Goal: Information Seeking & Learning: Compare options

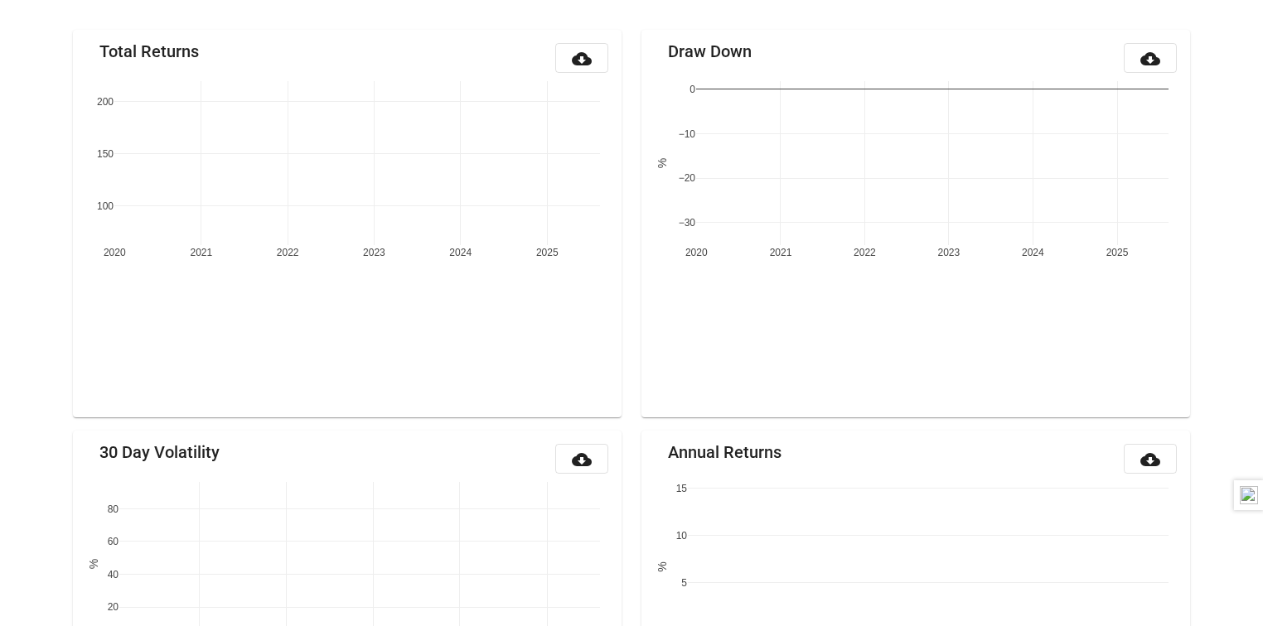
scroll to position [194, 0]
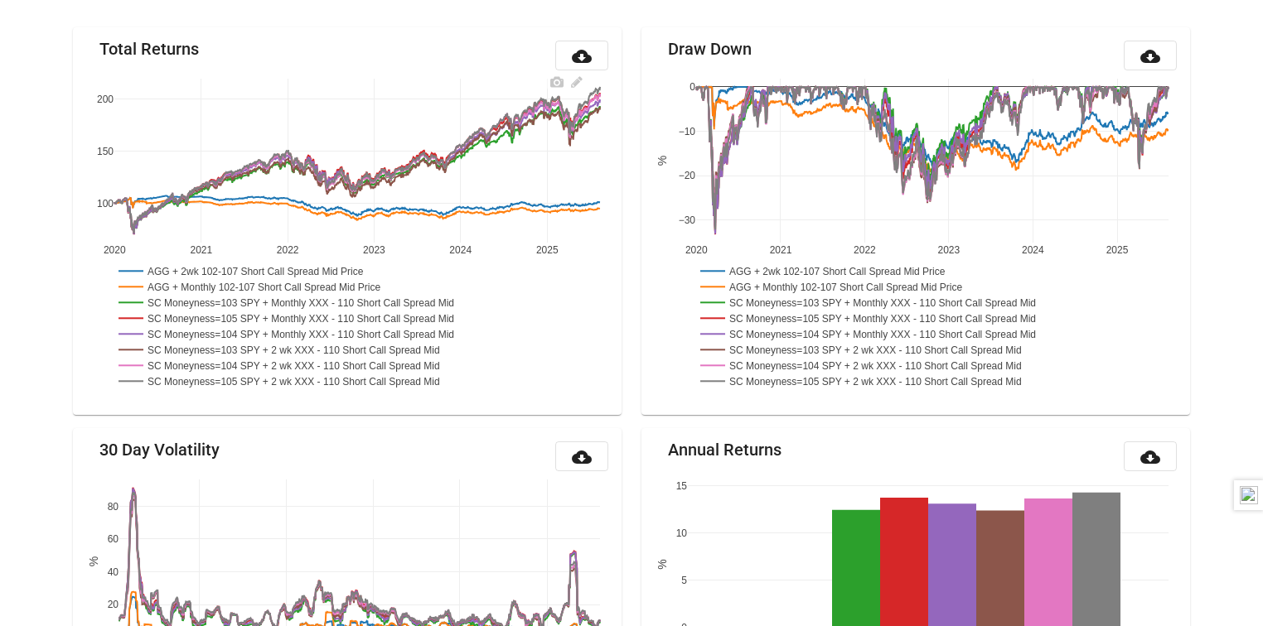
click at [375, 283] on rect at bounding box center [267, 286] width 306 height 16
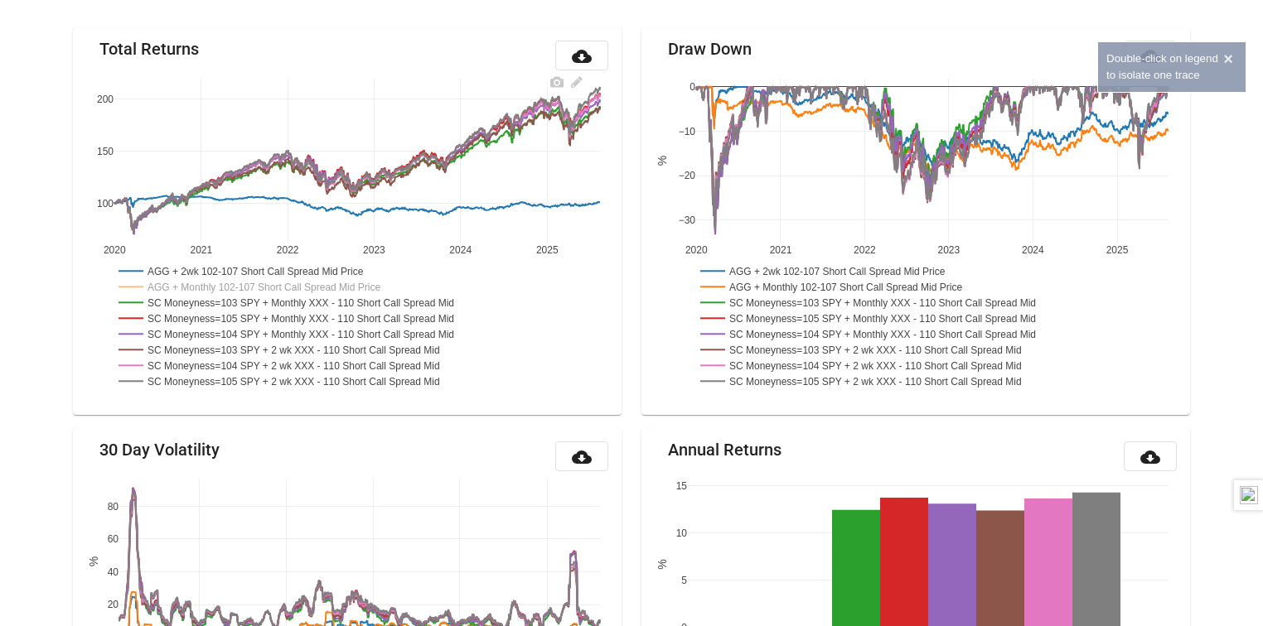
click at [357, 266] on rect at bounding box center [255, 271] width 283 height 16
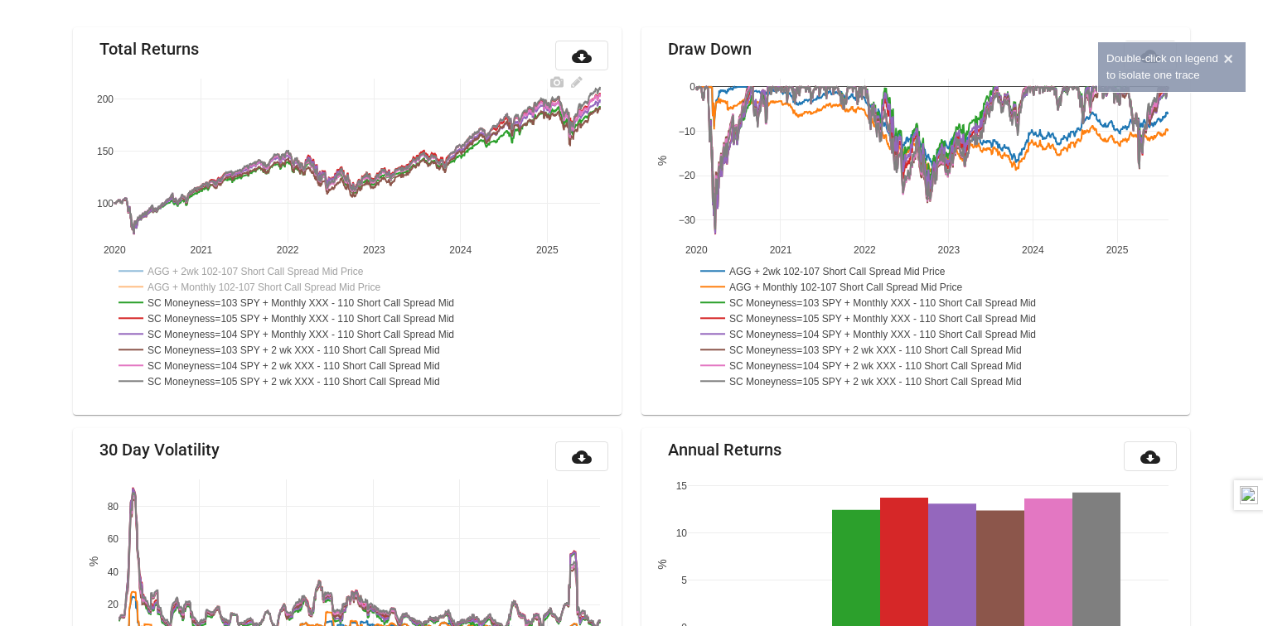
click at [351, 305] on rect at bounding box center [305, 302] width 382 height 16
click at [351, 321] on rect at bounding box center [306, 318] width 385 height 16
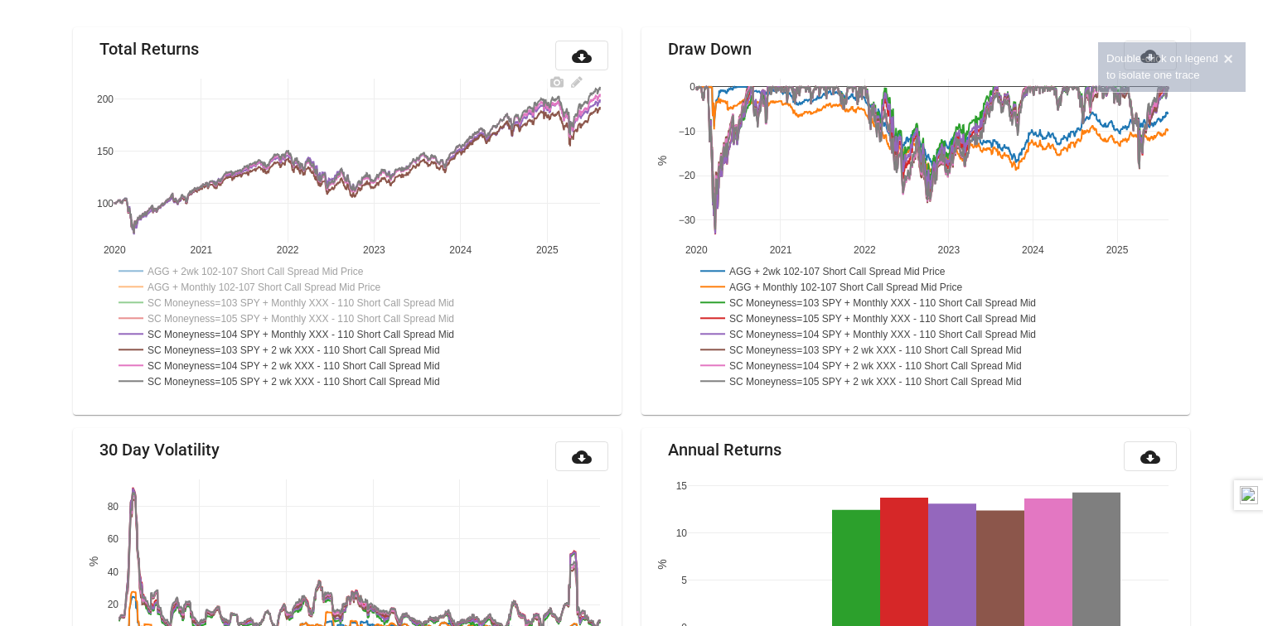
click at [351, 328] on rect at bounding box center [306, 334] width 385 height 16
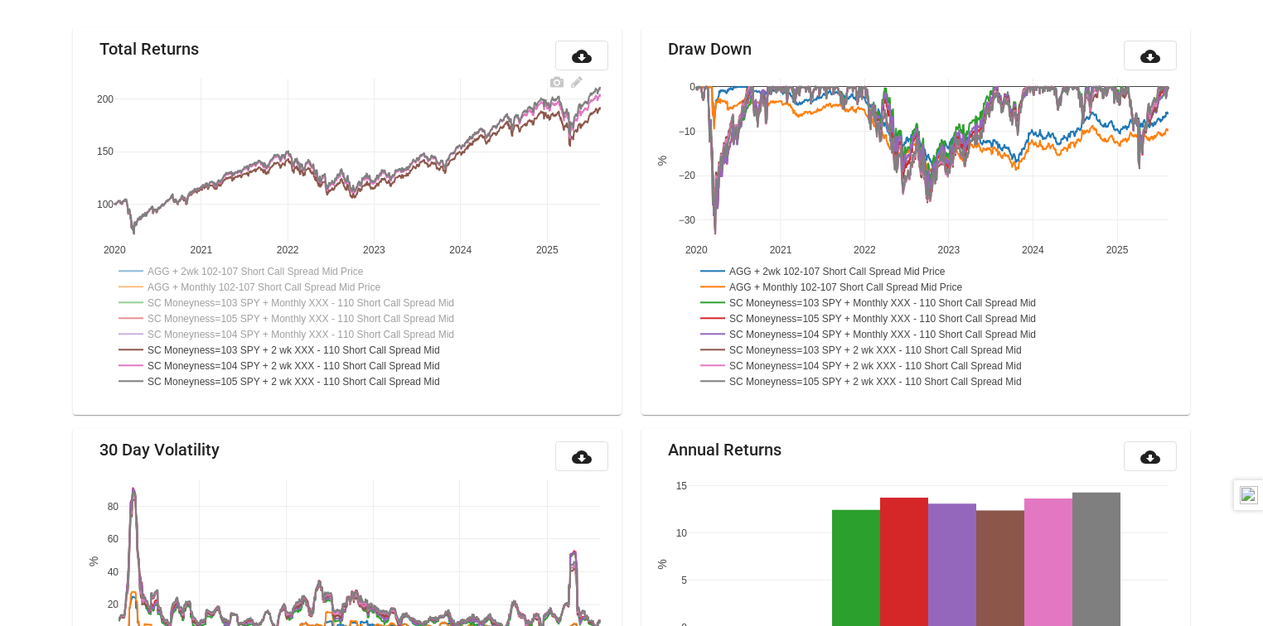
click at [355, 349] on rect at bounding box center [297, 349] width 366 height 16
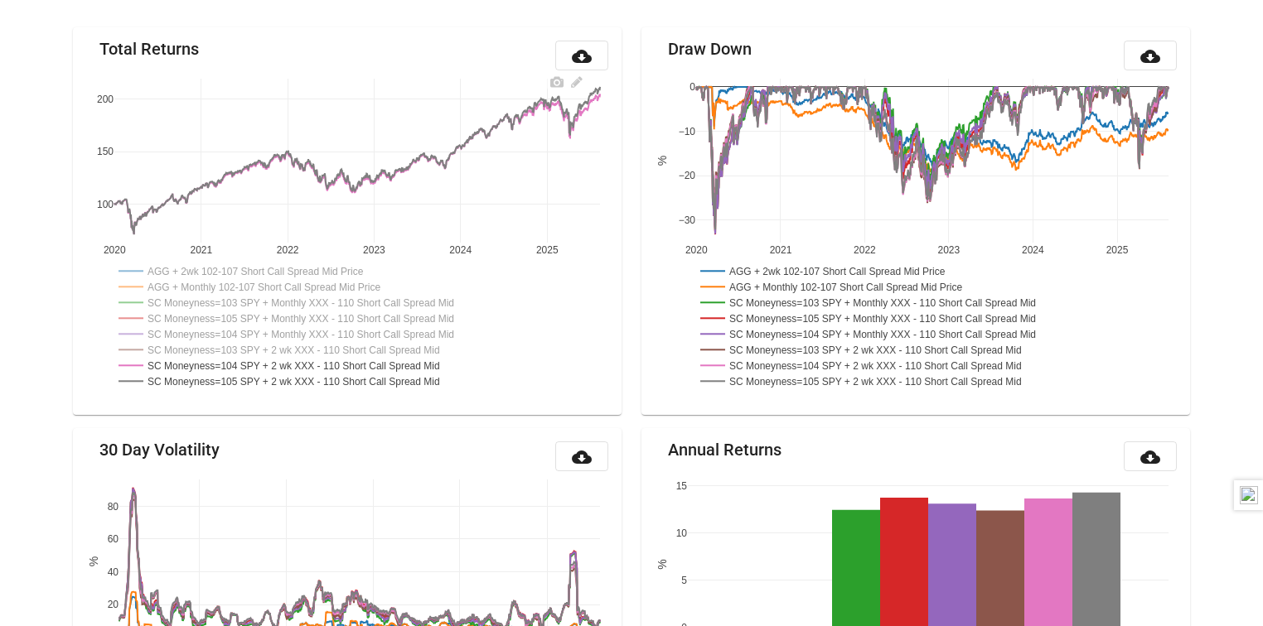
click at [350, 360] on rect at bounding box center [297, 365] width 366 height 16
click at [350, 381] on rect at bounding box center [299, 381] width 370 height 16
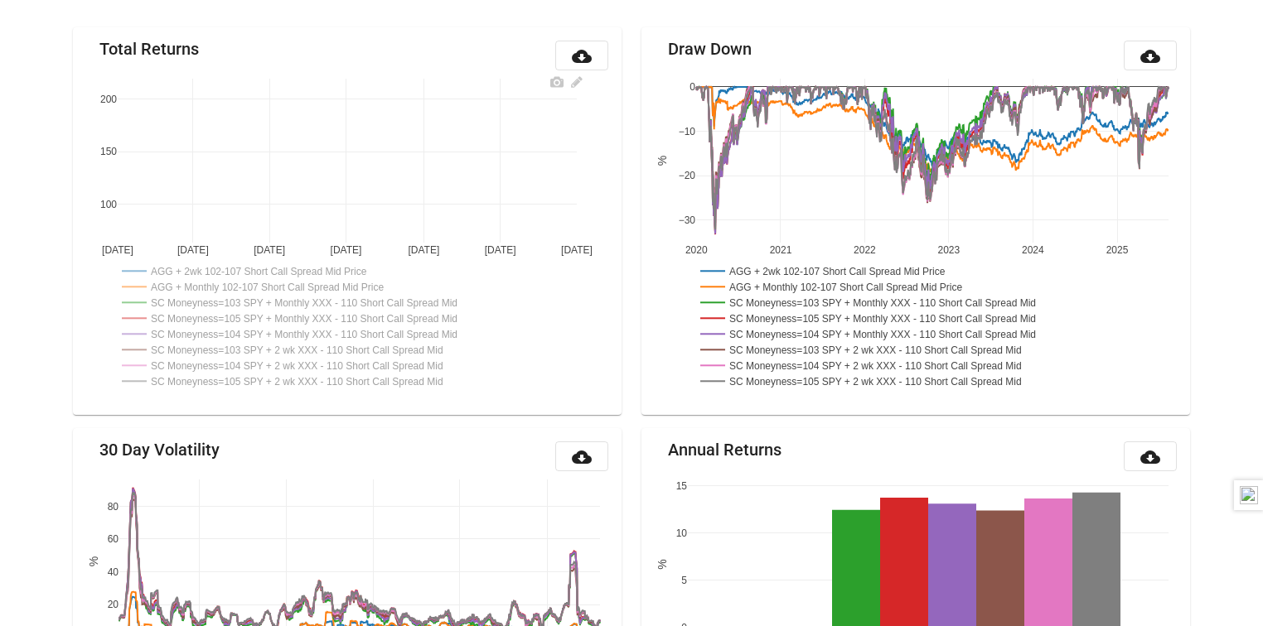
click at [331, 298] on rect at bounding box center [309, 302] width 382 height 16
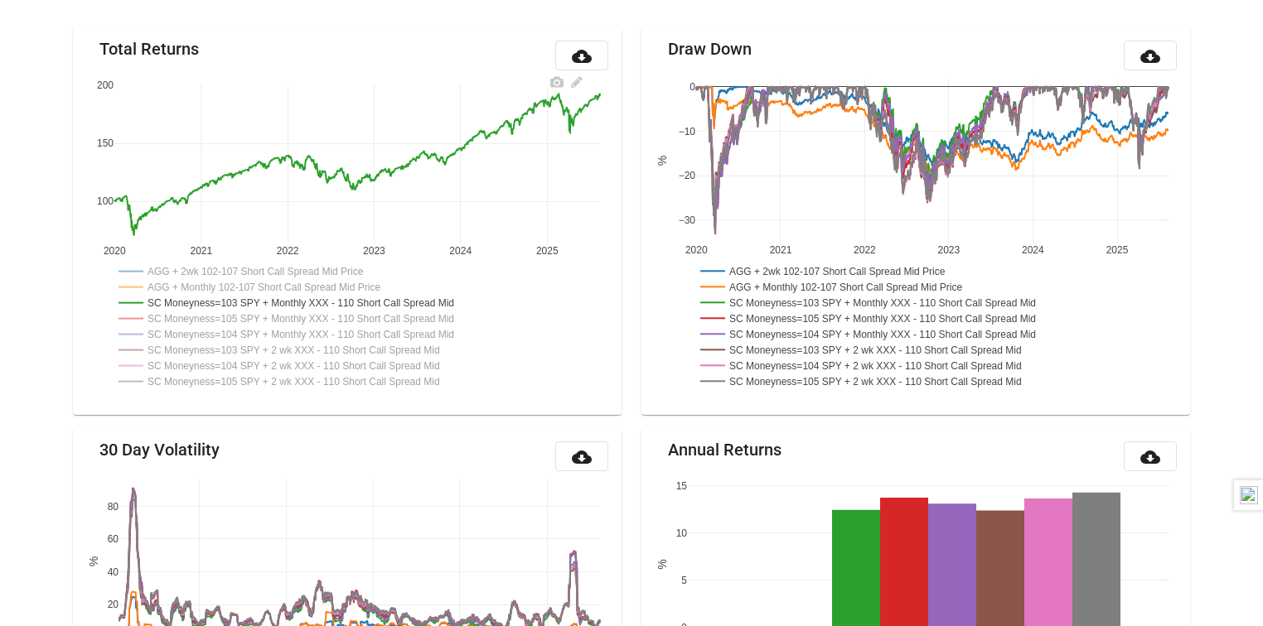
click at [322, 351] on rect at bounding box center [297, 350] width 366 height 16
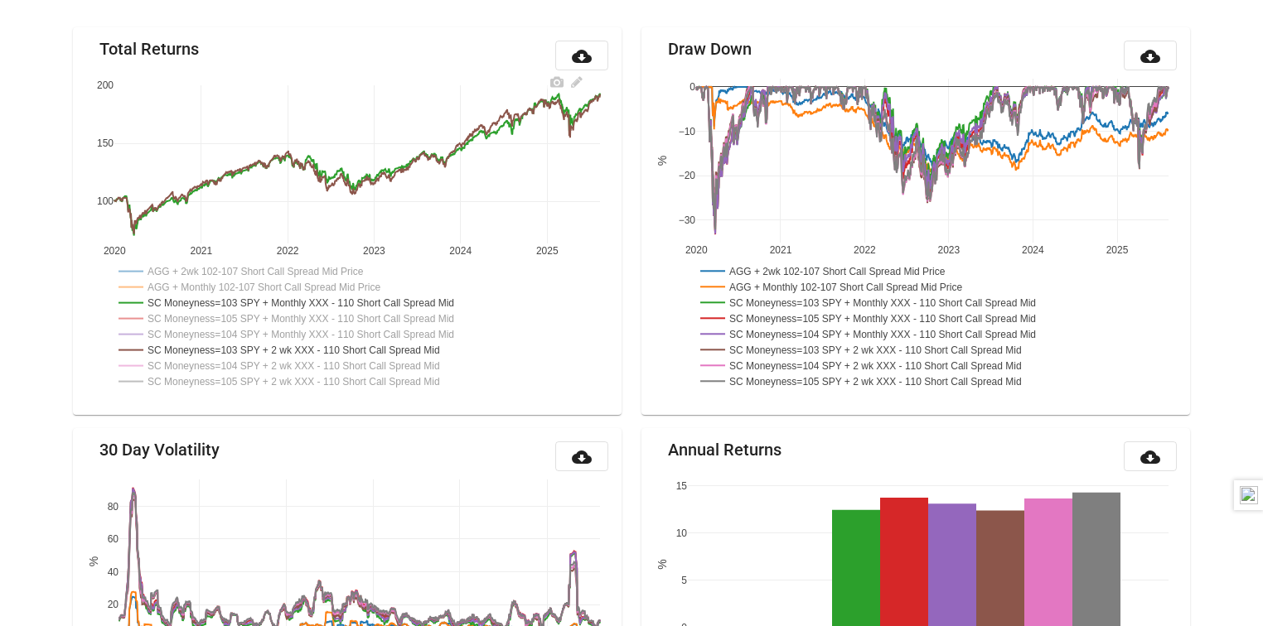
click at [324, 344] on rect at bounding box center [297, 350] width 366 height 16
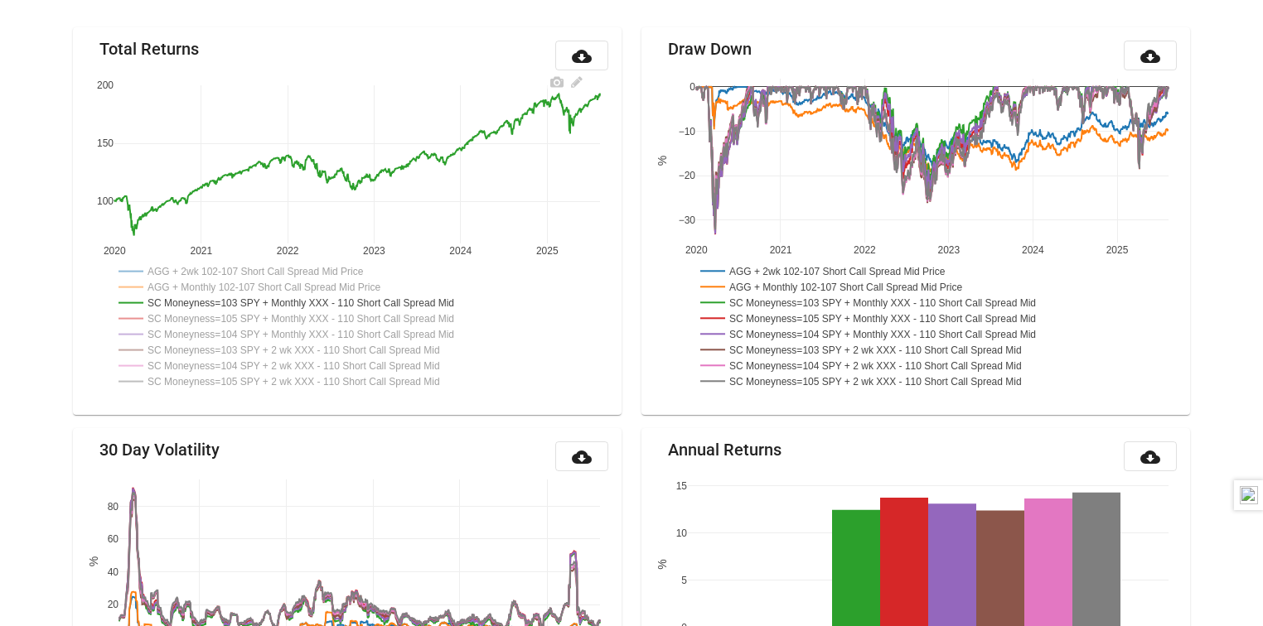
click at [331, 305] on rect at bounding box center [305, 303] width 382 height 16
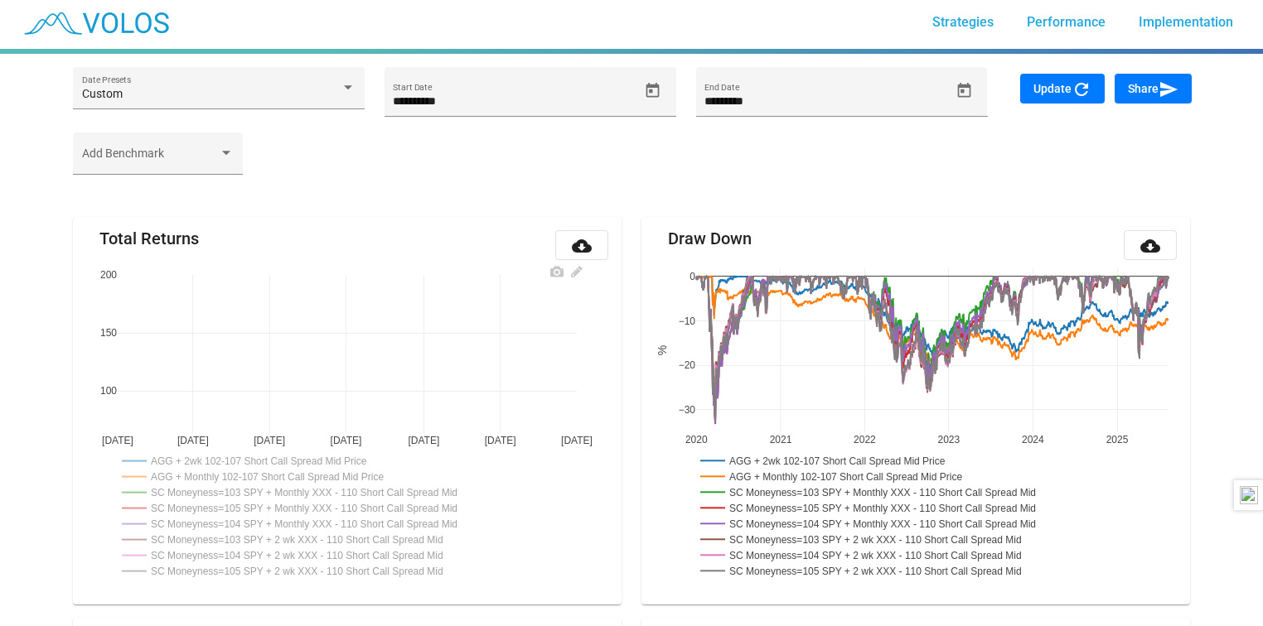
scroll to position [0, 0]
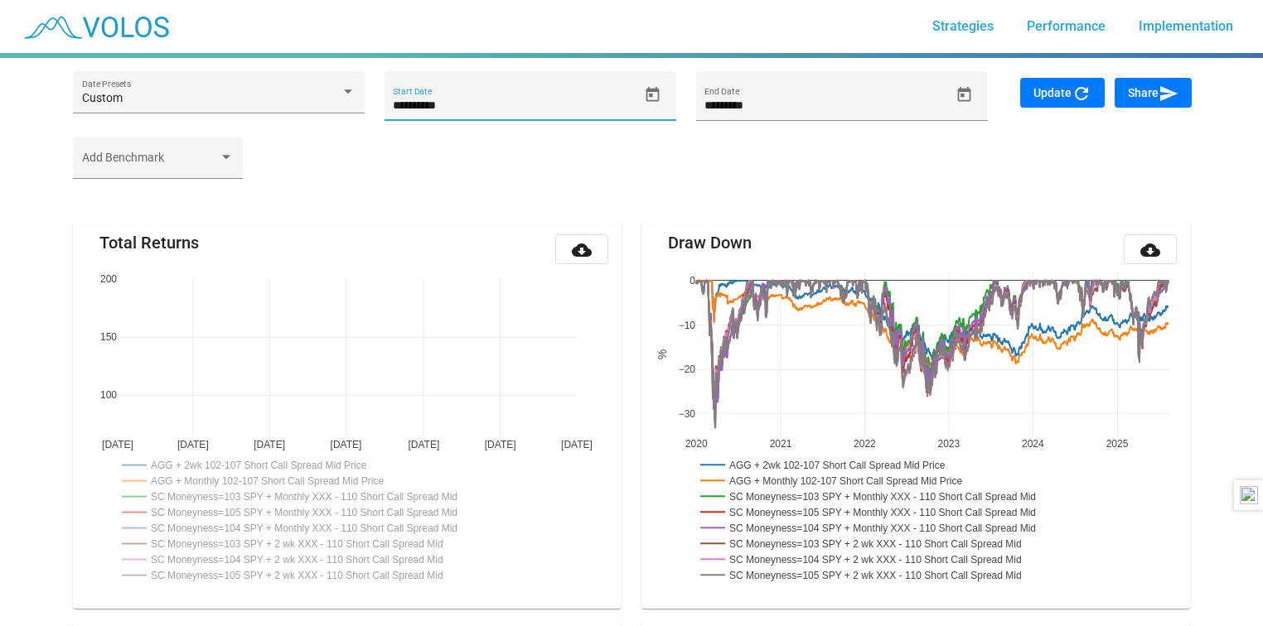
click at [499, 100] on input "**********" at bounding box center [515, 105] width 245 height 13
click at [655, 93] on icon "Open calendar" at bounding box center [652, 94] width 17 height 17
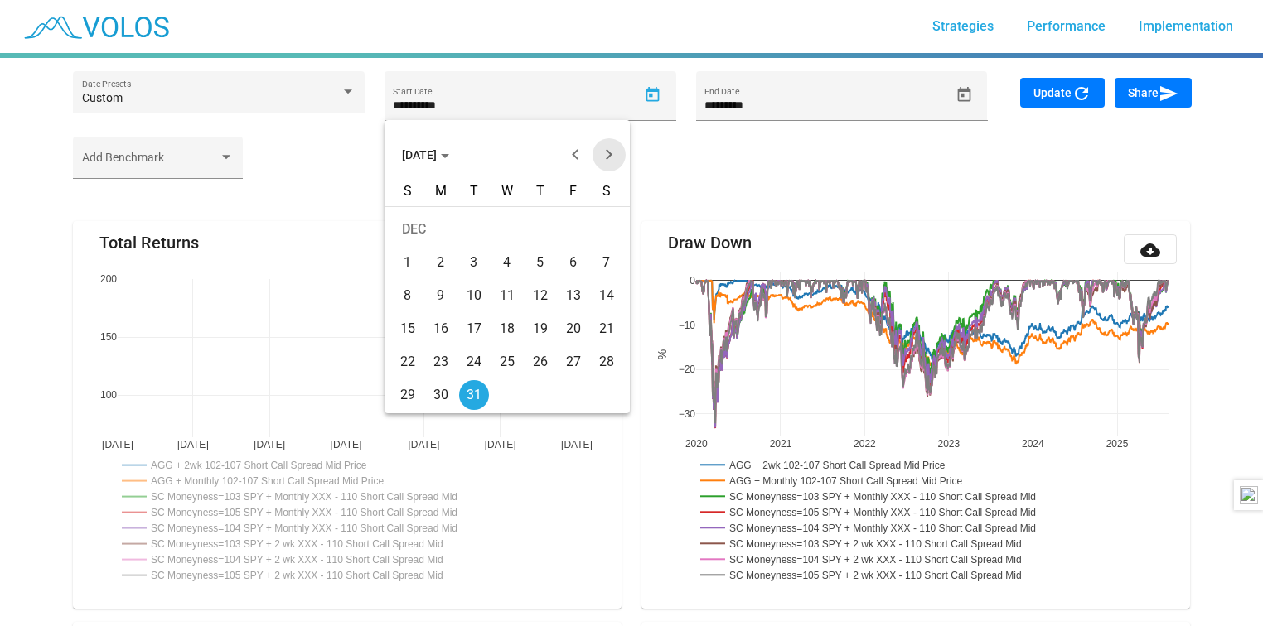
click at [597, 155] on button "Next month" at bounding box center [608, 154] width 33 height 33
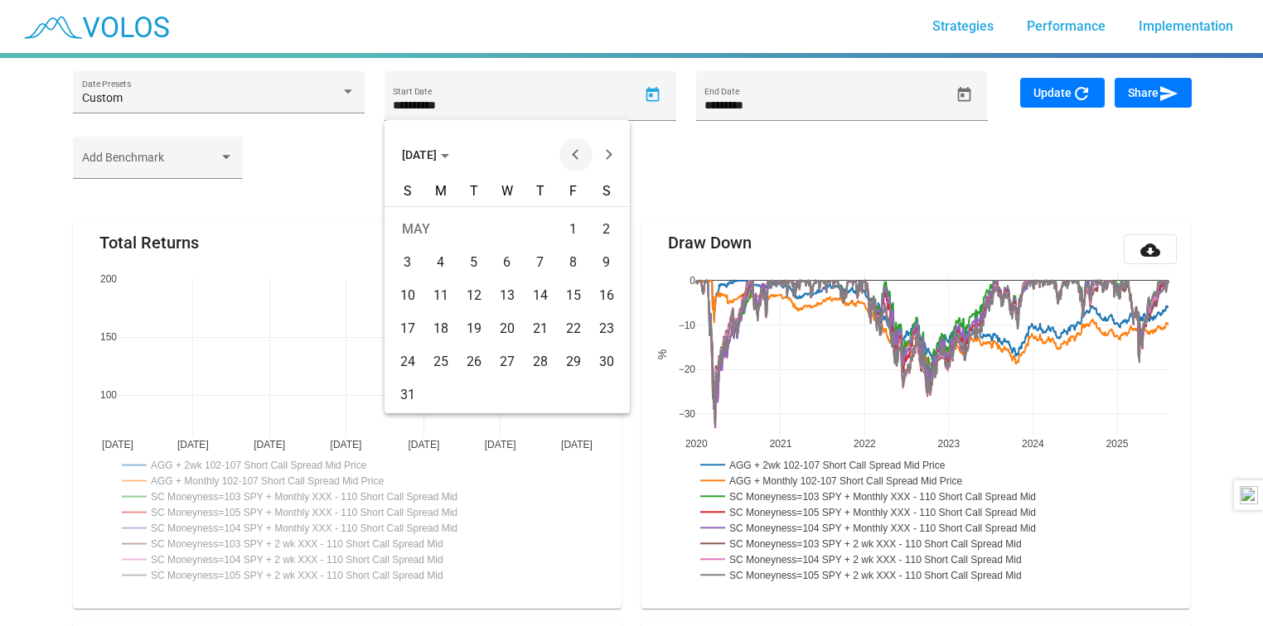
click at [584, 152] on button "Previous month" at bounding box center [575, 154] width 33 height 33
click at [603, 152] on button "Next month" at bounding box center [608, 154] width 33 height 33
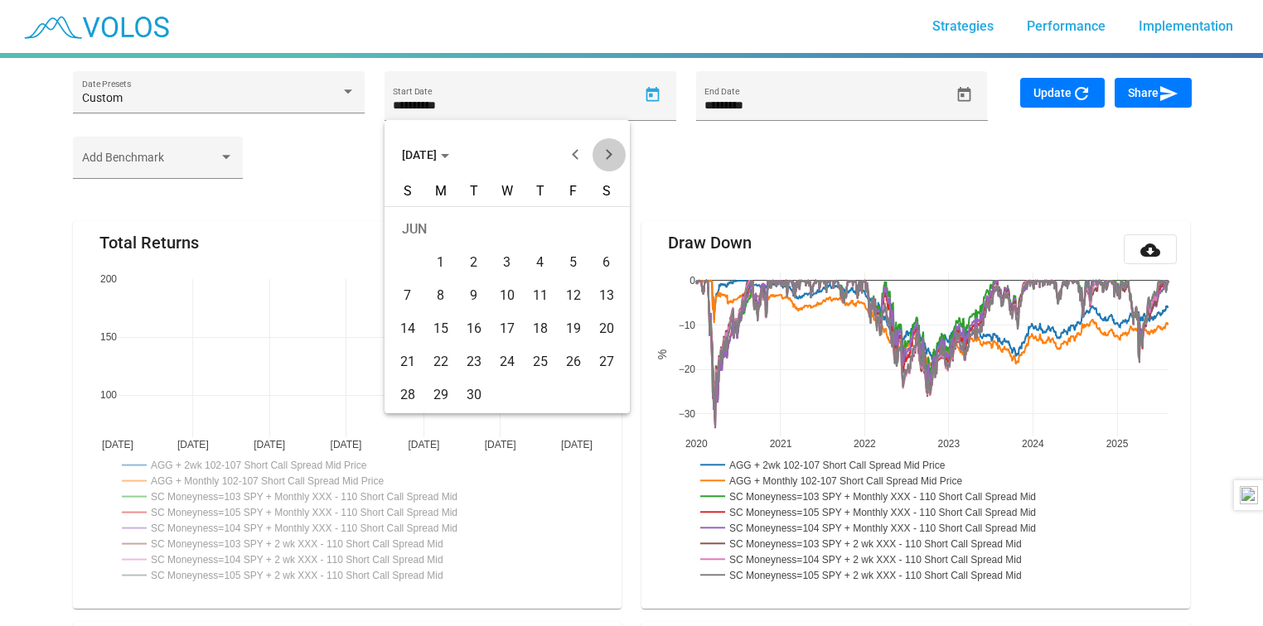
click at [603, 152] on button "Next month" at bounding box center [608, 154] width 33 height 33
click at [604, 238] on div "1" at bounding box center [607, 230] width 30 height 30
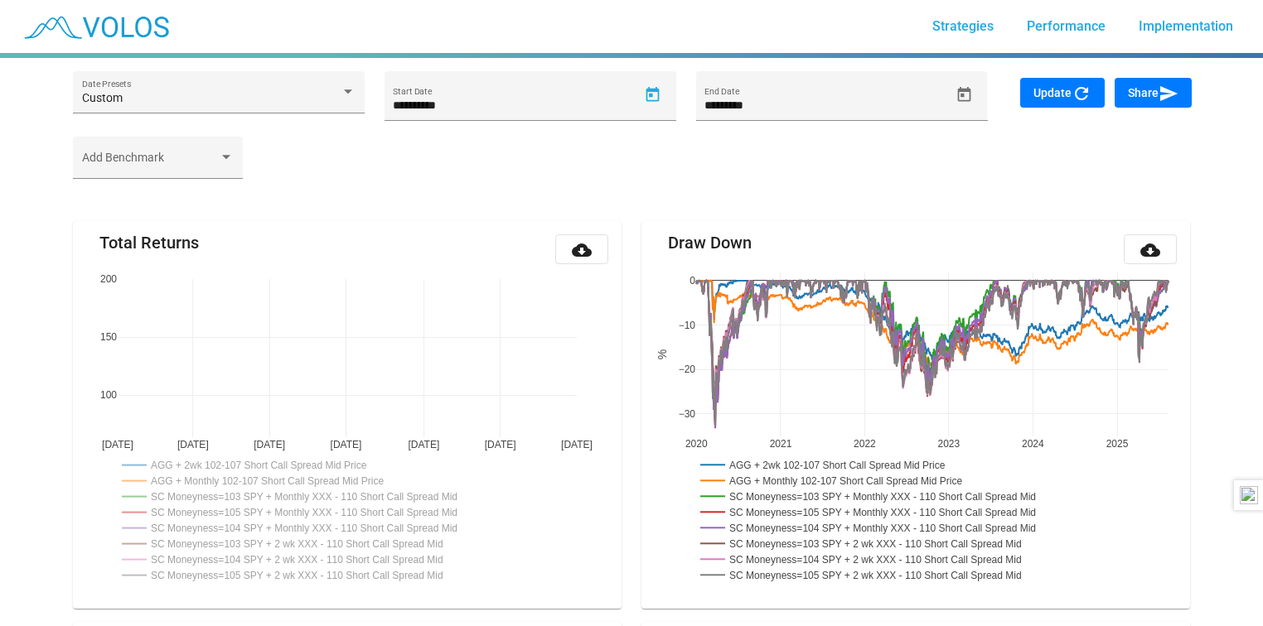
type input "********"
click at [795, 97] on div "********* End Date" at bounding box center [826, 104] width 245 height 34
click at [967, 93] on icon "Open calendar" at bounding box center [963, 94] width 17 height 17
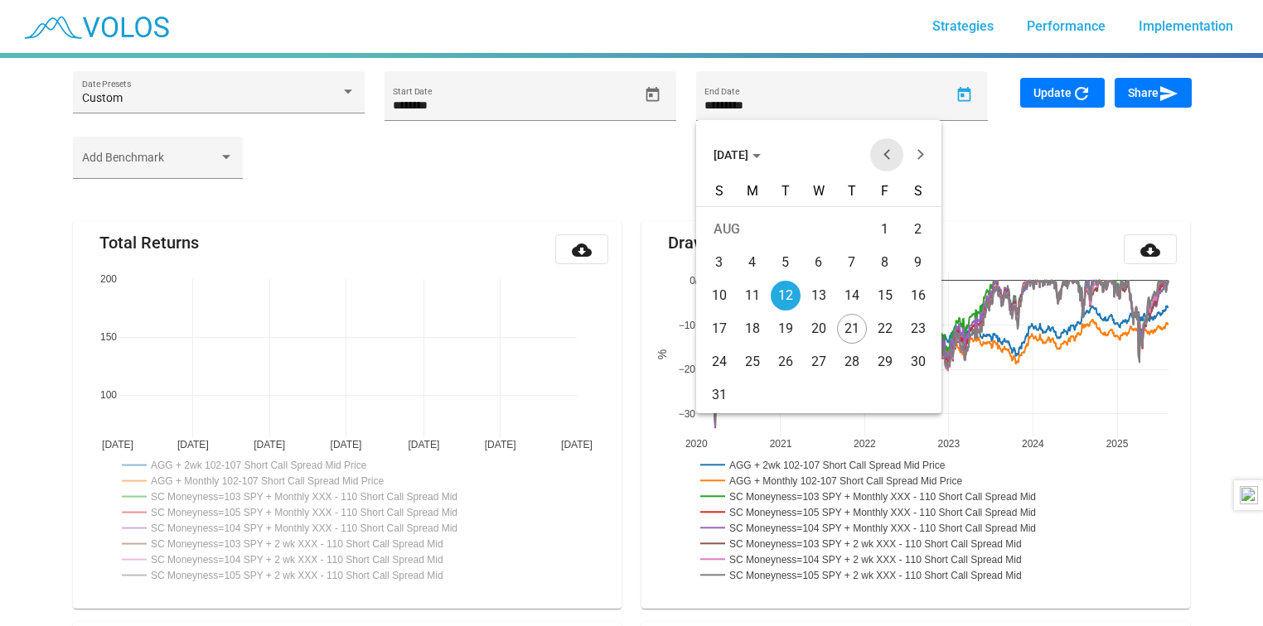
click at [886, 150] on button "Previous month" at bounding box center [886, 154] width 33 height 33
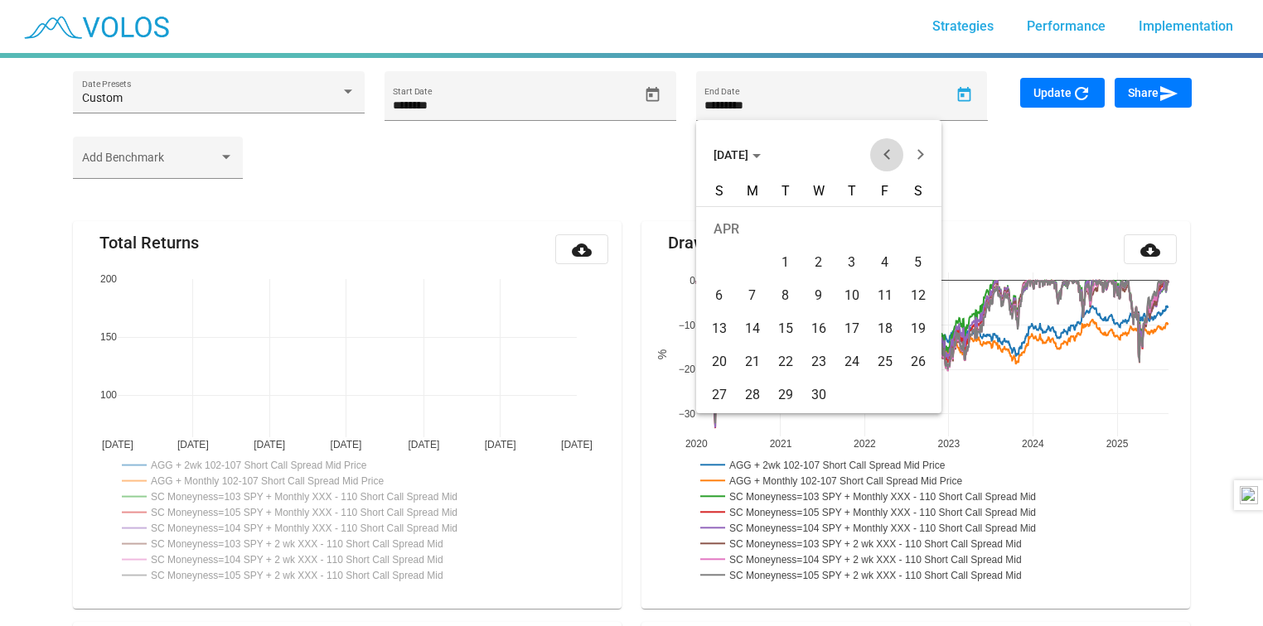
click at [886, 150] on button "Previous month" at bounding box center [886, 154] width 33 height 33
click at [761, 155] on span "DEC 2024" at bounding box center [736, 154] width 47 height 13
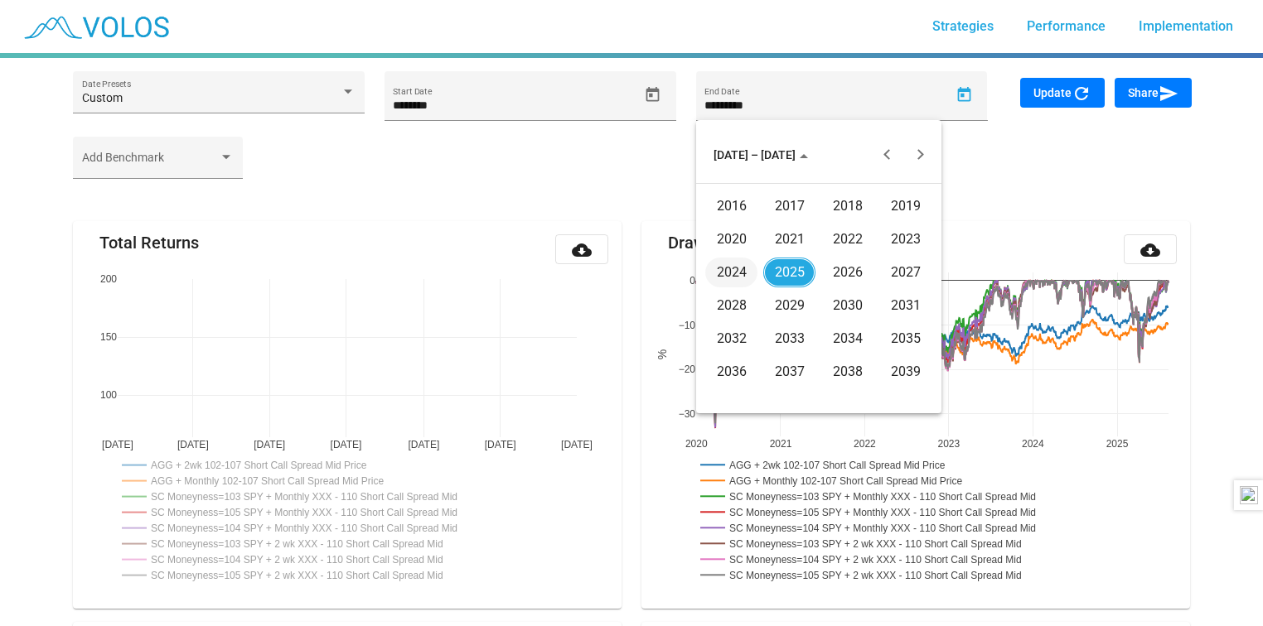
click at [792, 240] on div "2021" at bounding box center [789, 240] width 52 height 30
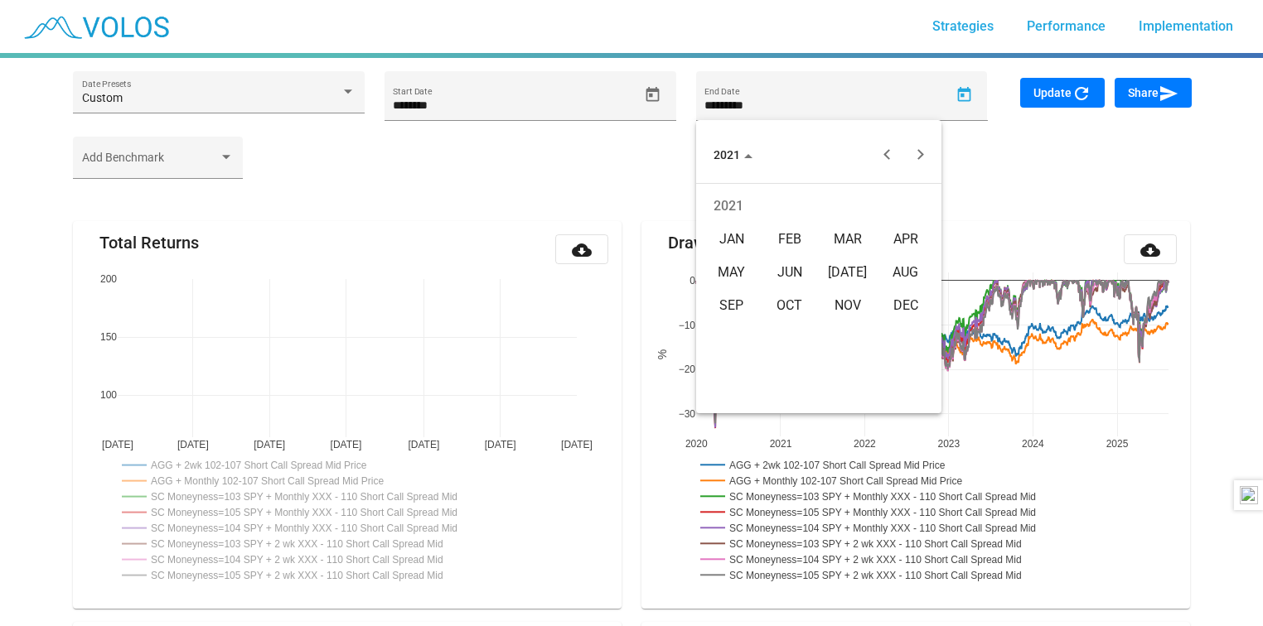
click at [826, 272] on div "JUL" at bounding box center [847, 273] width 52 height 30
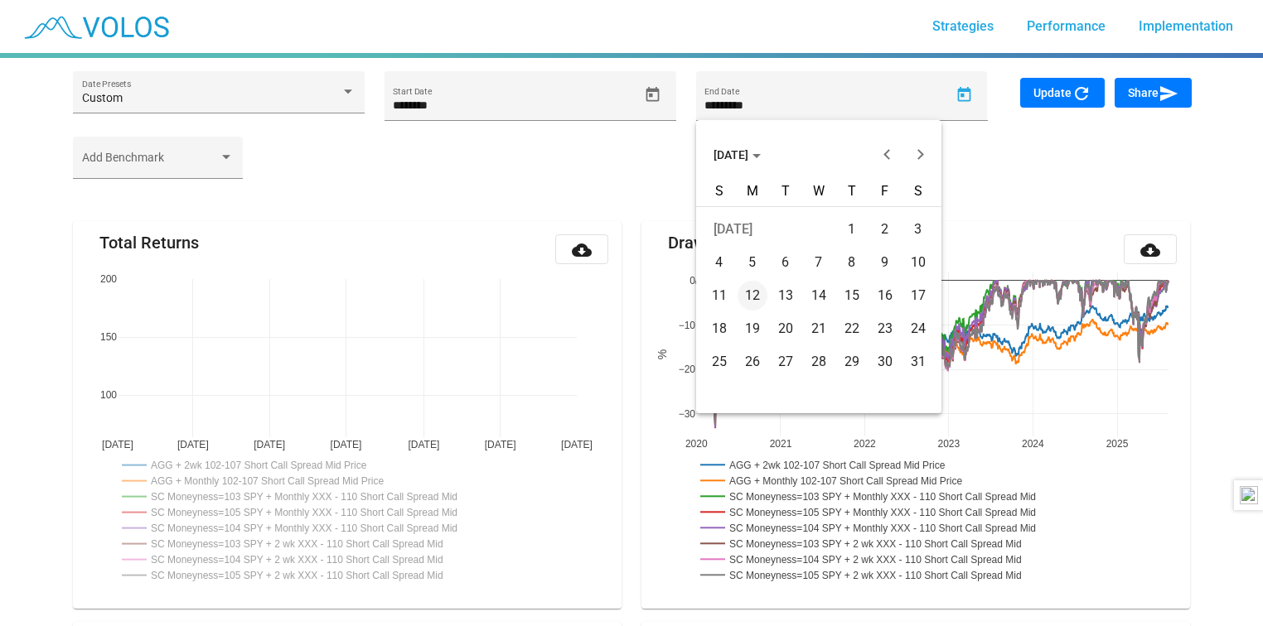
click at [920, 369] on div "31" at bounding box center [918, 362] width 30 height 30
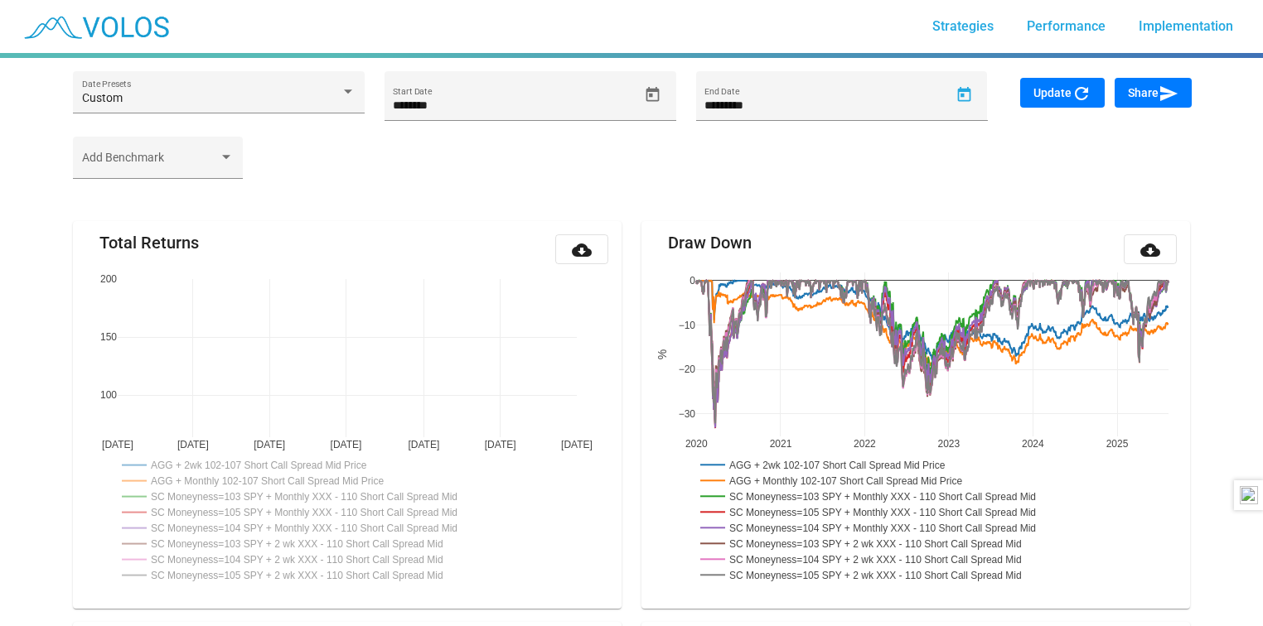
type input "*********"
click at [1054, 111] on div "Update refresh" at bounding box center [1057, 107] width 94 height 59
click at [1074, 92] on mat-icon "refresh" at bounding box center [1081, 94] width 20 height 20
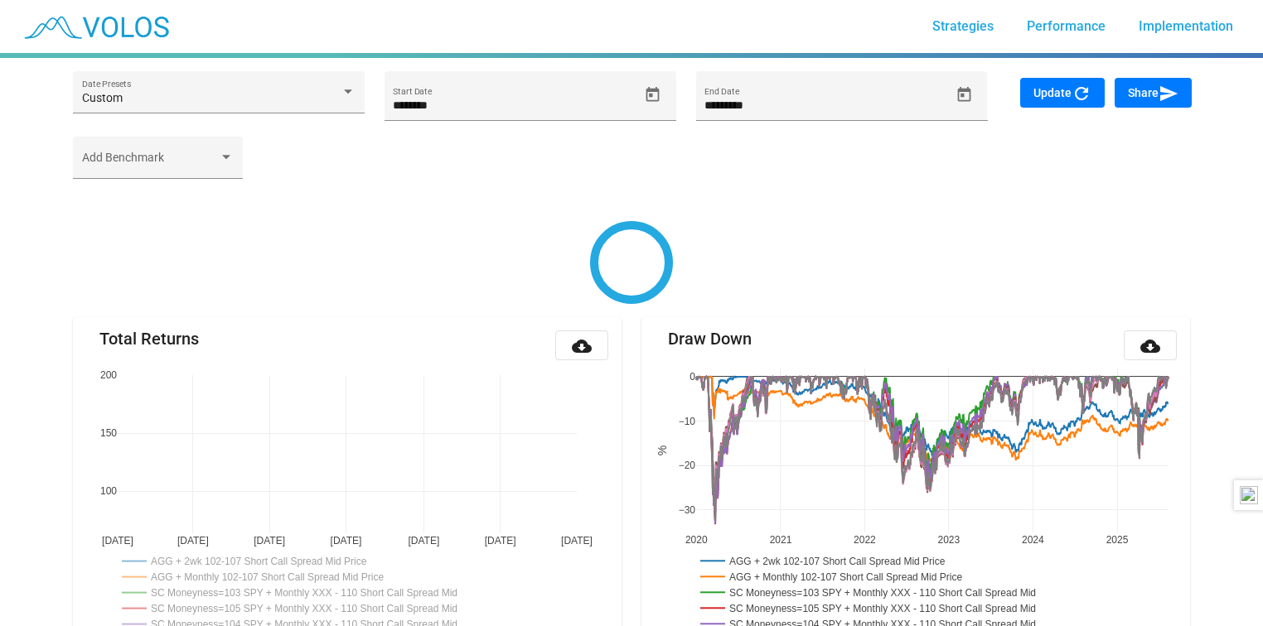
type input "********"
type input "*********"
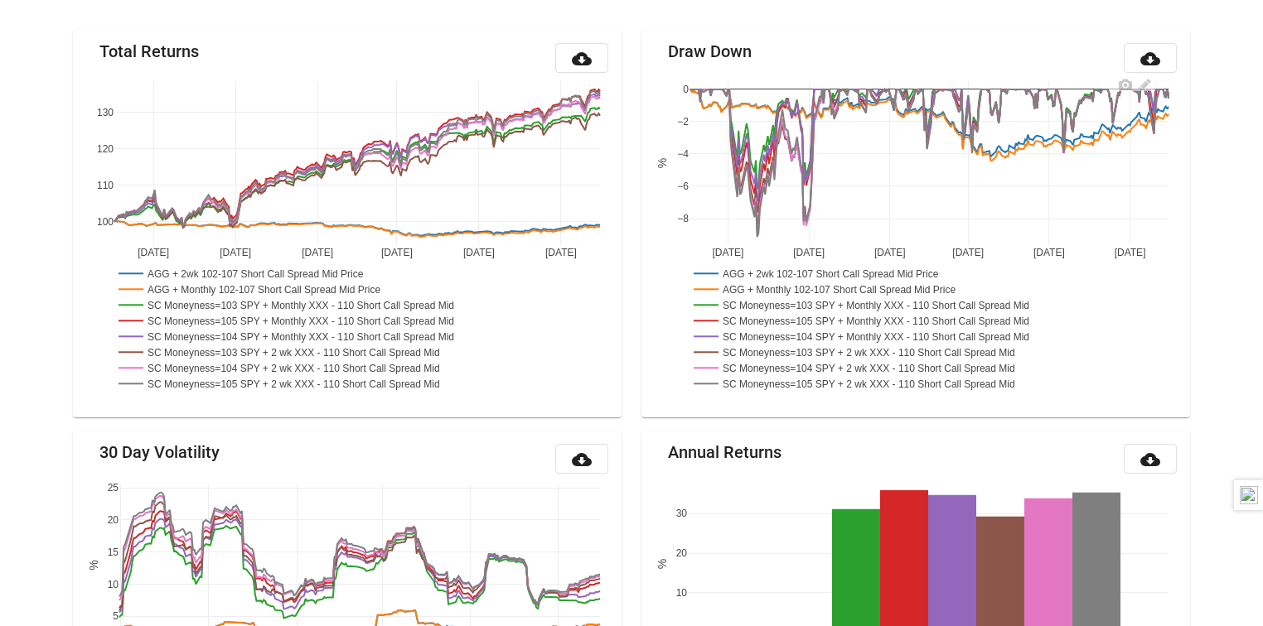
scroll to position [194, 0]
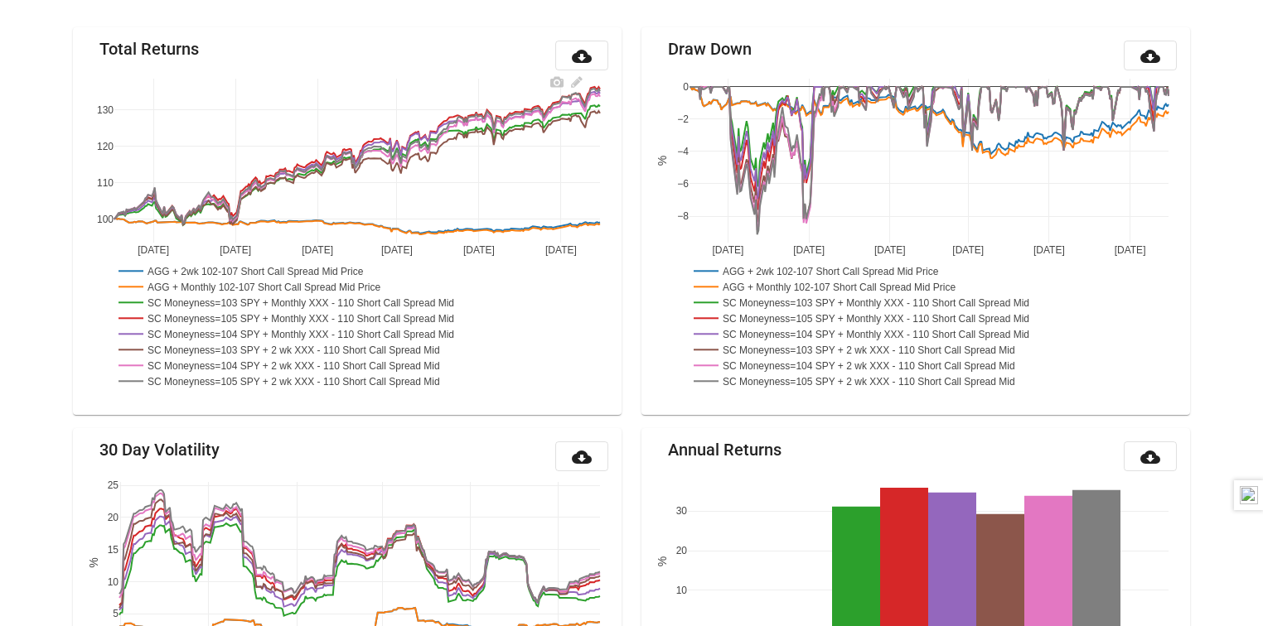
click at [211, 272] on rect at bounding box center [255, 271] width 283 height 16
click at [211, 285] on rect at bounding box center [267, 286] width 306 height 16
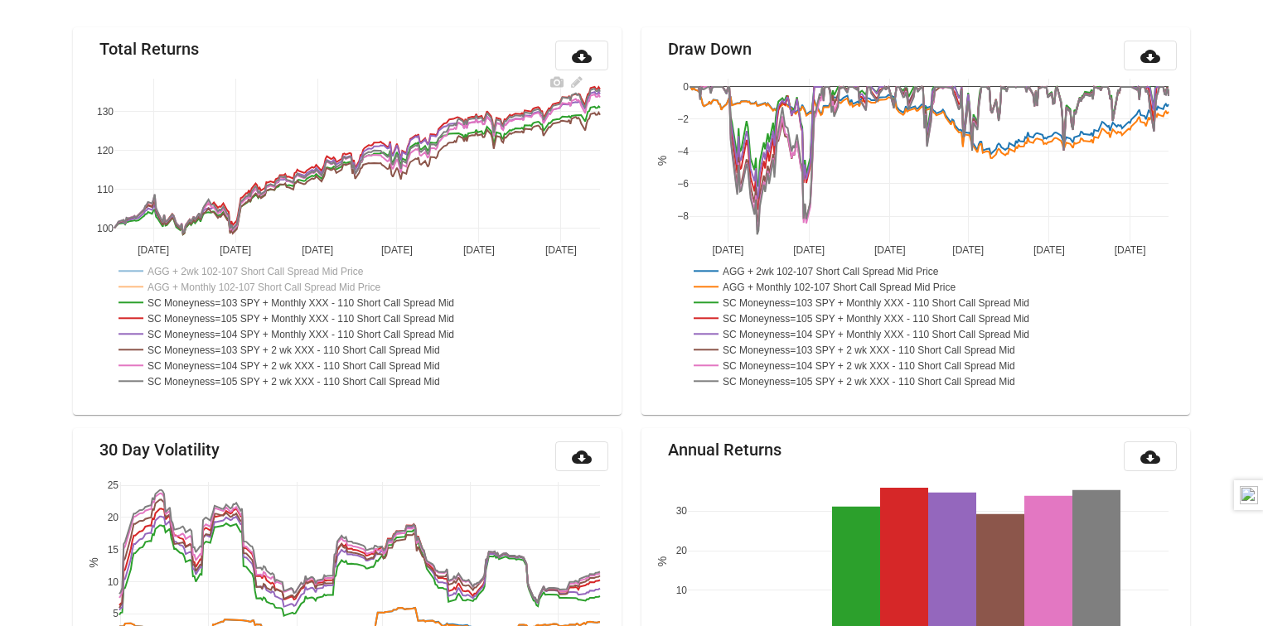
click at [211, 298] on rect at bounding box center [305, 302] width 382 height 16
click at [211, 312] on rect at bounding box center [306, 318] width 385 height 16
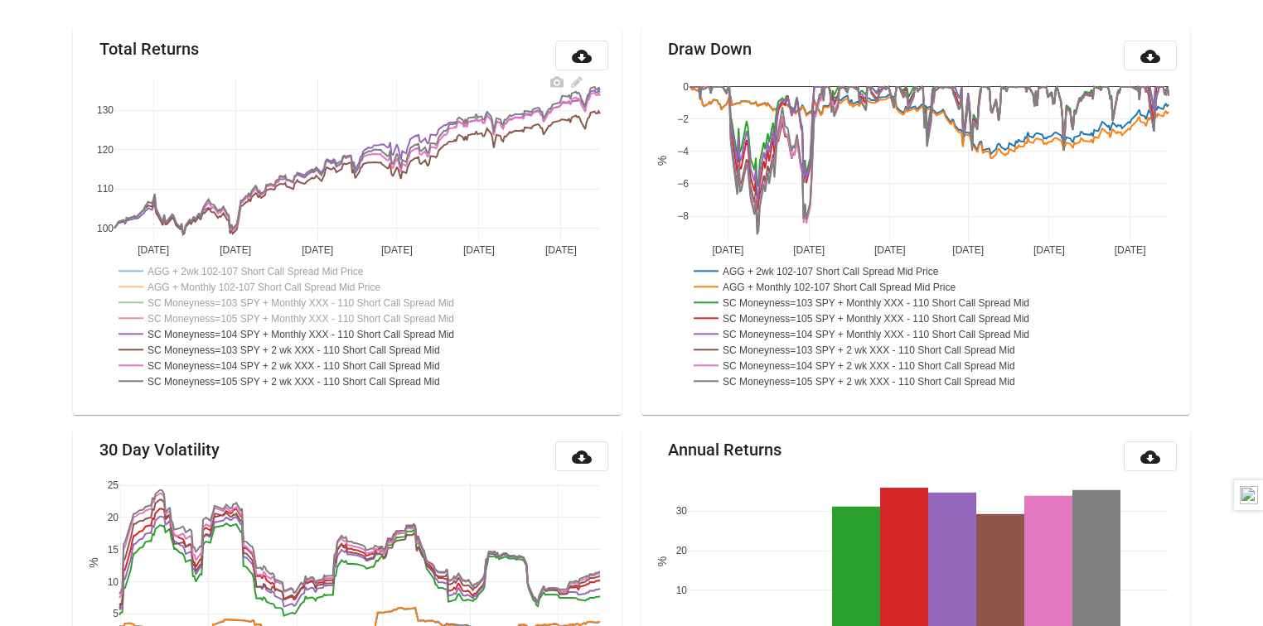
click at [211, 331] on rect at bounding box center [306, 334] width 385 height 16
click at [211, 345] on rect at bounding box center [297, 349] width 366 height 16
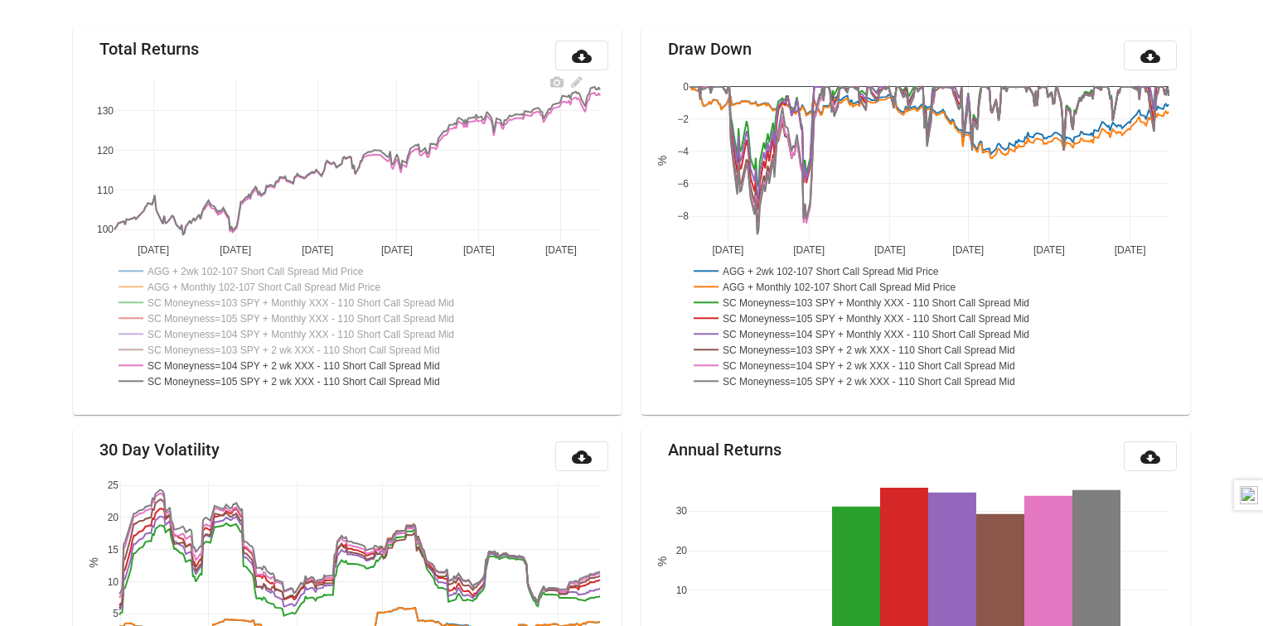
click at [211, 363] on rect at bounding box center [297, 365] width 366 height 16
click at [211, 374] on rect at bounding box center [299, 381] width 370 height 16
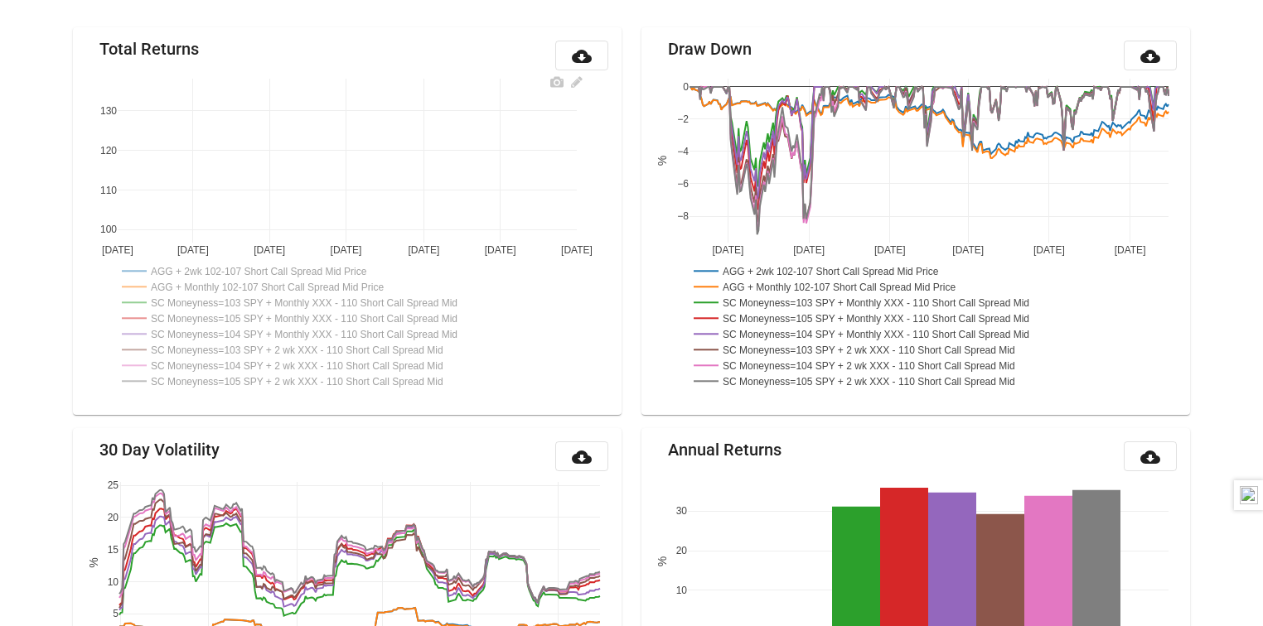
click at [218, 378] on rect at bounding box center [303, 381] width 370 height 16
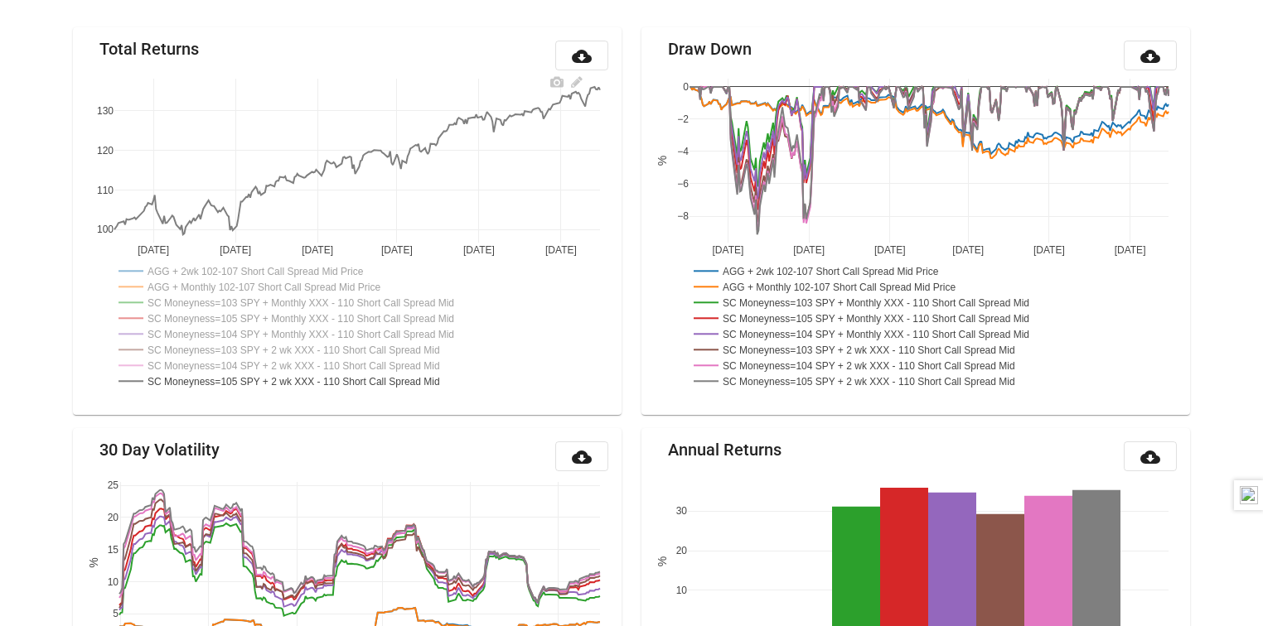
click at [259, 313] on rect at bounding box center [306, 318] width 385 height 16
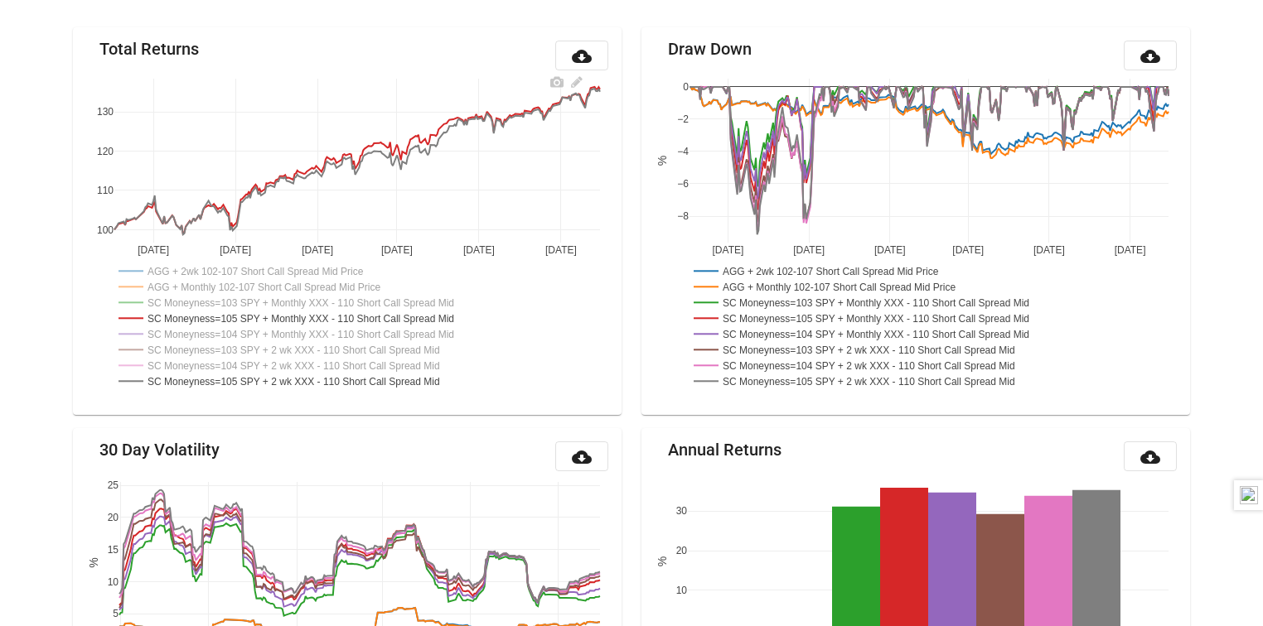
click at [259, 313] on rect at bounding box center [306, 318] width 385 height 16
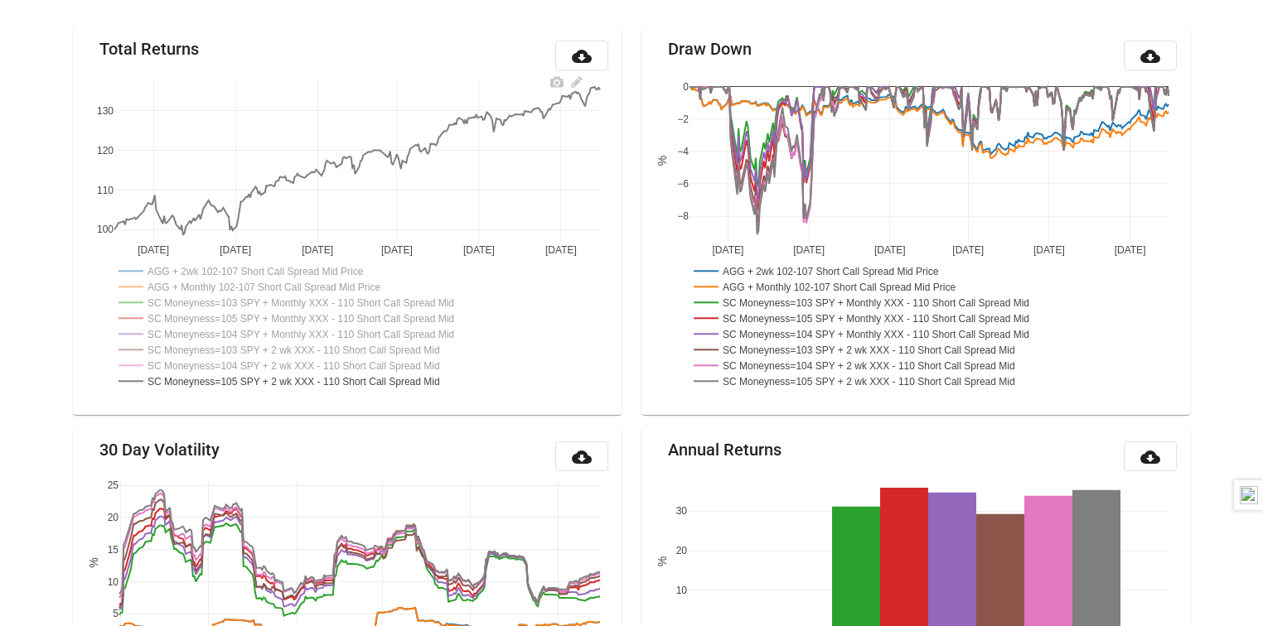
click at [259, 379] on rect at bounding box center [299, 381] width 370 height 16
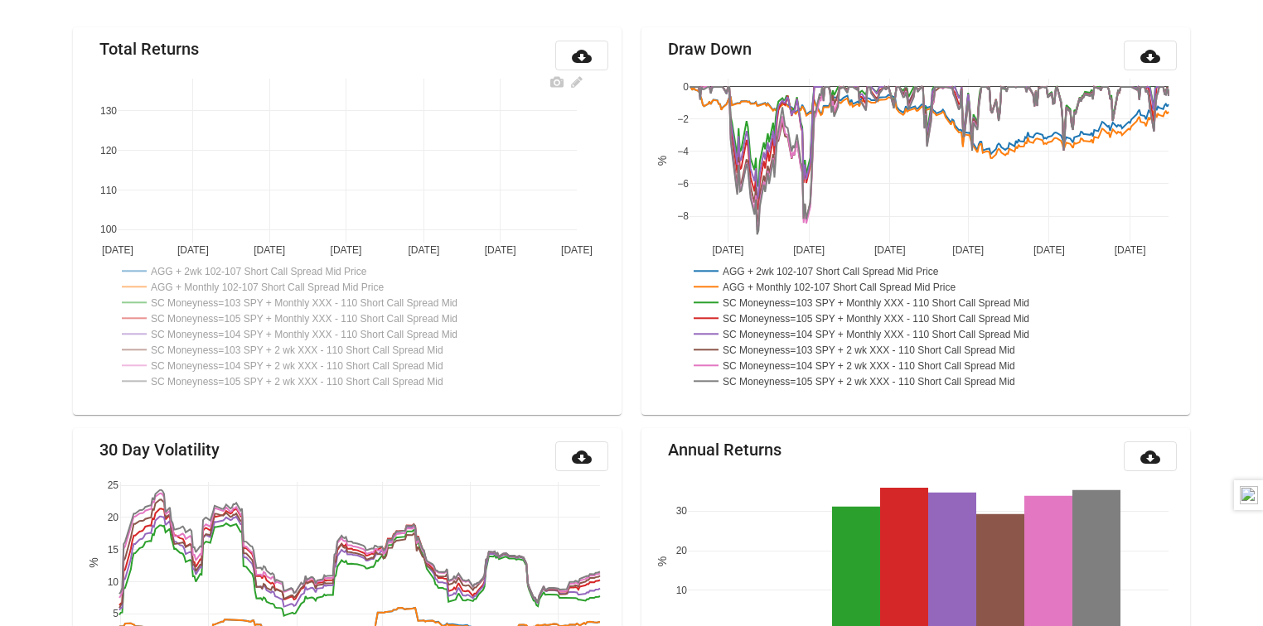
click at [264, 360] on rect at bounding box center [301, 365] width 366 height 16
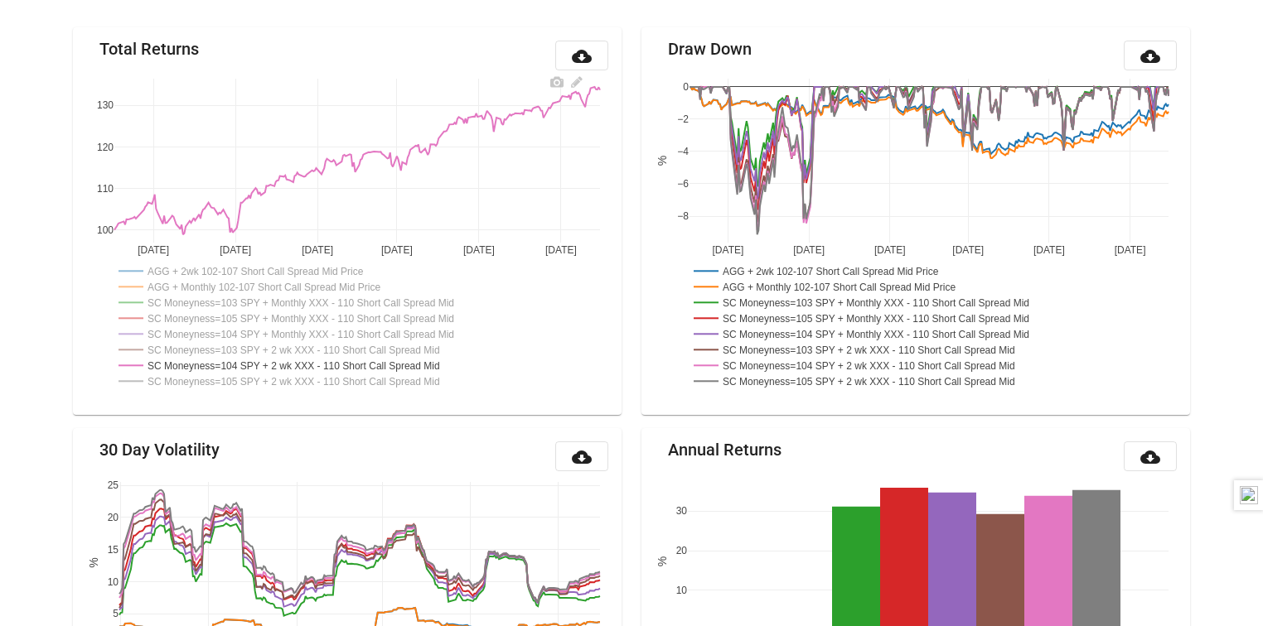
click at [267, 326] on rect at bounding box center [306, 334] width 385 height 16
click at [270, 331] on rect at bounding box center [306, 334] width 385 height 16
click at [268, 359] on rect at bounding box center [297, 365] width 366 height 16
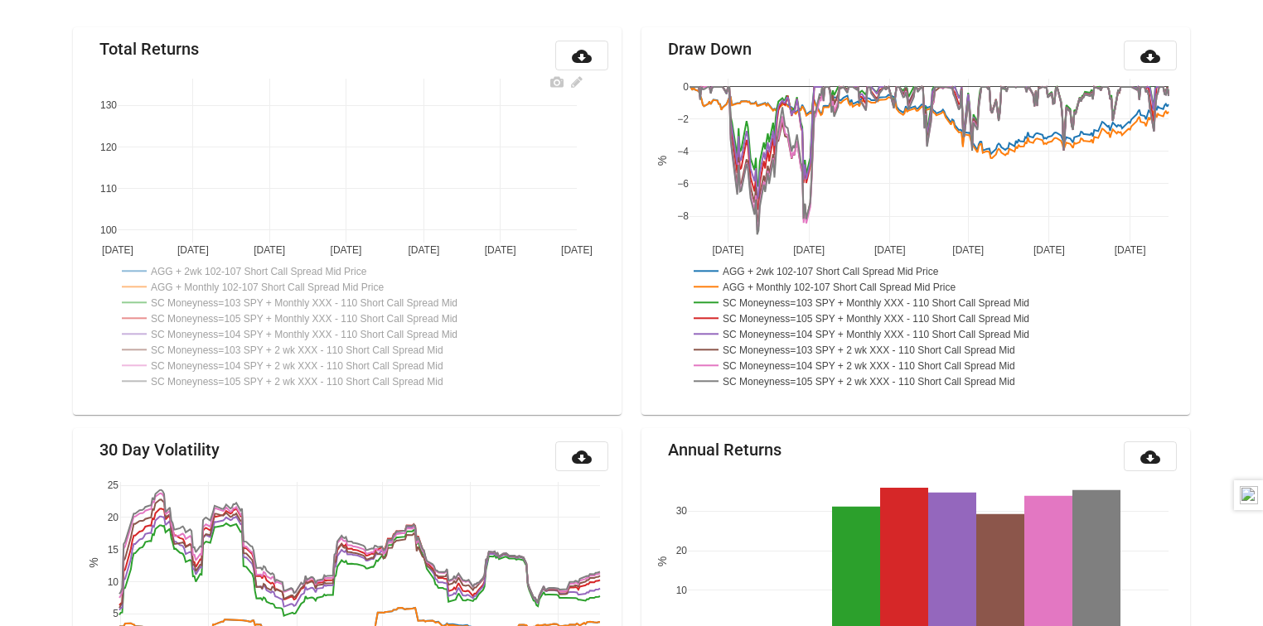
click at [268, 350] on rect at bounding box center [301, 349] width 366 height 16
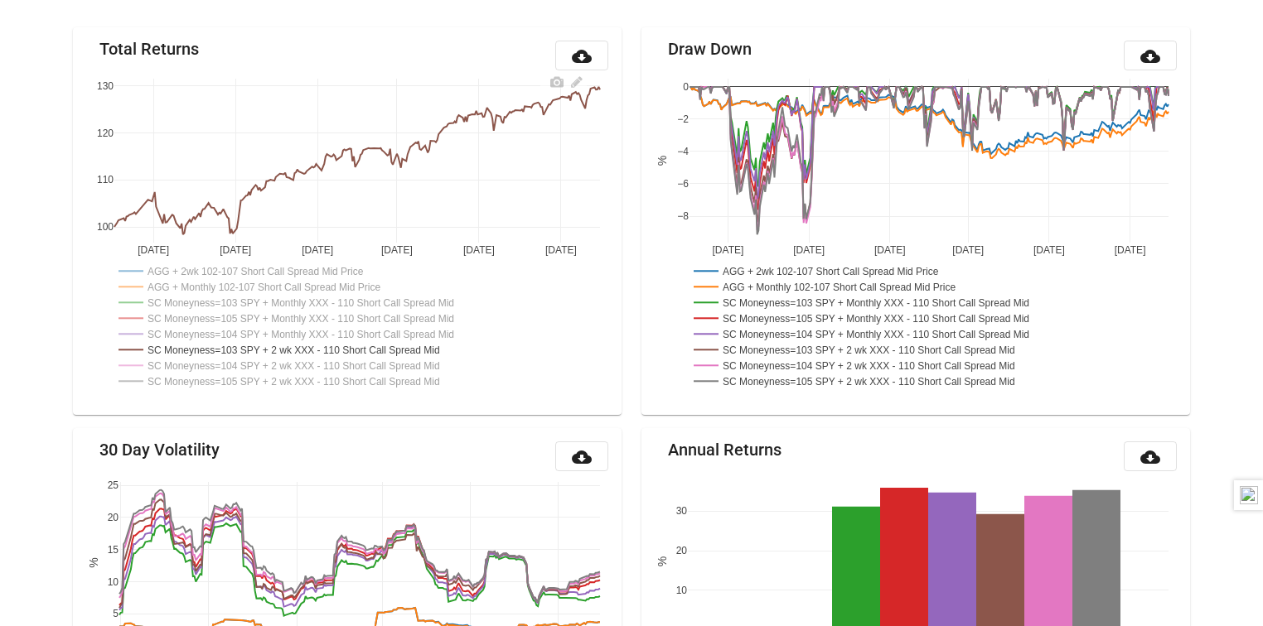
click at [272, 305] on rect at bounding box center [305, 302] width 382 height 16
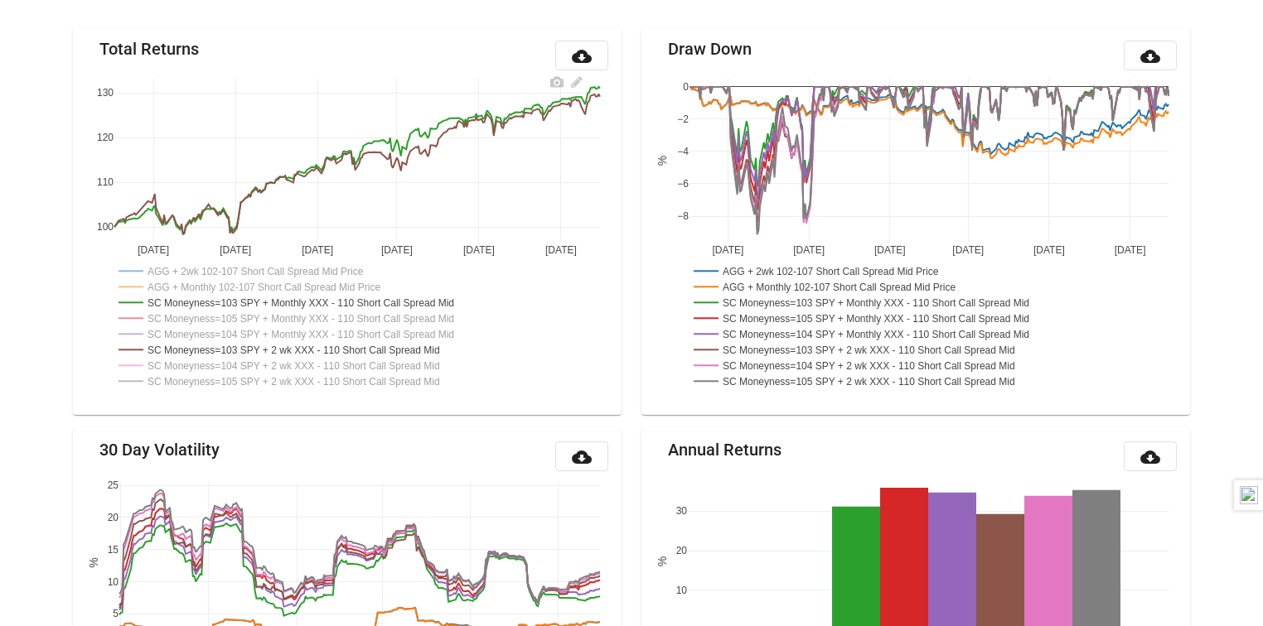
click at [270, 317] on rect at bounding box center [306, 318] width 385 height 16
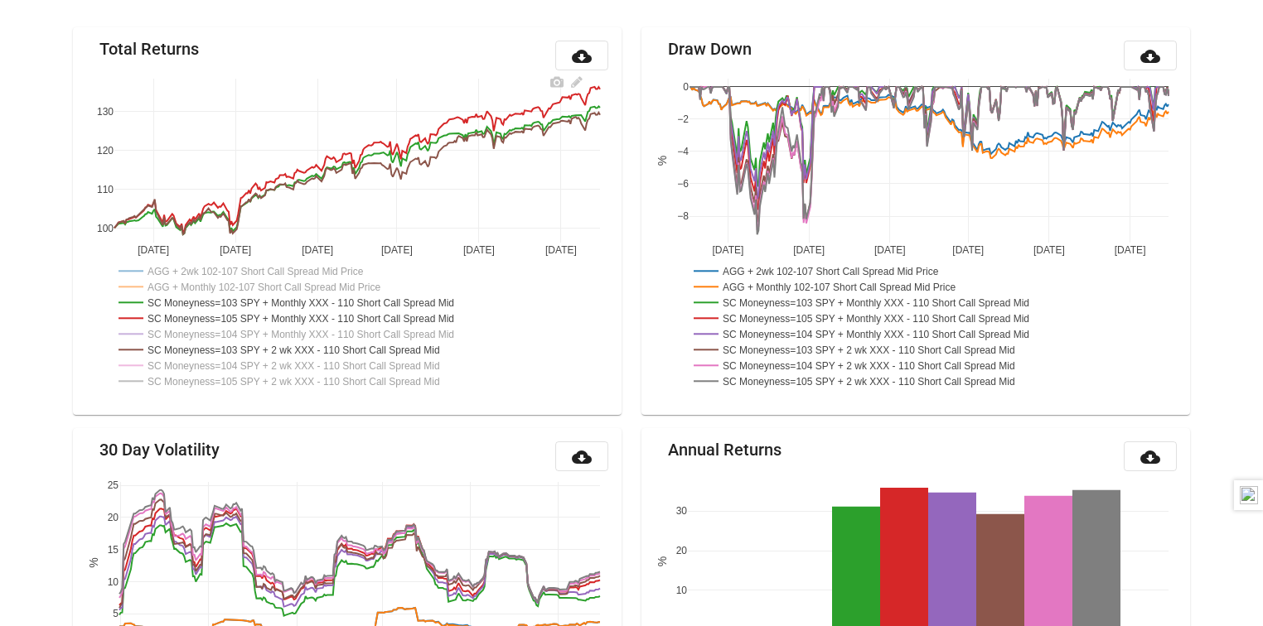
click at [269, 378] on rect at bounding box center [299, 381] width 370 height 16
click at [266, 326] on rect at bounding box center [306, 334] width 385 height 16
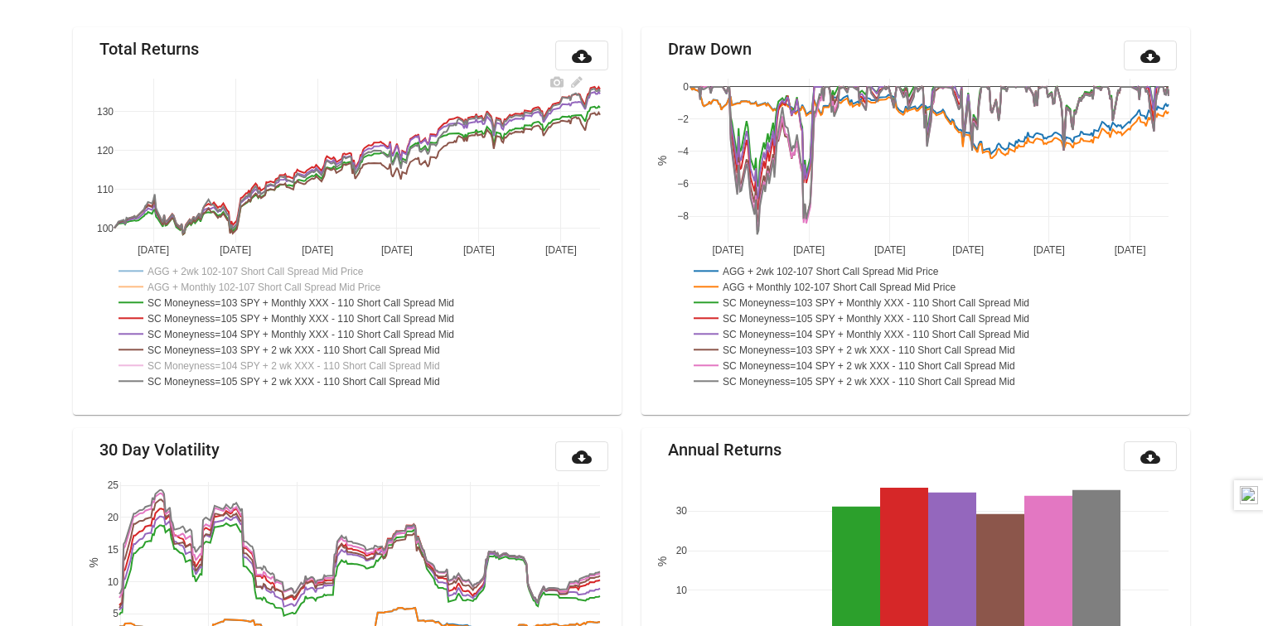
click at [265, 354] on rect at bounding box center [297, 349] width 366 height 16
click at [265, 350] on rect at bounding box center [297, 349] width 366 height 16
click at [264, 365] on rect at bounding box center [297, 365] width 366 height 16
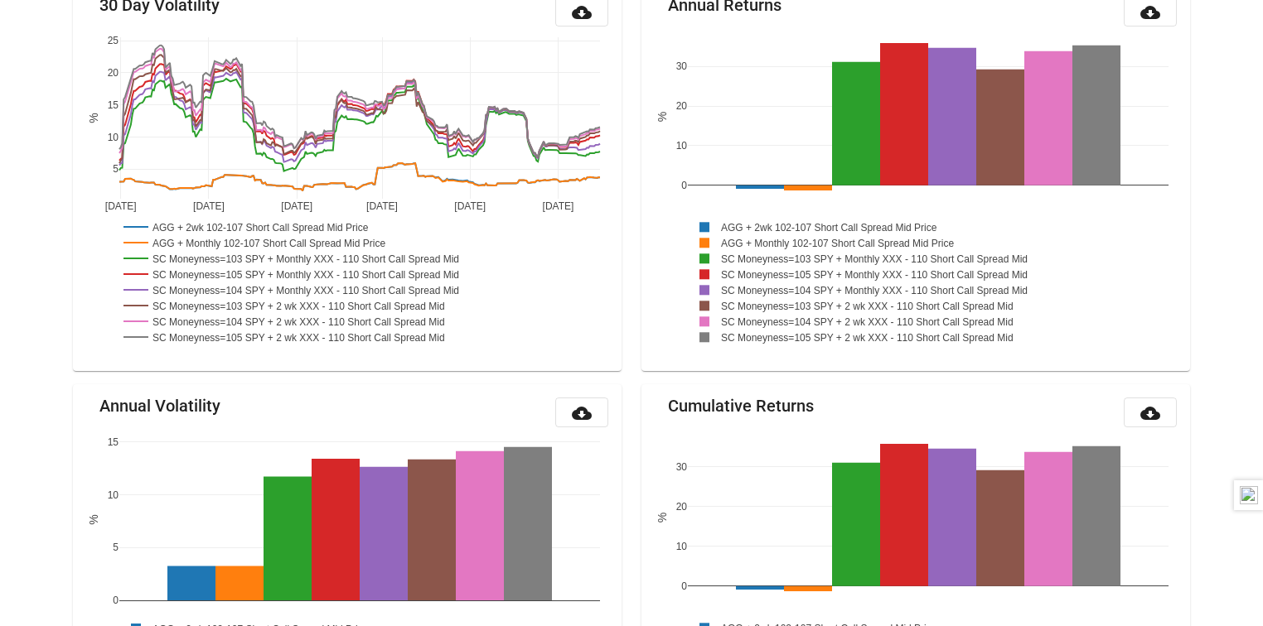
scroll to position [658, 0]
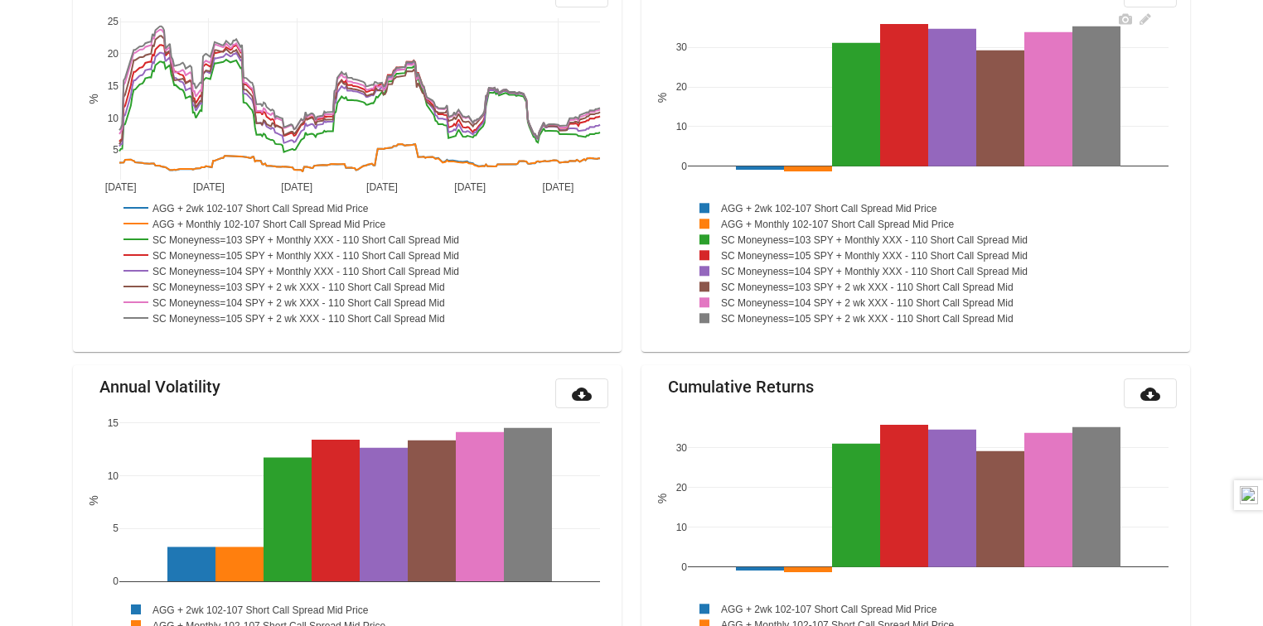
click at [751, 205] on rect at bounding box center [829, 208] width 283 height 16
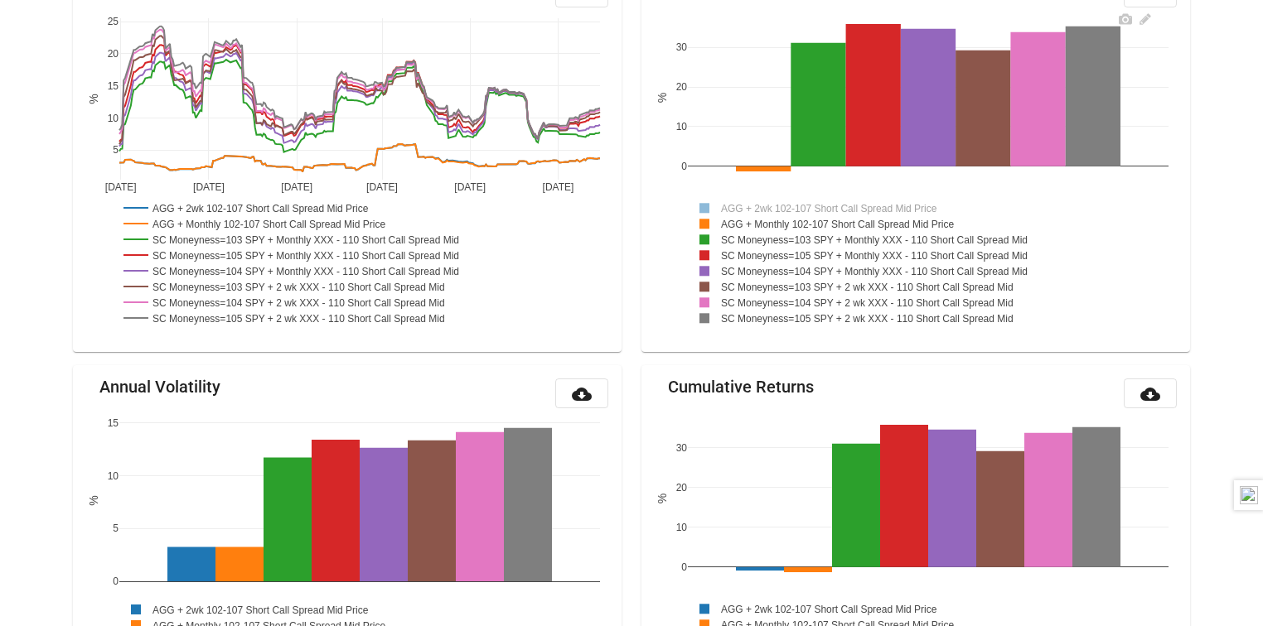
click at [751, 222] on rect at bounding box center [841, 223] width 306 height 16
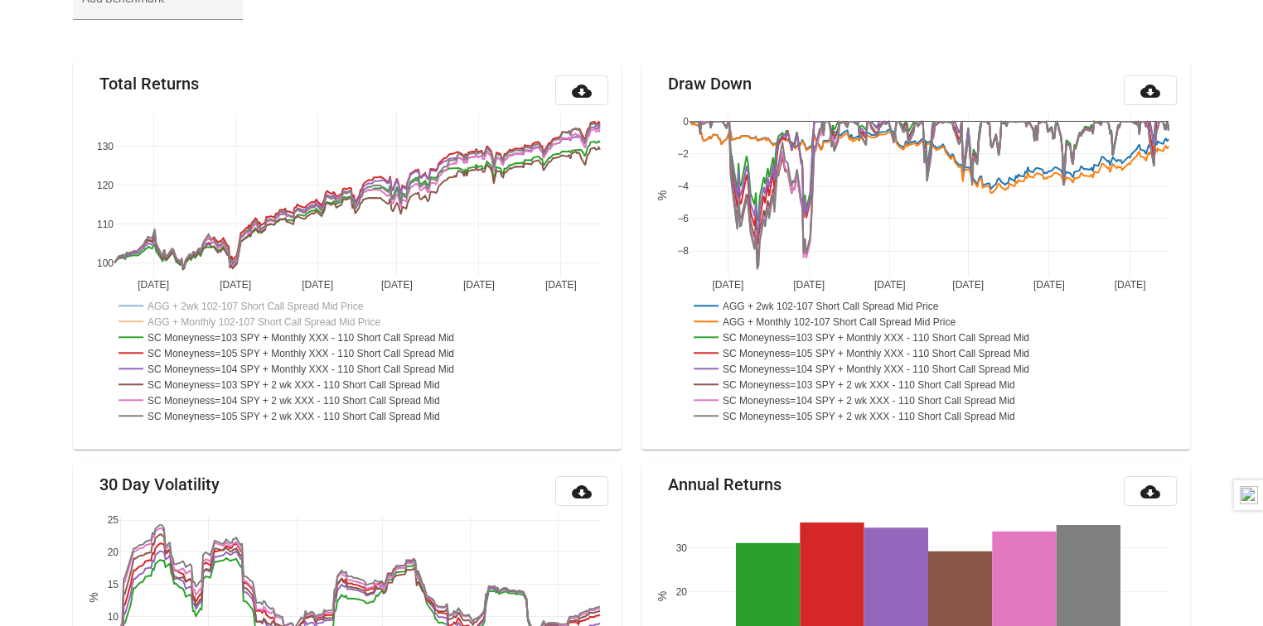
scroll to position [0, 0]
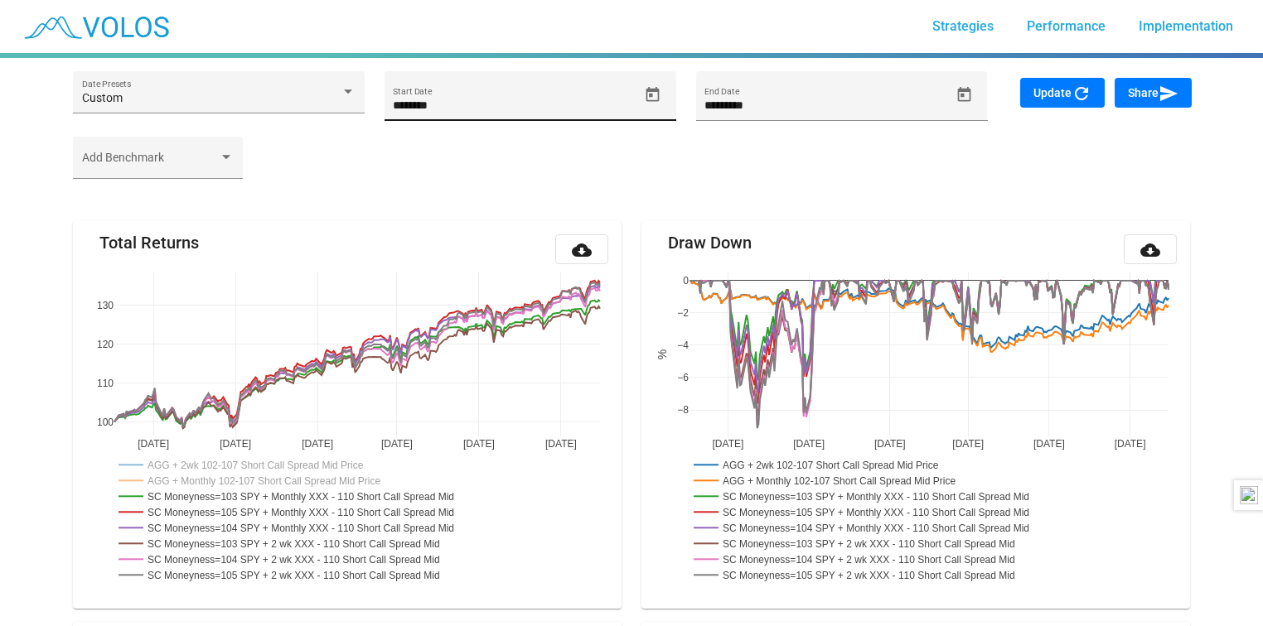
click at [621, 101] on input "********" at bounding box center [515, 105] width 245 height 13
click at [653, 89] on icon "Open calendar" at bounding box center [652, 93] width 13 height 15
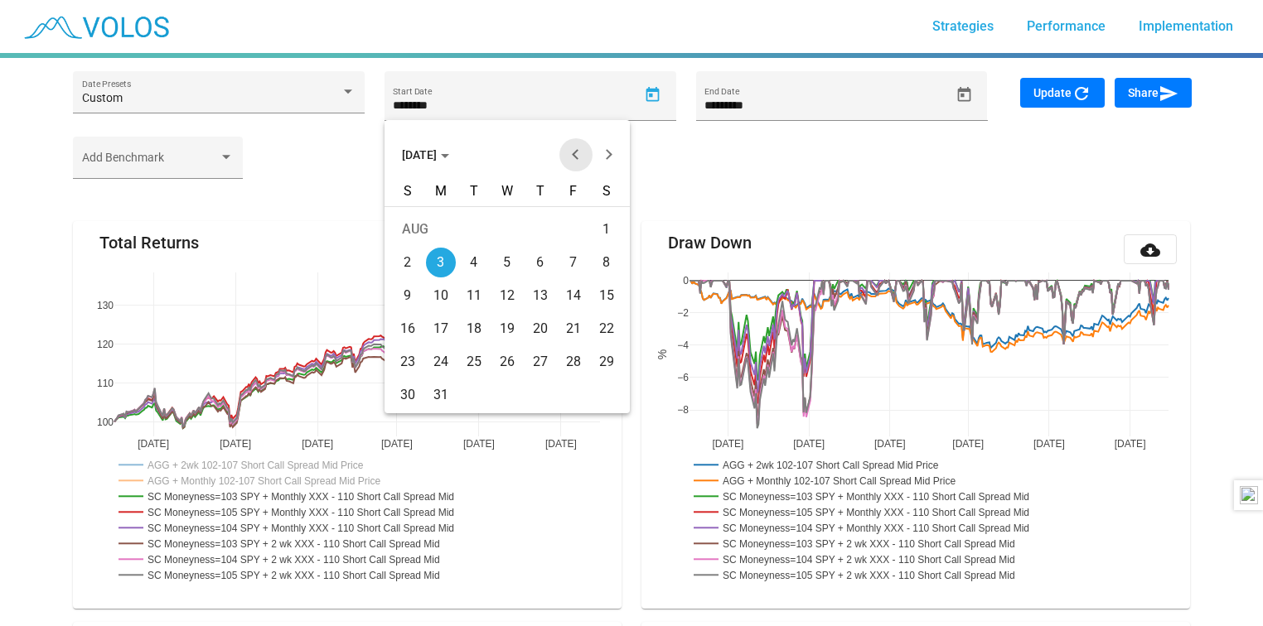
click at [571, 149] on button "Previous month" at bounding box center [575, 154] width 33 height 33
click at [500, 223] on div "1" at bounding box center [507, 230] width 30 height 30
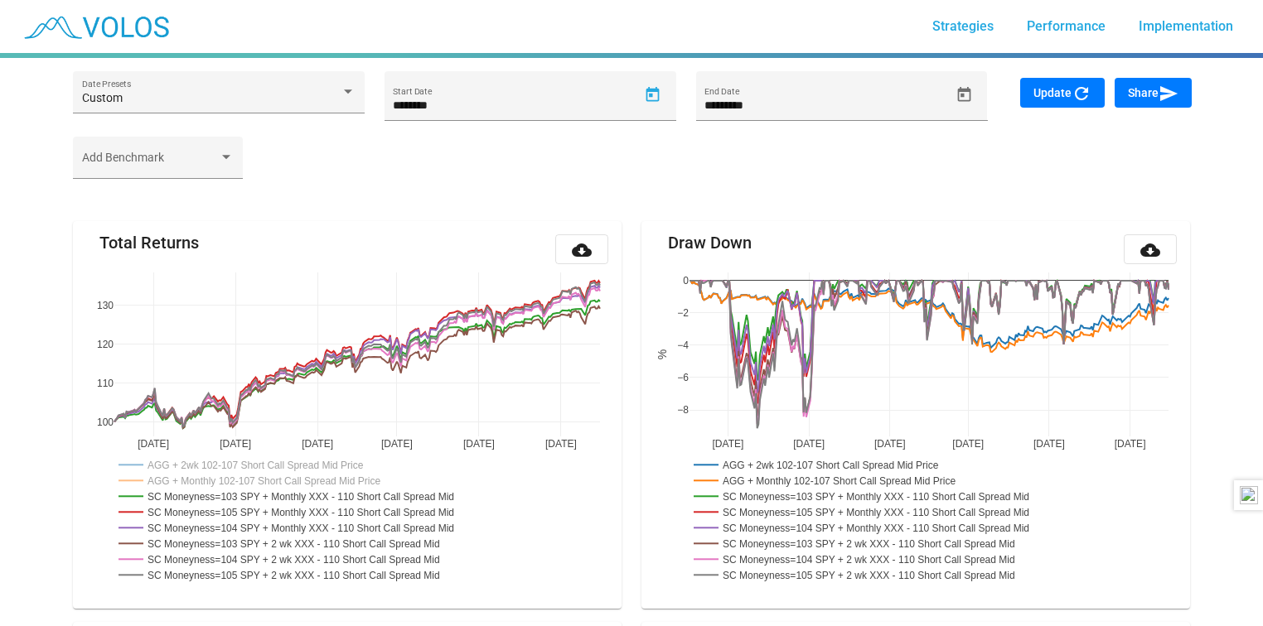
type input "********"
click at [971, 94] on icon "Open calendar" at bounding box center [963, 94] width 17 height 17
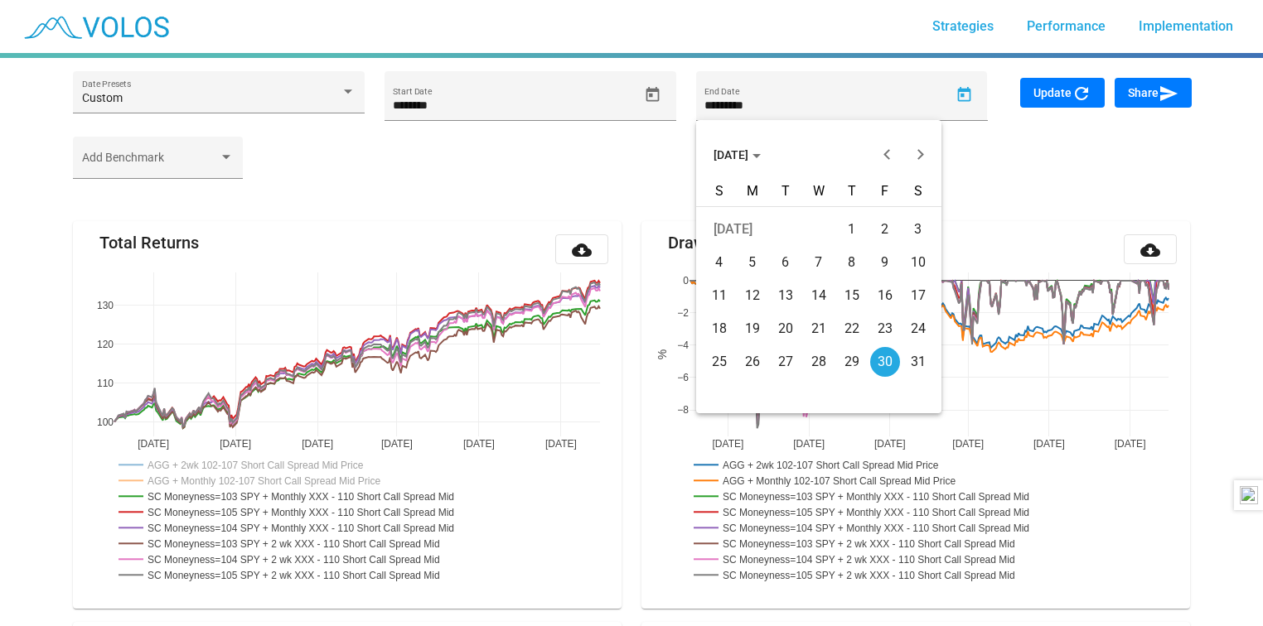
click at [751, 153] on span "JUL 2021" at bounding box center [736, 154] width 47 height 13
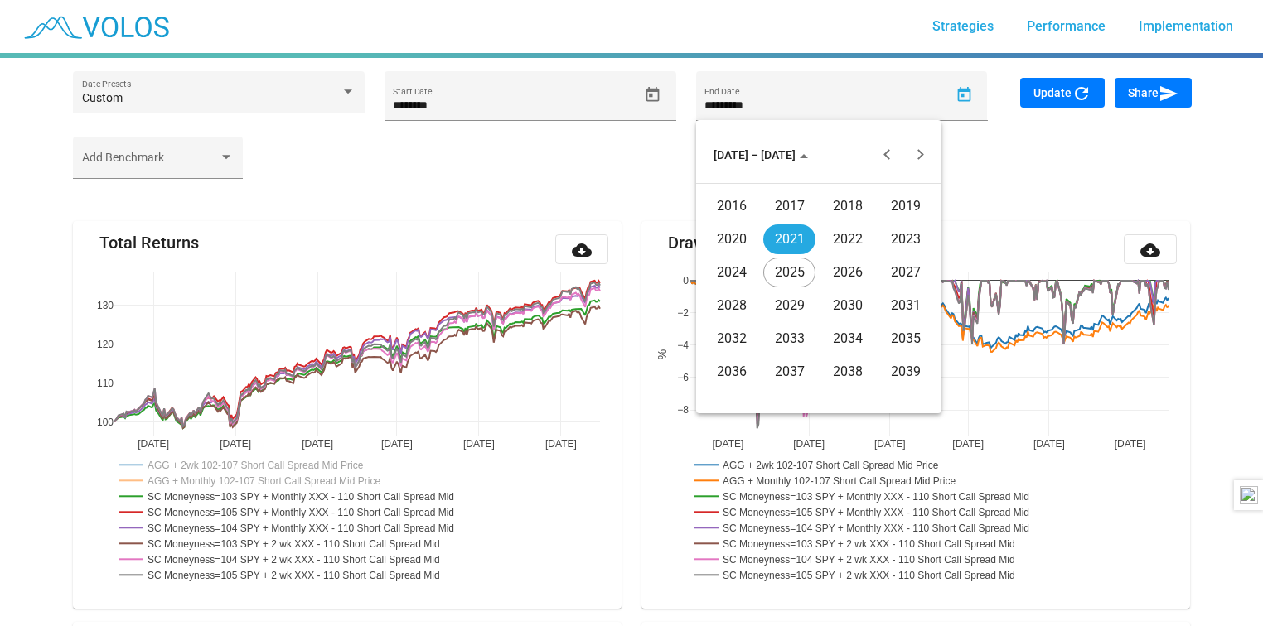
click at [781, 266] on div "2025" at bounding box center [789, 273] width 52 height 30
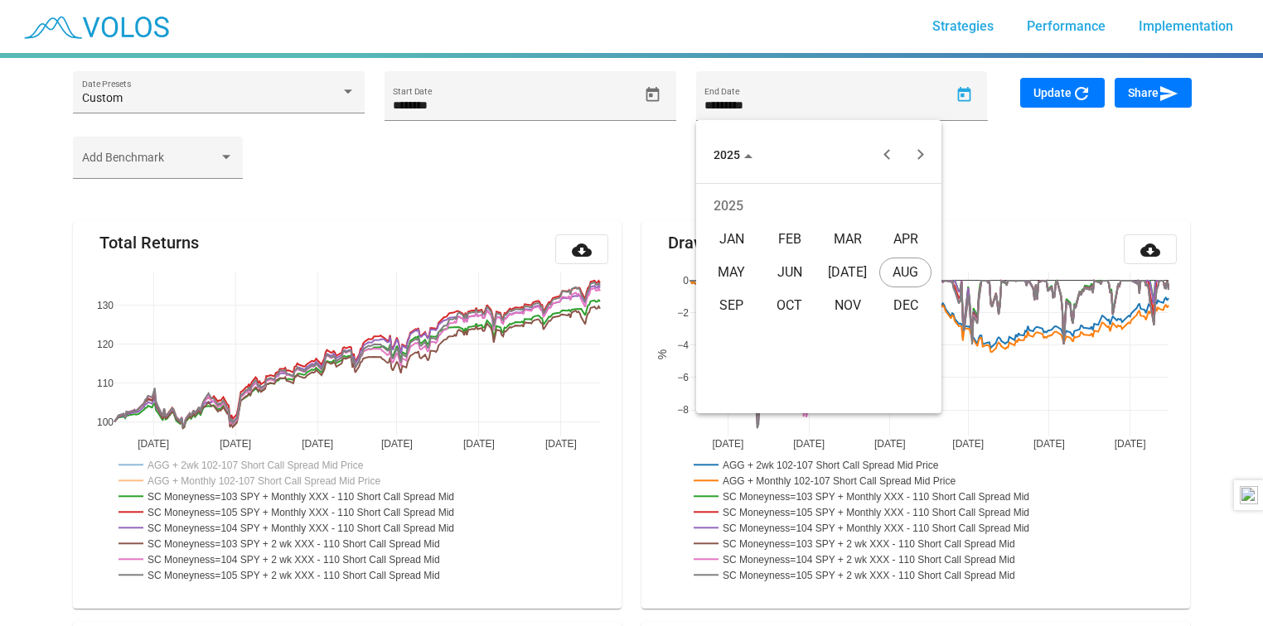
click at [802, 275] on div "JUN" at bounding box center [789, 273] width 52 height 30
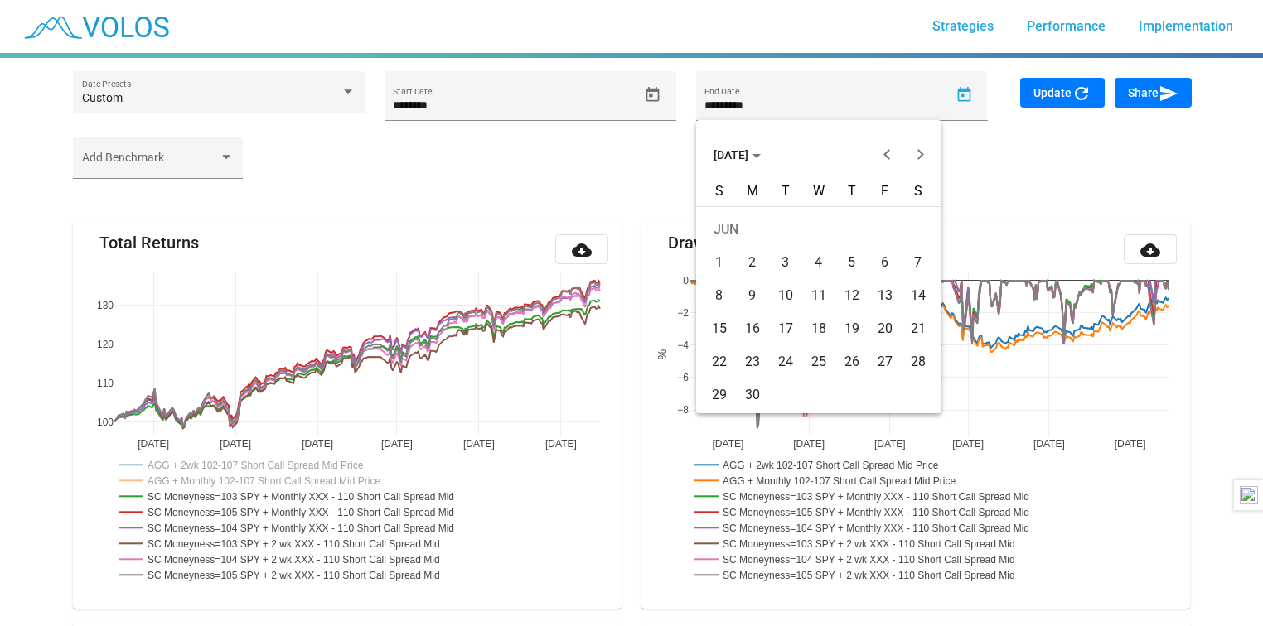
click at [747, 398] on div "30" at bounding box center [752, 395] width 30 height 30
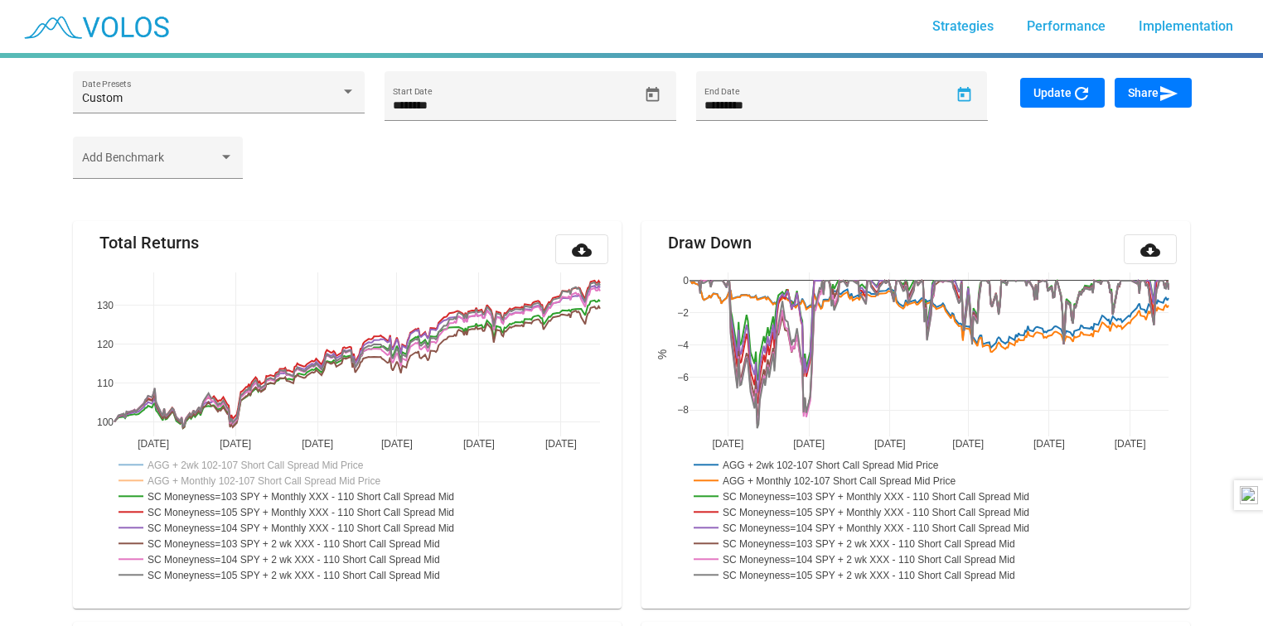
type input "*********"
click at [1062, 99] on span "Update refresh" at bounding box center [1062, 92] width 58 height 13
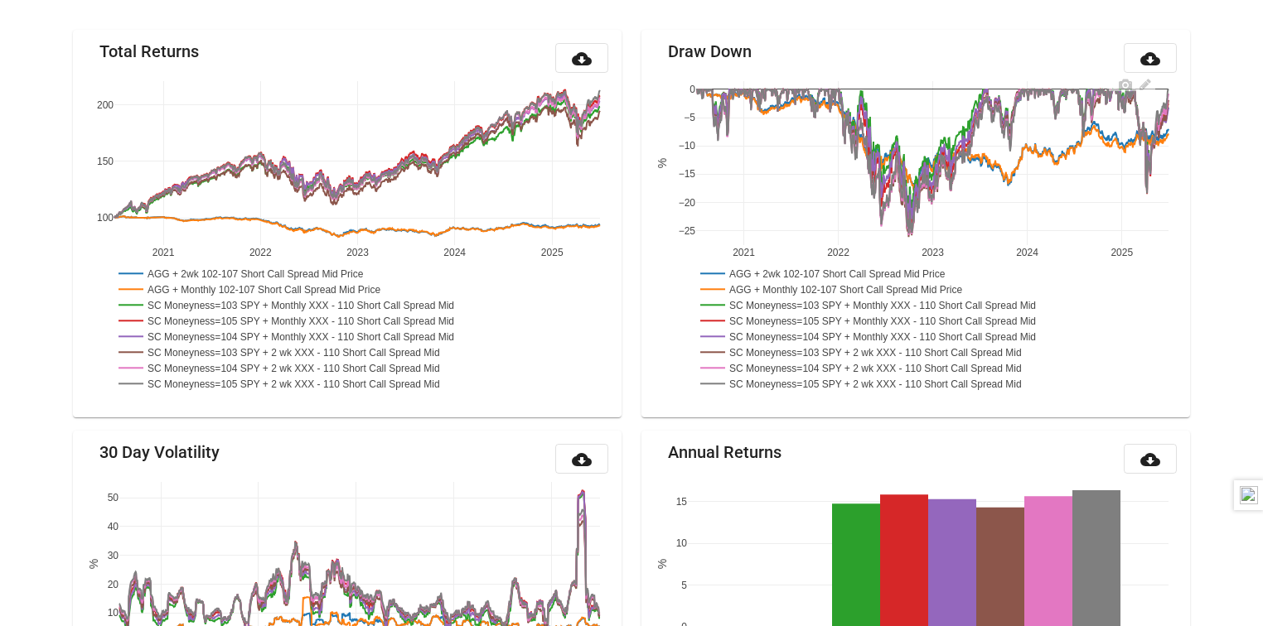
scroll to position [194, 0]
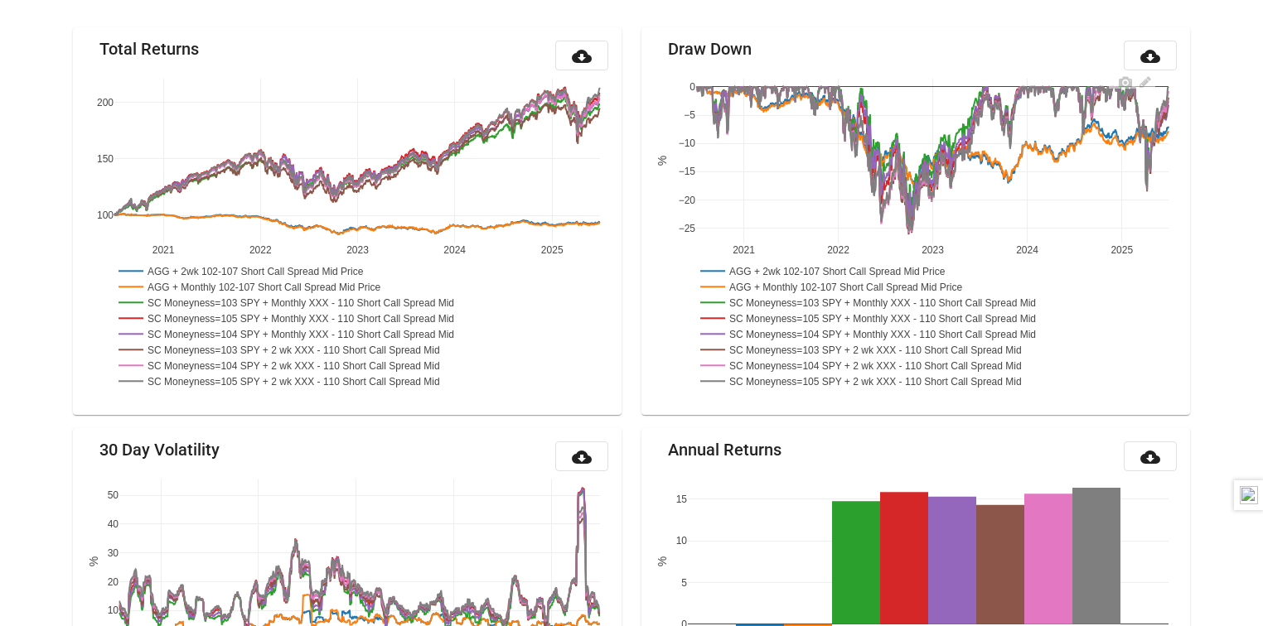
click at [812, 267] on rect at bounding box center [837, 271] width 283 height 16
click at [810, 288] on rect at bounding box center [849, 286] width 306 height 16
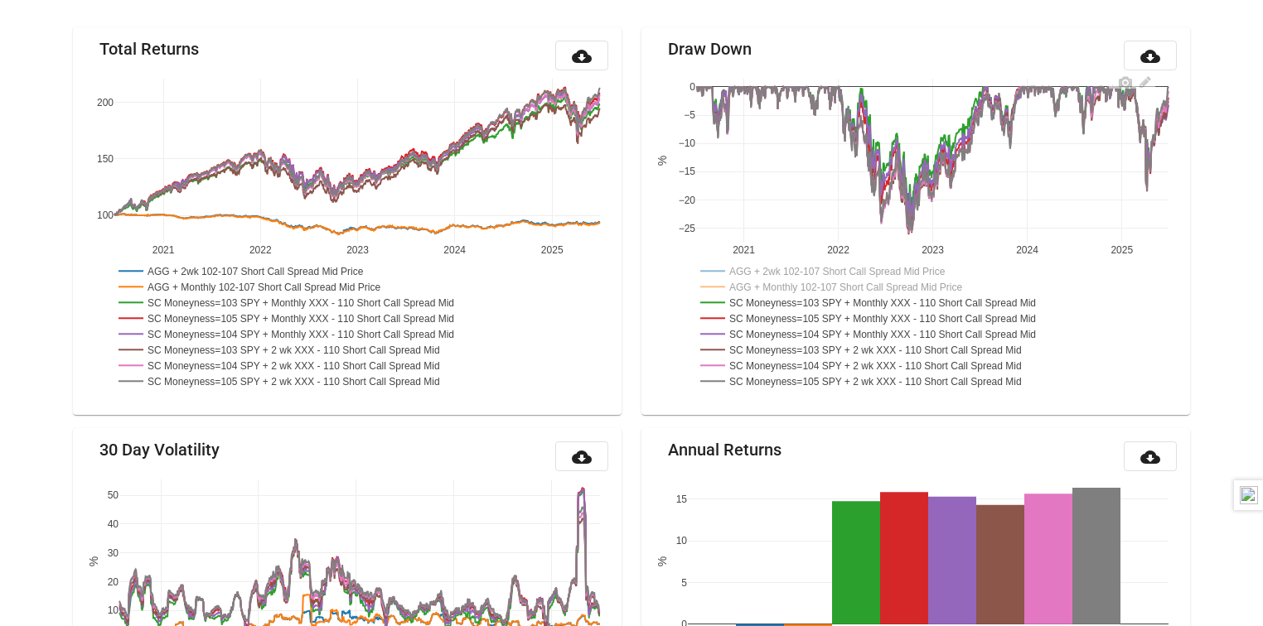
click at [810, 302] on rect at bounding box center [887, 302] width 382 height 16
click at [810, 312] on rect at bounding box center [888, 318] width 385 height 16
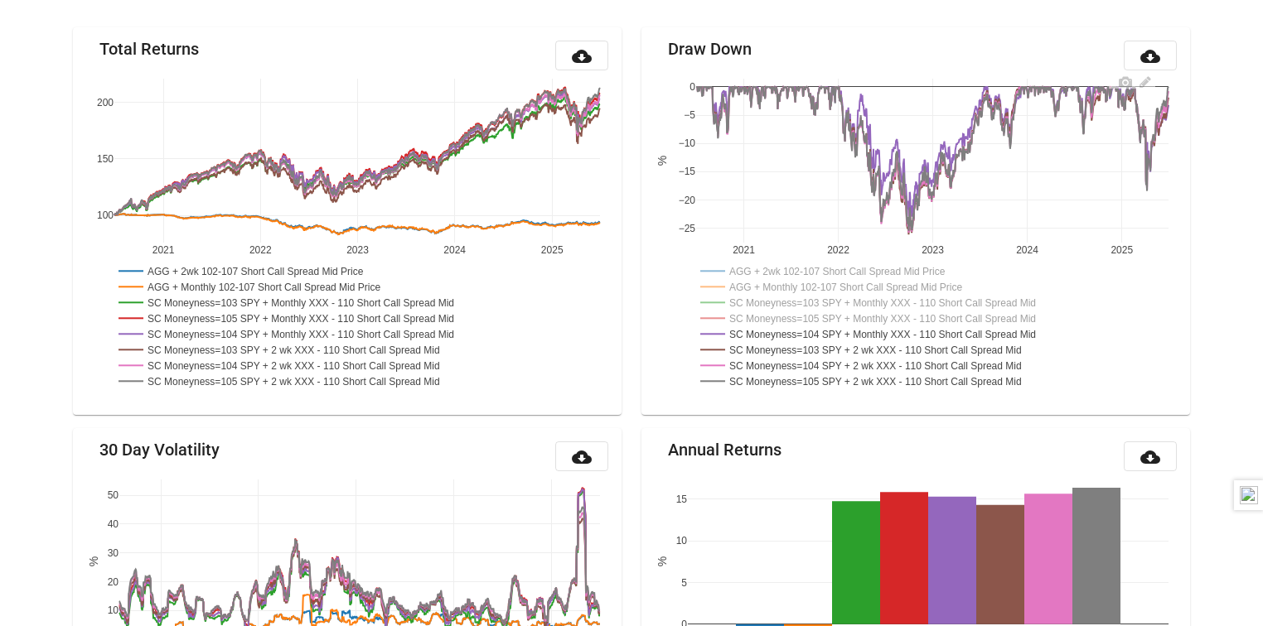
click at [809, 335] on rect at bounding box center [888, 334] width 385 height 16
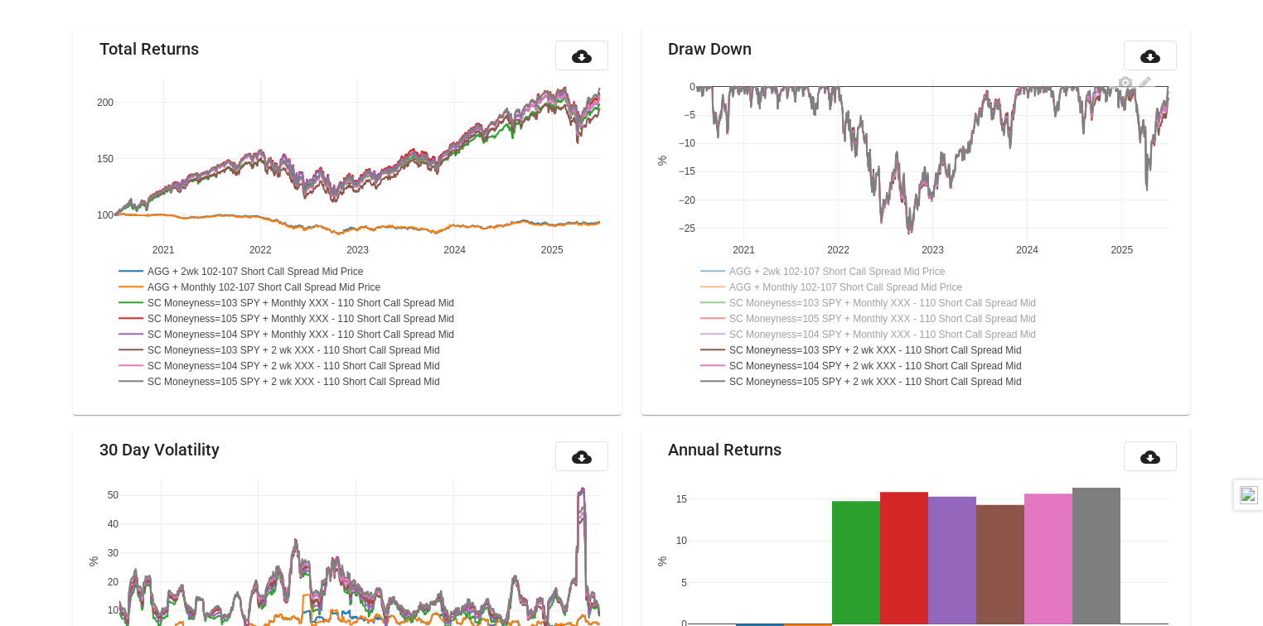
click at [809, 355] on rect at bounding box center [879, 349] width 366 height 16
click at [809, 362] on rect at bounding box center [879, 365] width 366 height 16
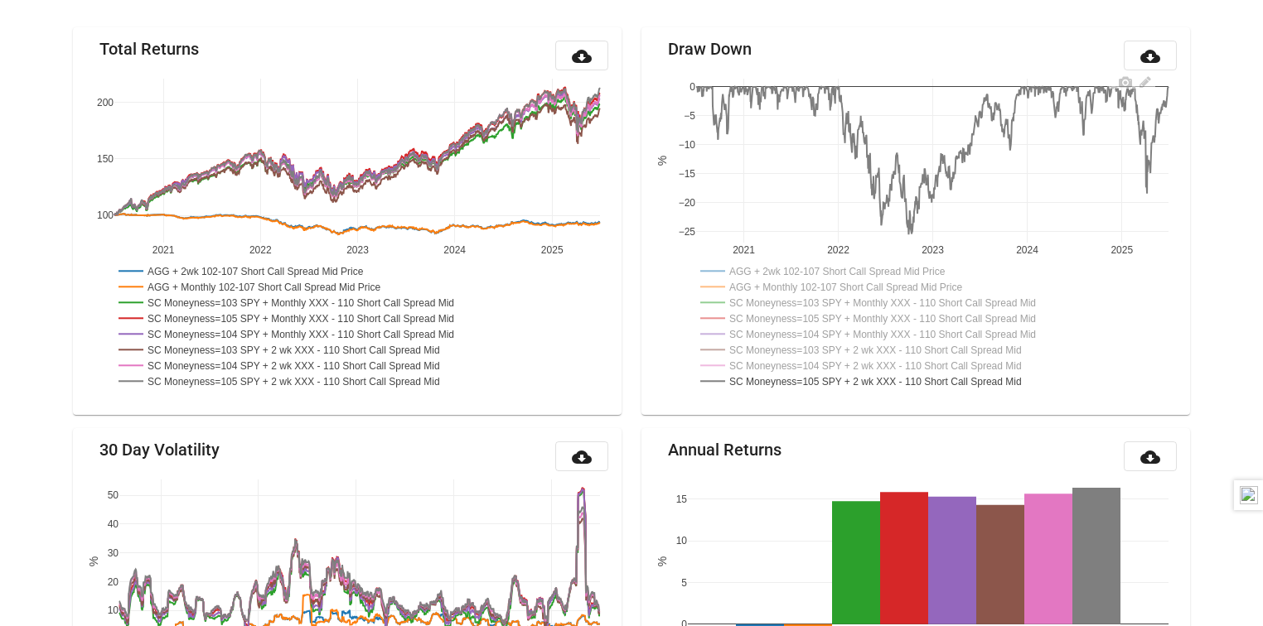
click at [809, 383] on rect at bounding box center [881, 381] width 370 height 16
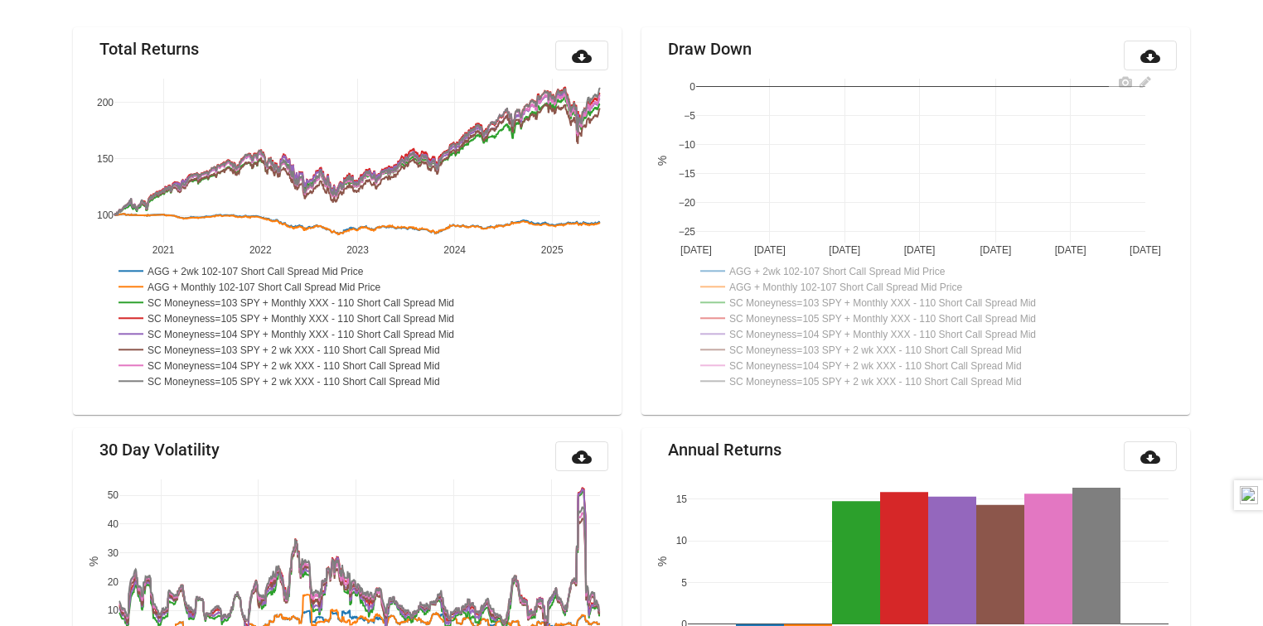
click at [825, 334] on rect at bounding box center [888, 334] width 385 height 16
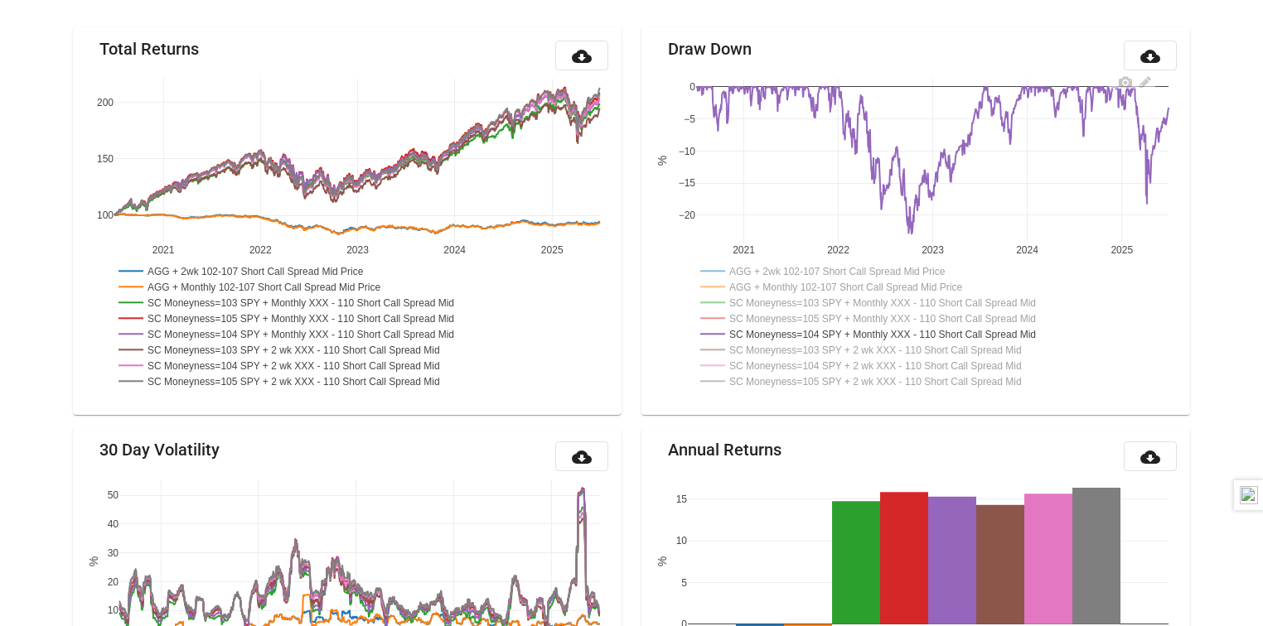
click at [871, 327] on rect at bounding box center [888, 334] width 385 height 16
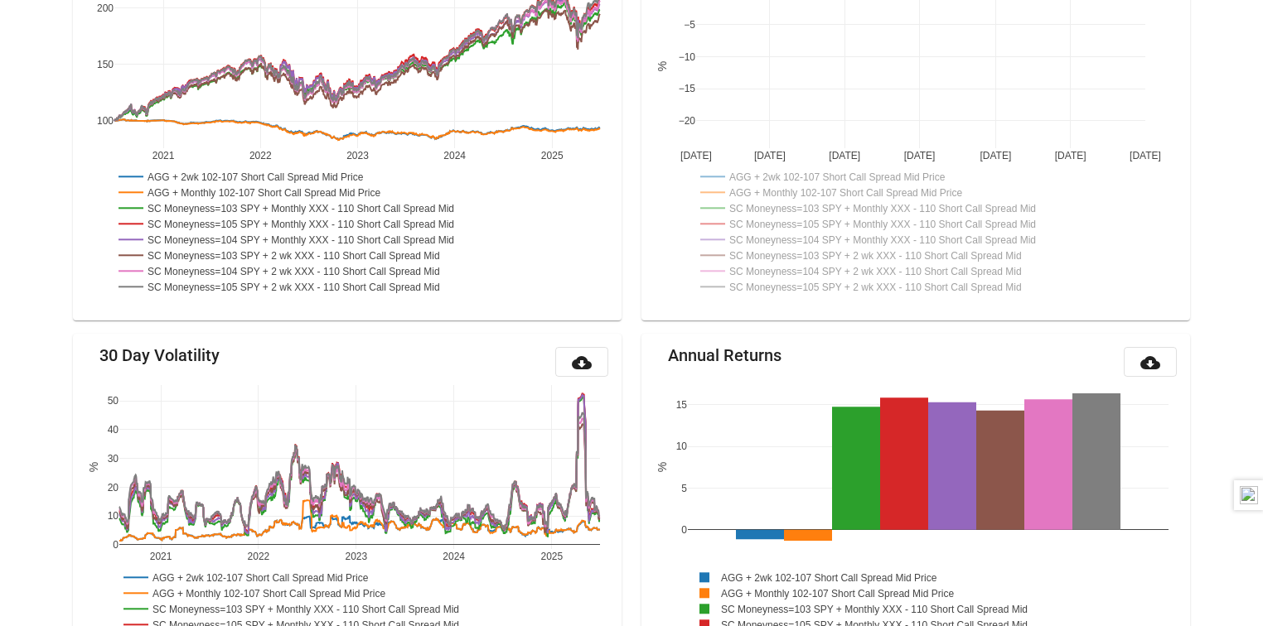
scroll to position [331, 0]
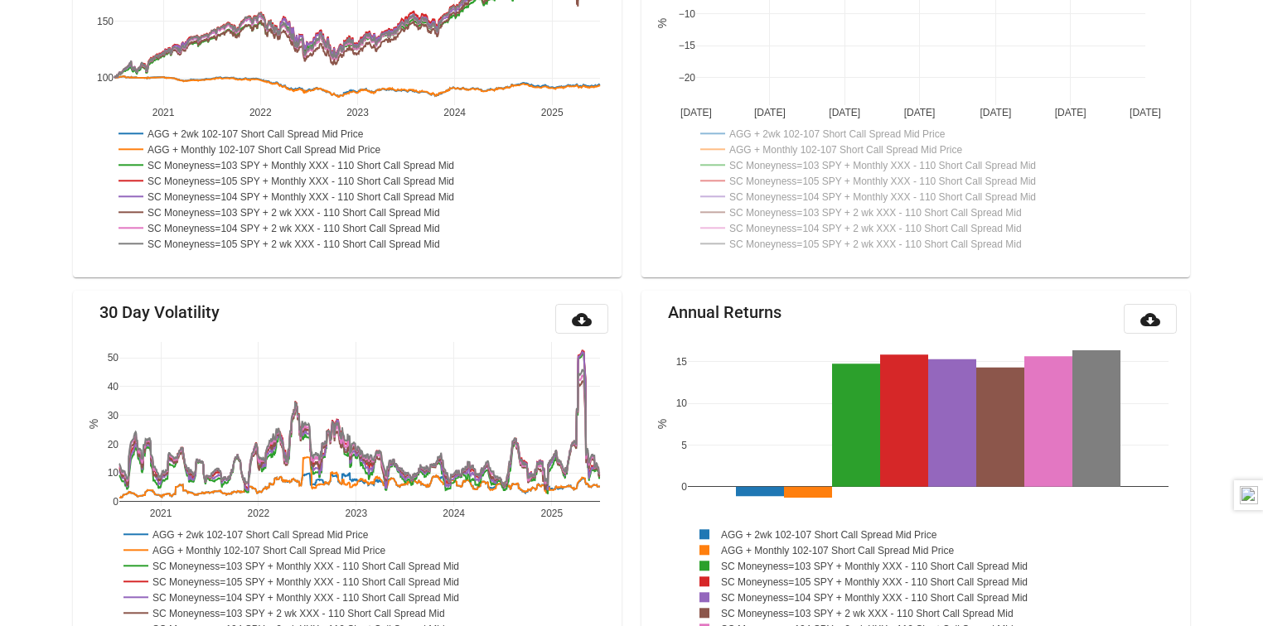
click at [274, 132] on rect at bounding box center [255, 133] width 283 height 16
click at [272, 143] on rect at bounding box center [267, 149] width 306 height 16
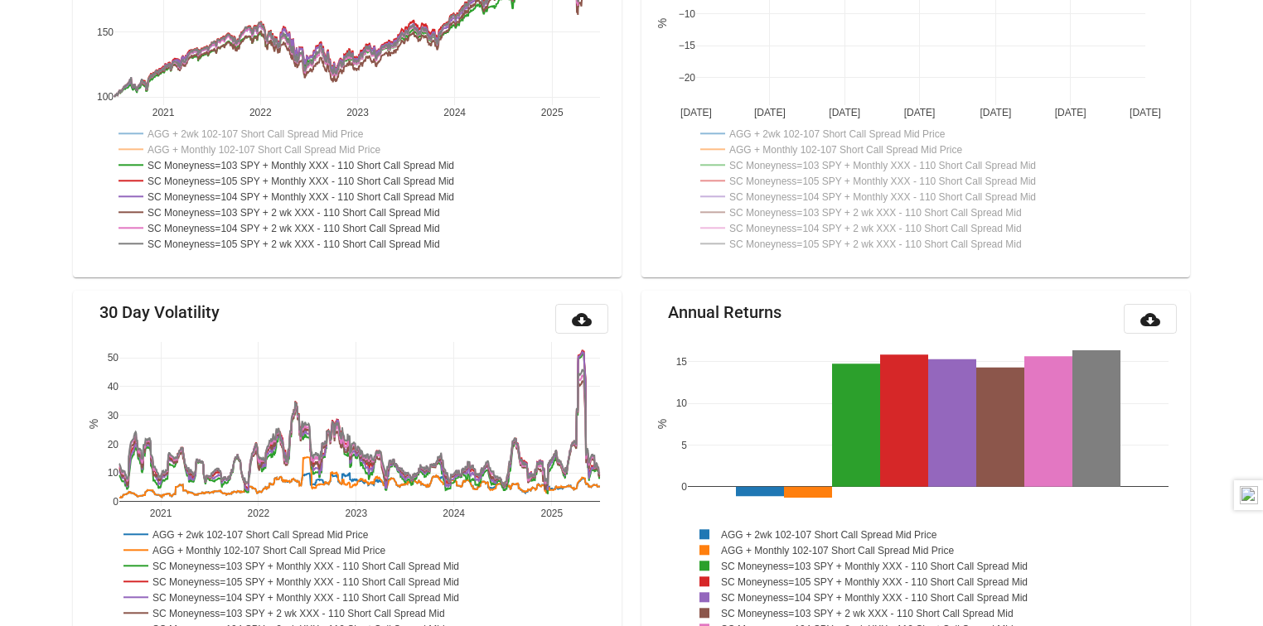
click at [272, 155] on rect at bounding box center [267, 149] width 306 height 16
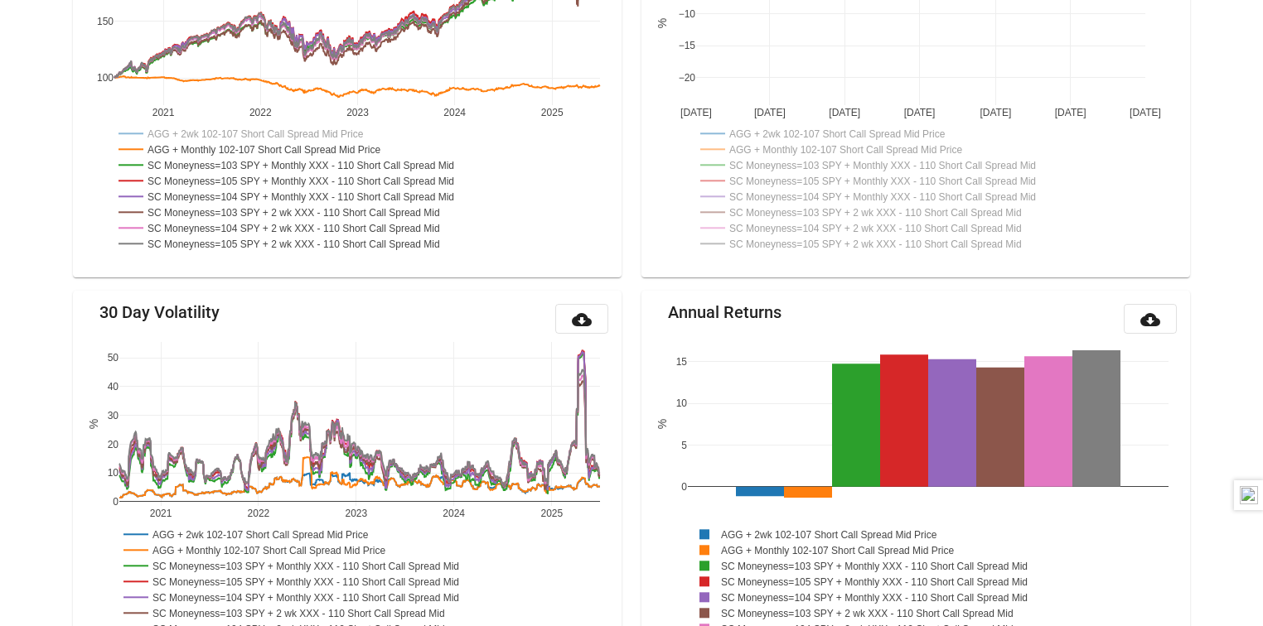
click at [272, 177] on rect at bounding box center [306, 180] width 385 height 16
click at [272, 164] on rect at bounding box center [305, 165] width 382 height 16
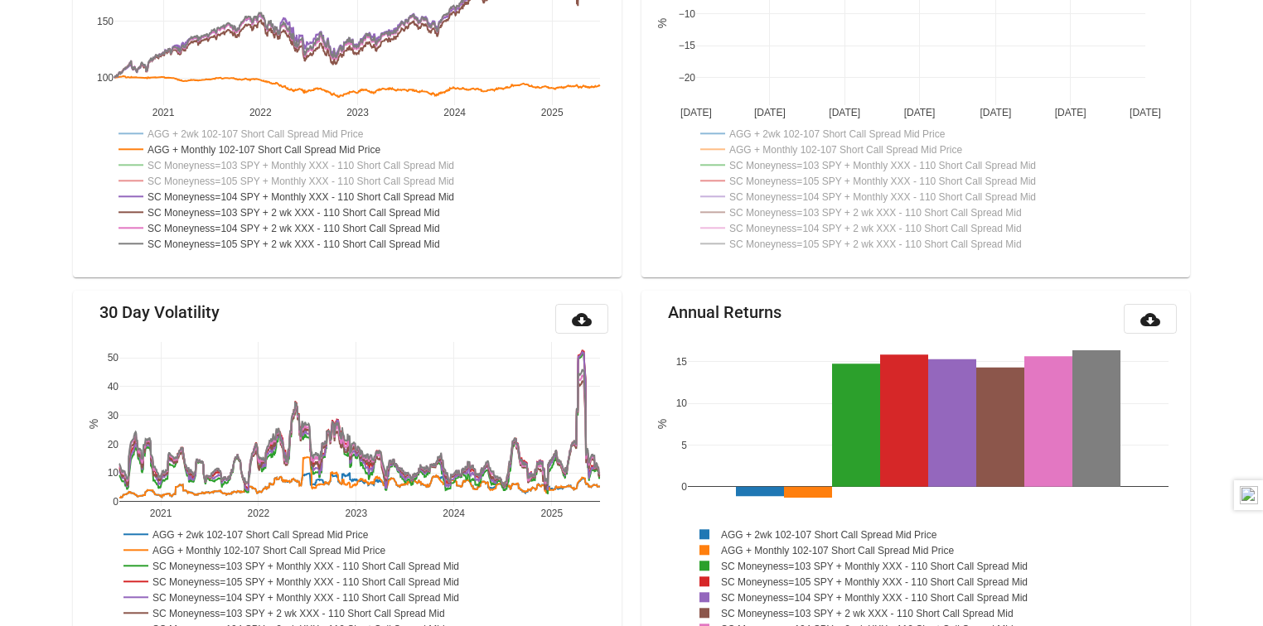
click at [280, 149] on rect at bounding box center [267, 149] width 306 height 16
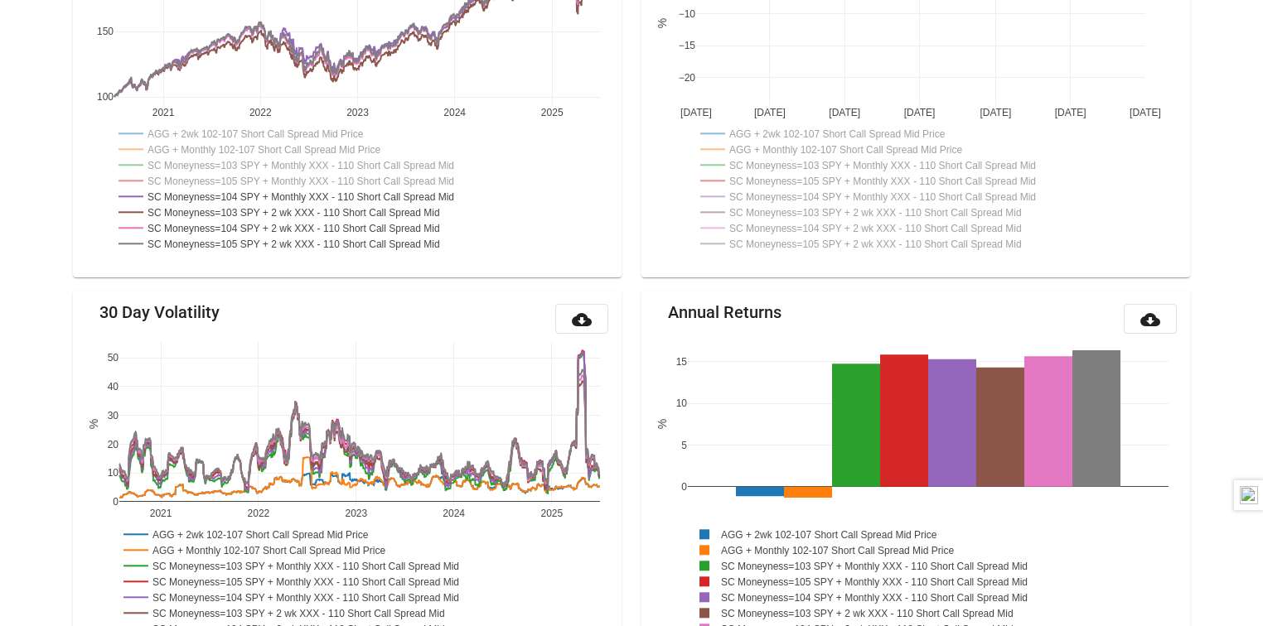
click at [278, 162] on rect at bounding box center [305, 165] width 382 height 16
click at [278, 196] on rect at bounding box center [306, 196] width 385 height 16
click at [284, 162] on rect at bounding box center [305, 165] width 382 height 16
click at [284, 210] on rect at bounding box center [297, 212] width 366 height 16
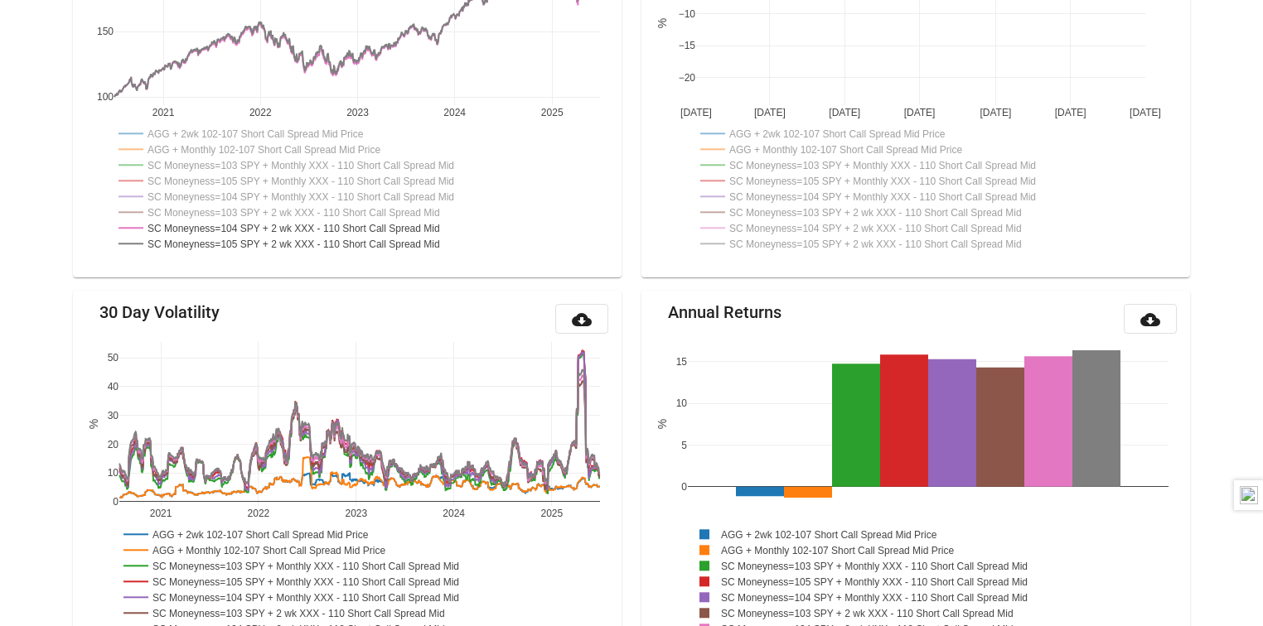
click at [285, 225] on rect at bounding box center [297, 228] width 366 height 16
click at [286, 241] on rect at bounding box center [299, 243] width 370 height 16
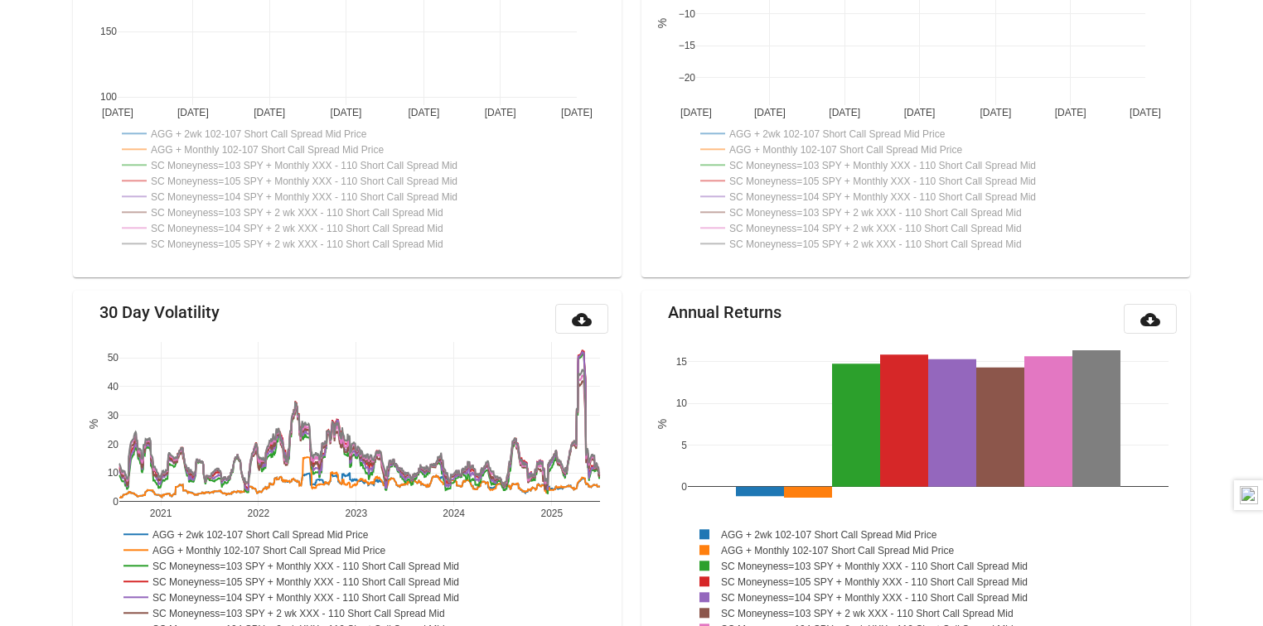
click at [312, 209] on rect at bounding box center [301, 212] width 366 height 16
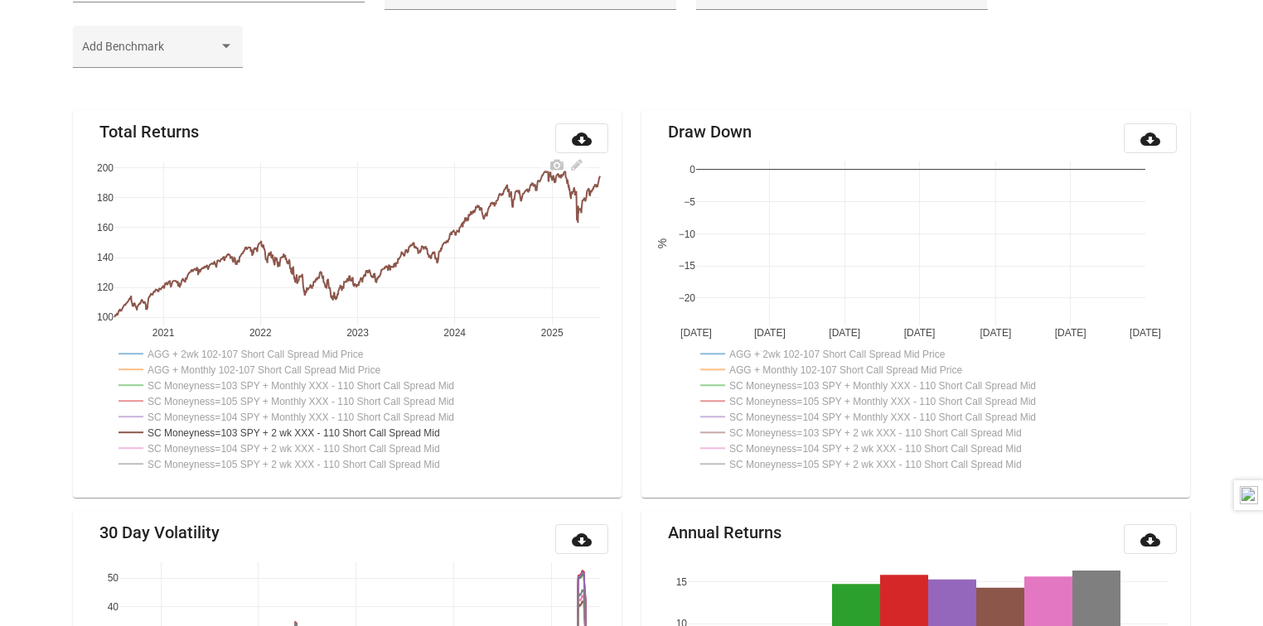
scroll to position [66, 0]
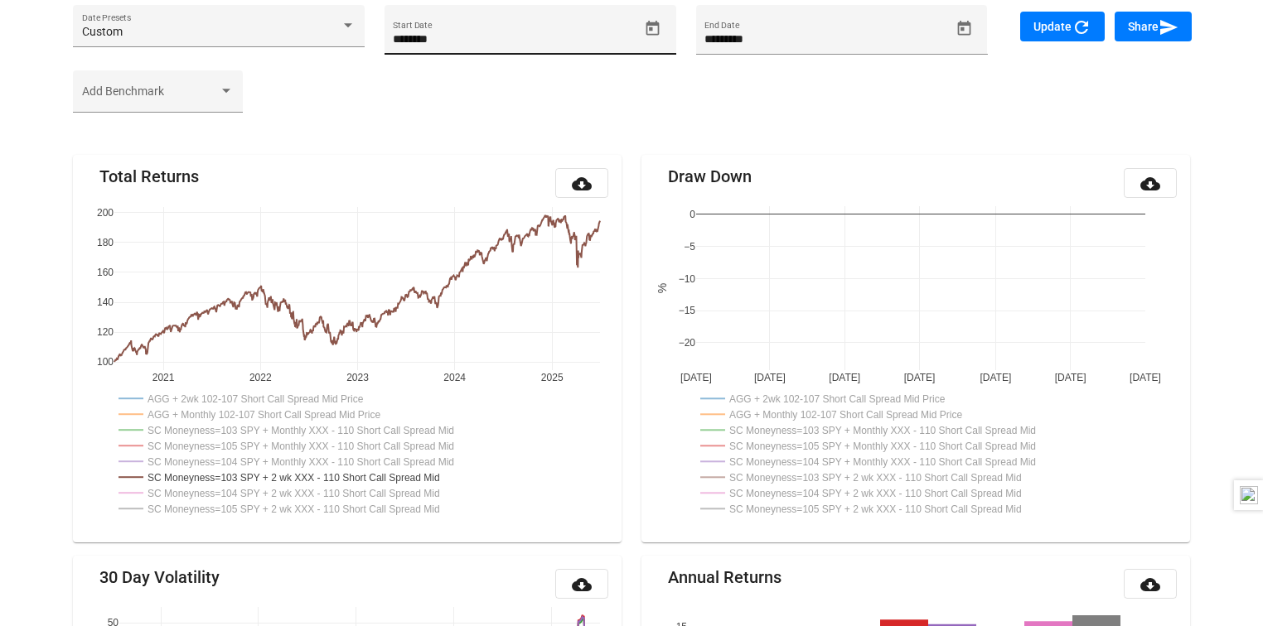
click at [646, 20] on icon "Open calendar" at bounding box center [652, 28] width 17 height 17
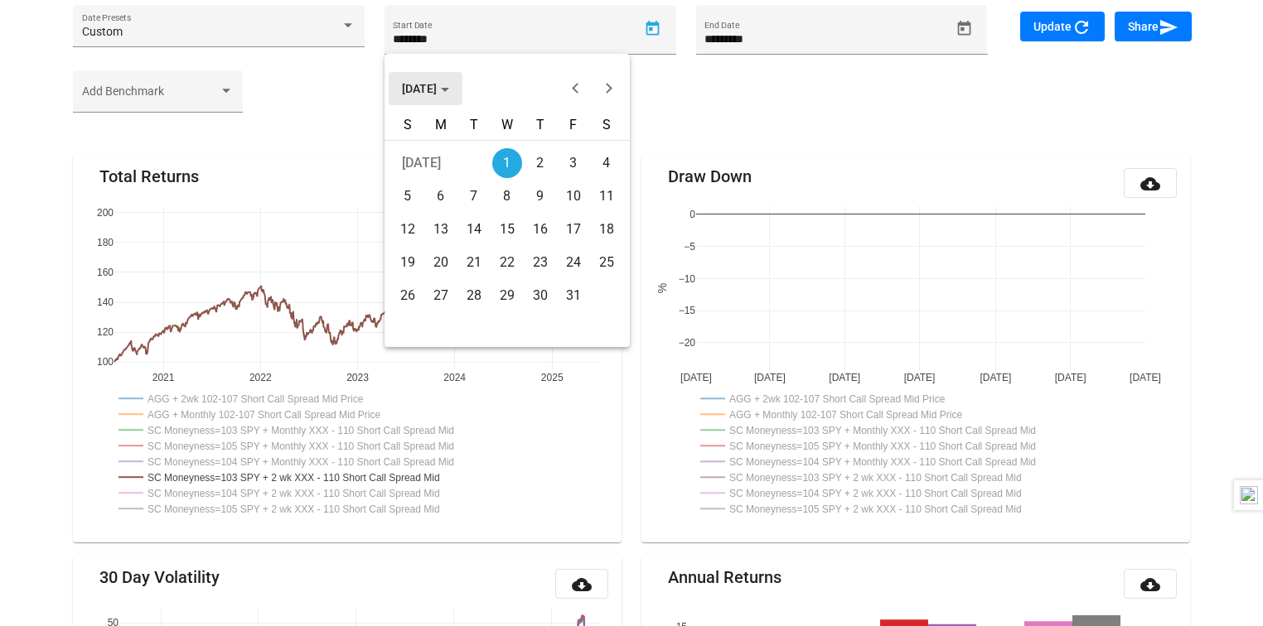
click at [429, 86] on span "JUL 2020" at bounding box center [425, 88] width 47 height 13
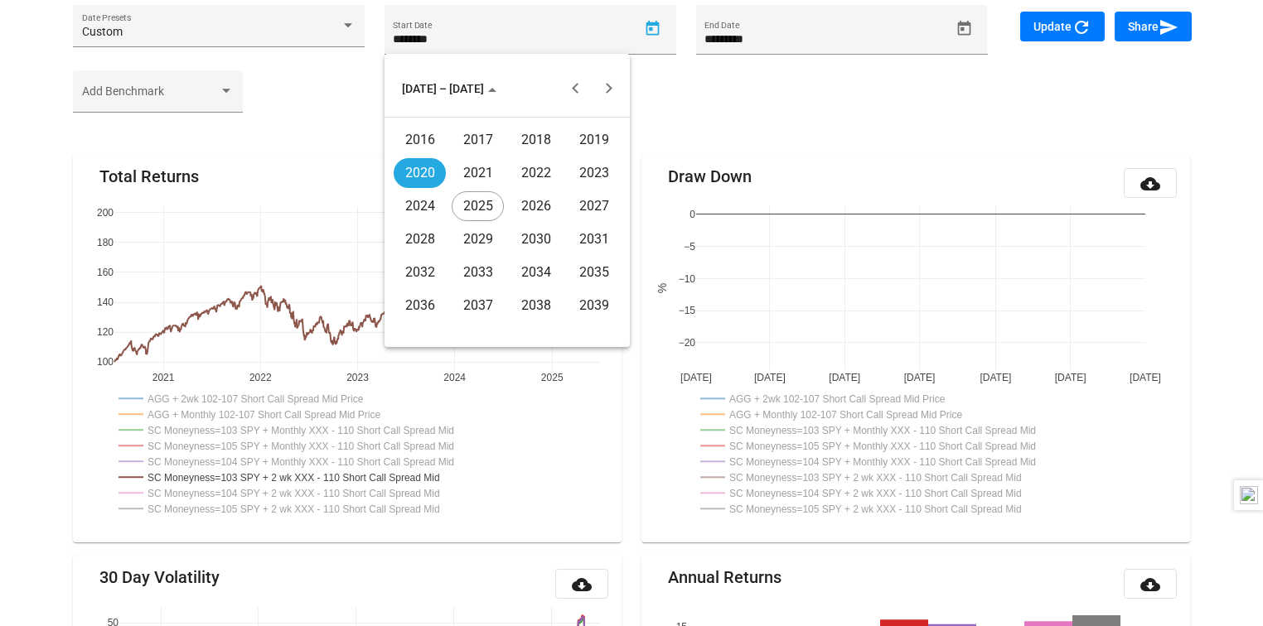
click at [536, 174] on div "2022" at bounding box center [536, 173] width 52 height 30
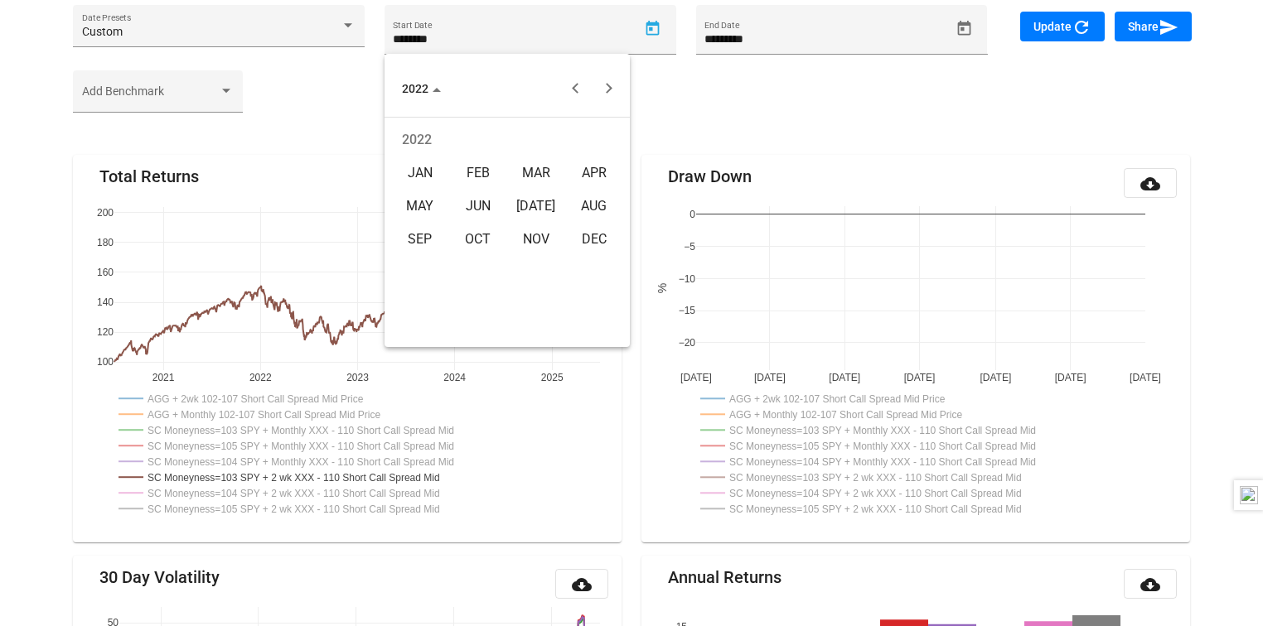
click at [535, 209] on div "JUL" at bounding box center [536, 206] width 52 height 30
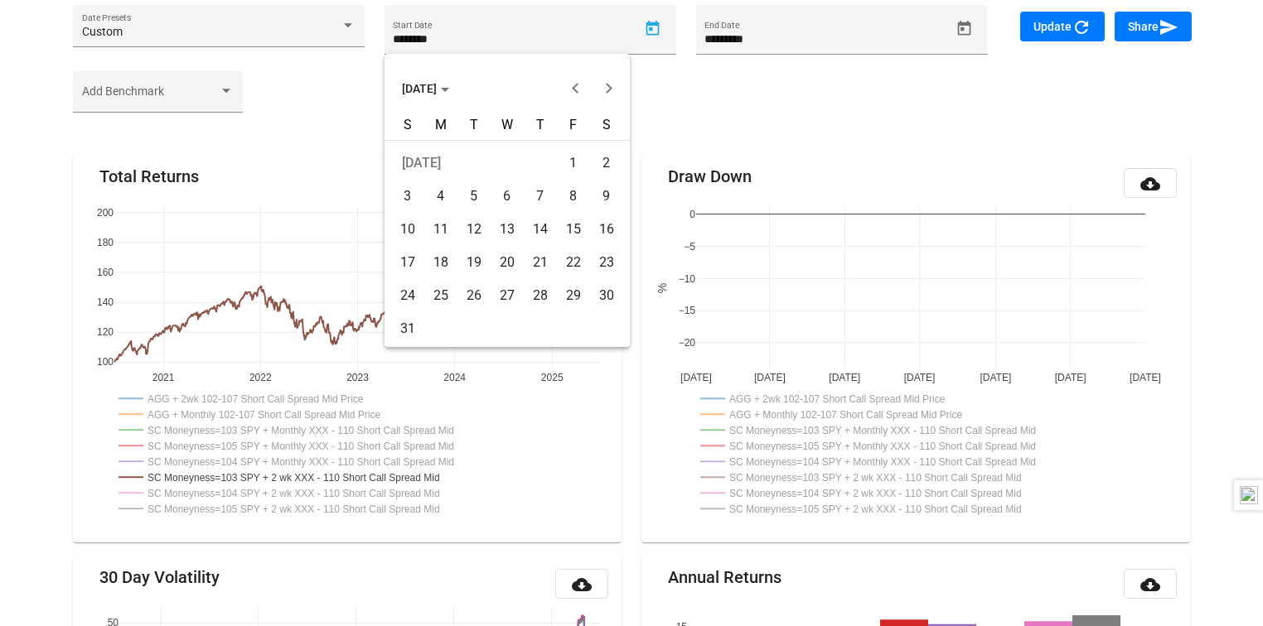
click at [573, 162] on div "1" at bounding box center [573, 163] width 30 height 30
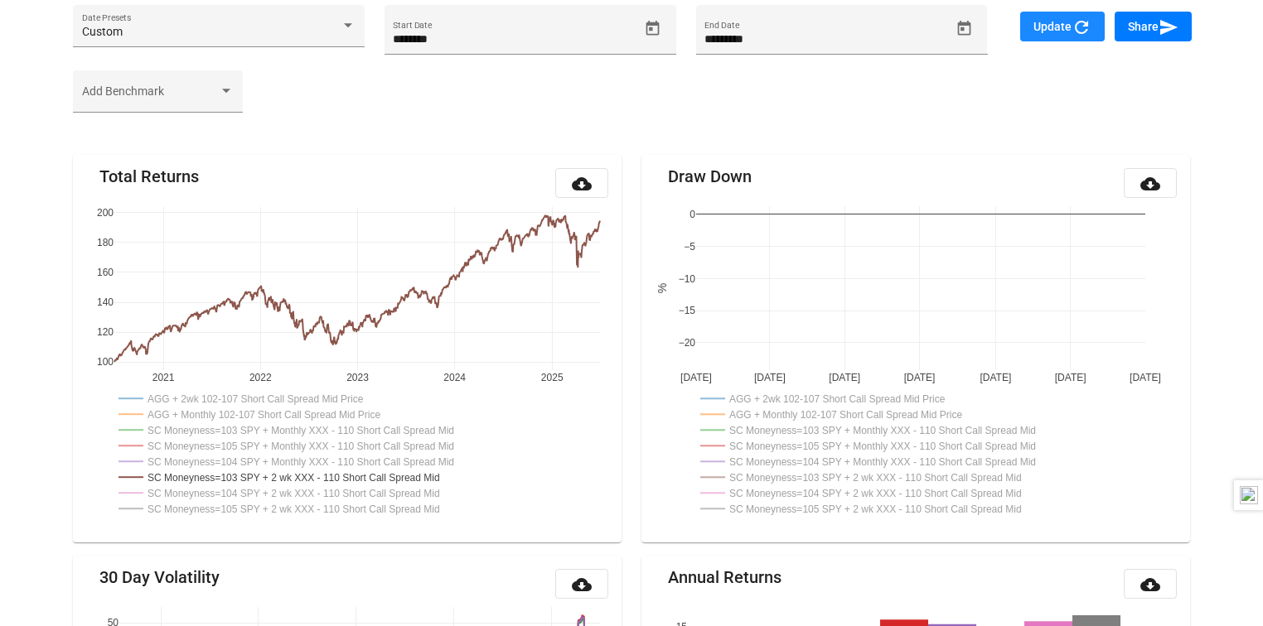
click at [1059, 18] on button "Update refresh" at bounding box center [1062, 27] width 85 height 30
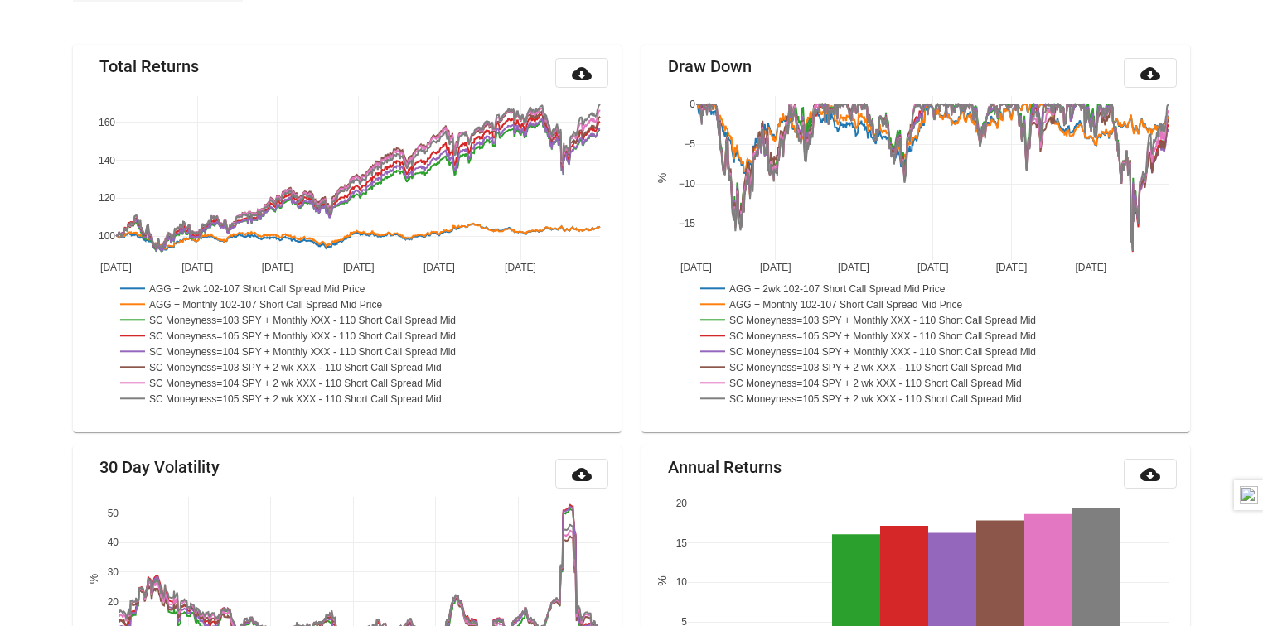
scroll to position [194, 0]
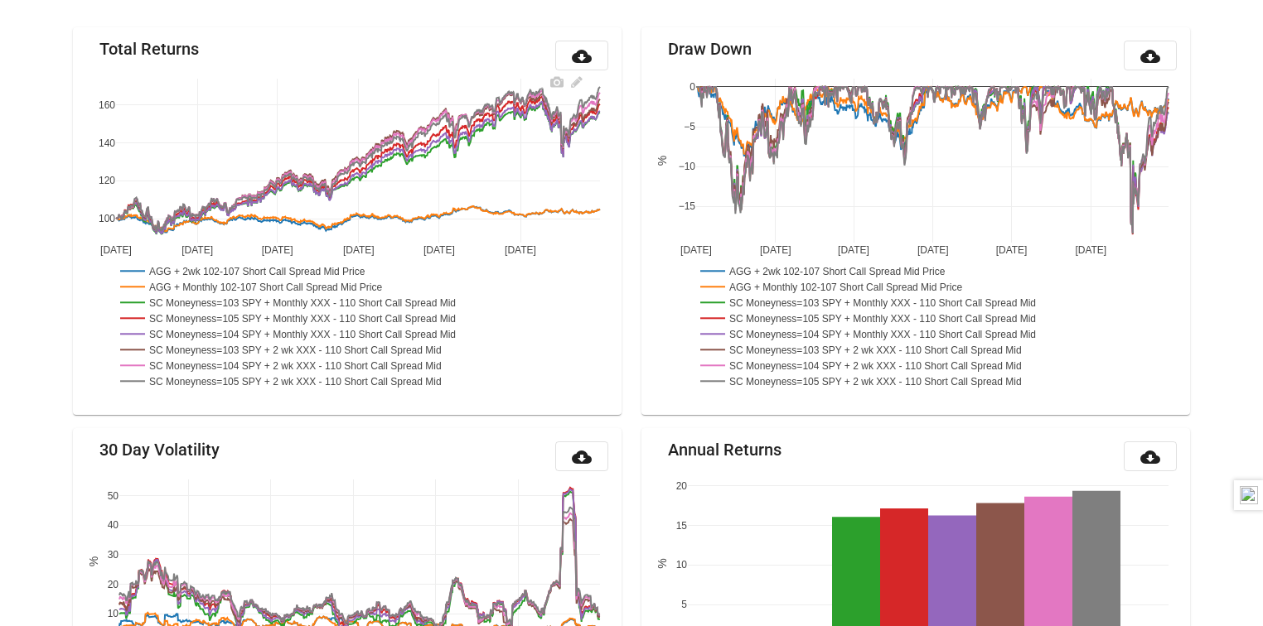
click at [272, 272] on rect at bounding box center [257, 271] width 283 height 16
click at [274, 282] on rect at bounding box center [269, 286] width 306 height 16
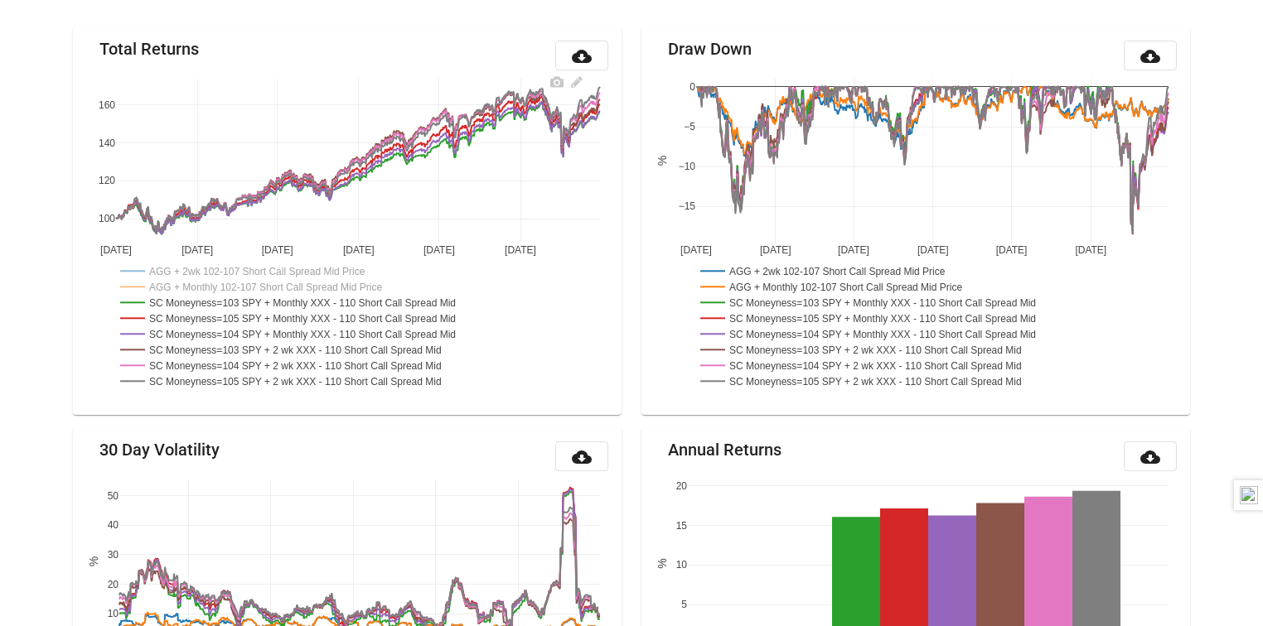
click at [273, 297] on rect at bounding box center [307, 302] width 382 height 16
click at [273, 315] on rect at bounding box center [308, 318] width 385 height 16
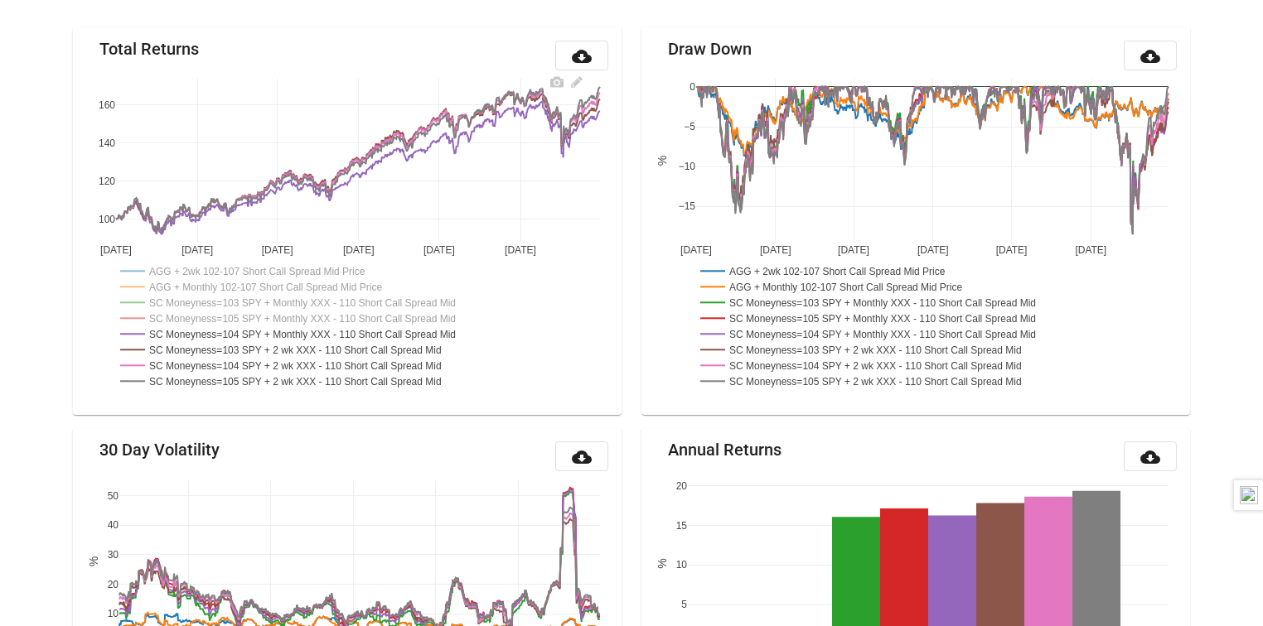
click at [273, 331] on rect at bounding box center [308, 334] width 385 height 16
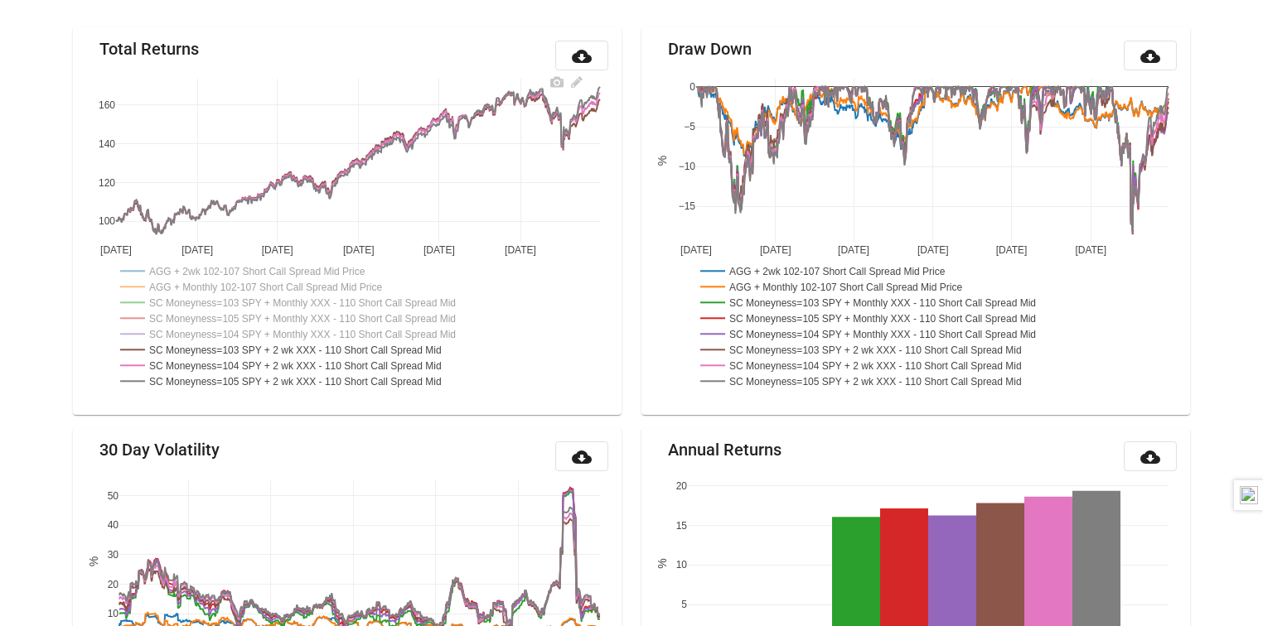
click at [273, 343] on rect at bounding box center [299, 349] width 366 height 16
click at [273, 359] on rect at bounding box center [299, 365] width 366 height 16
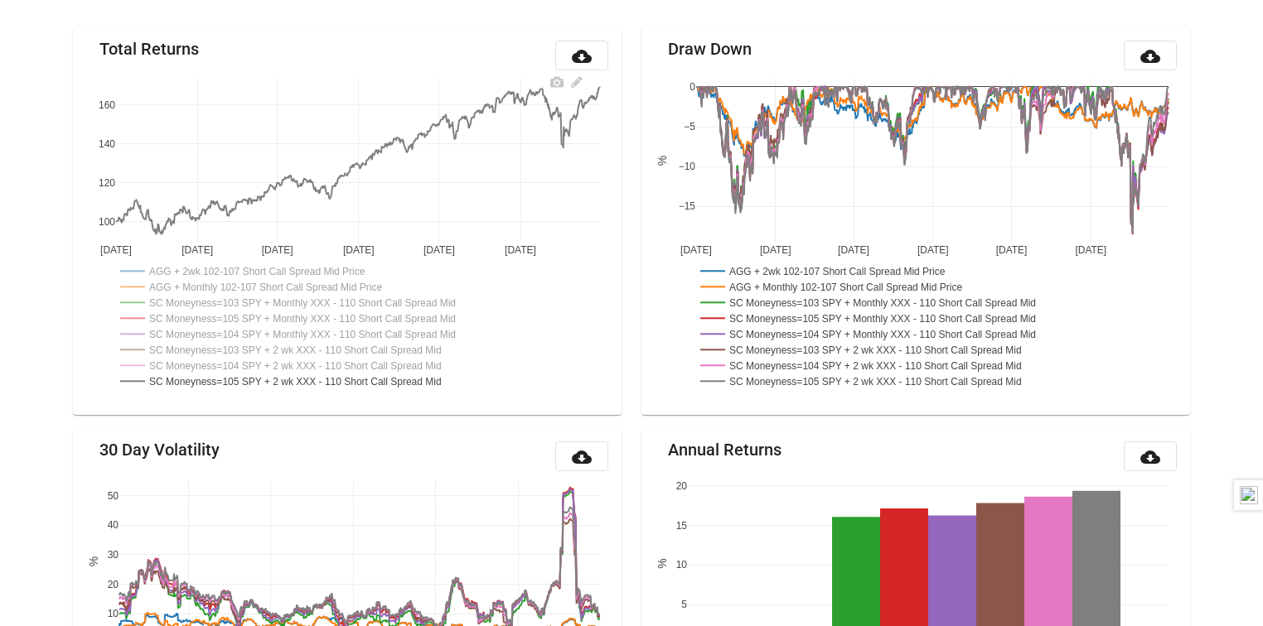
click at [273, 382] on rect at bounding box center [301, 381] width 370 height 16
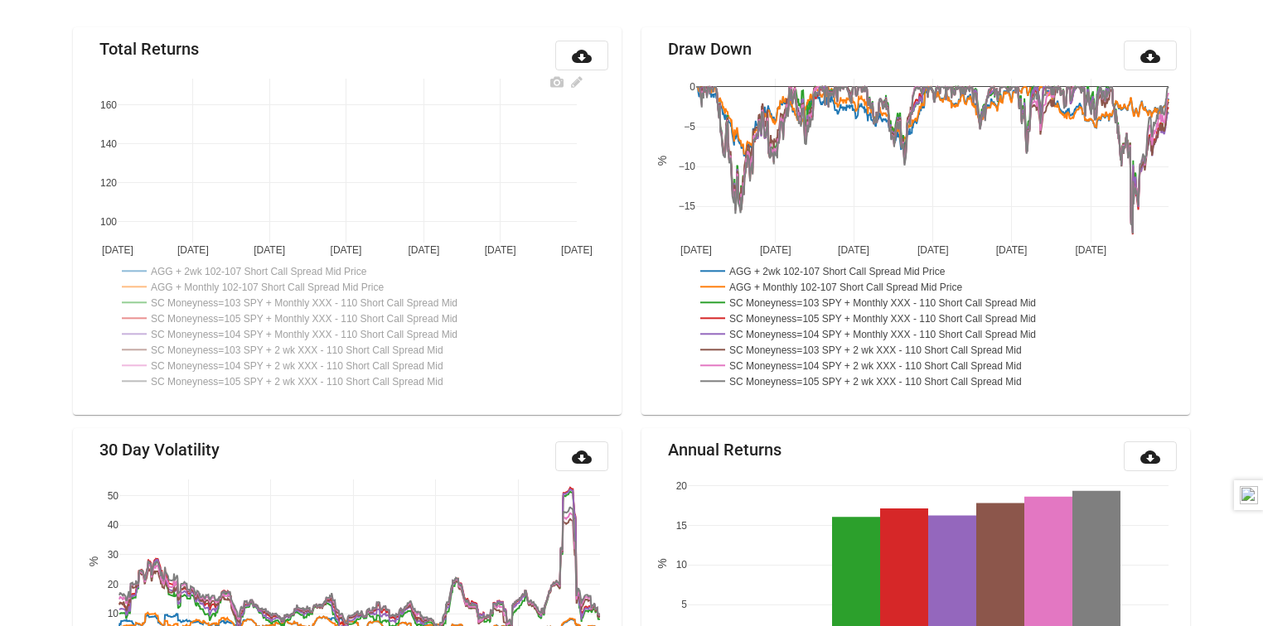
click at [271, 365] on rect at bounding box center [301, 365] width 366 height 16
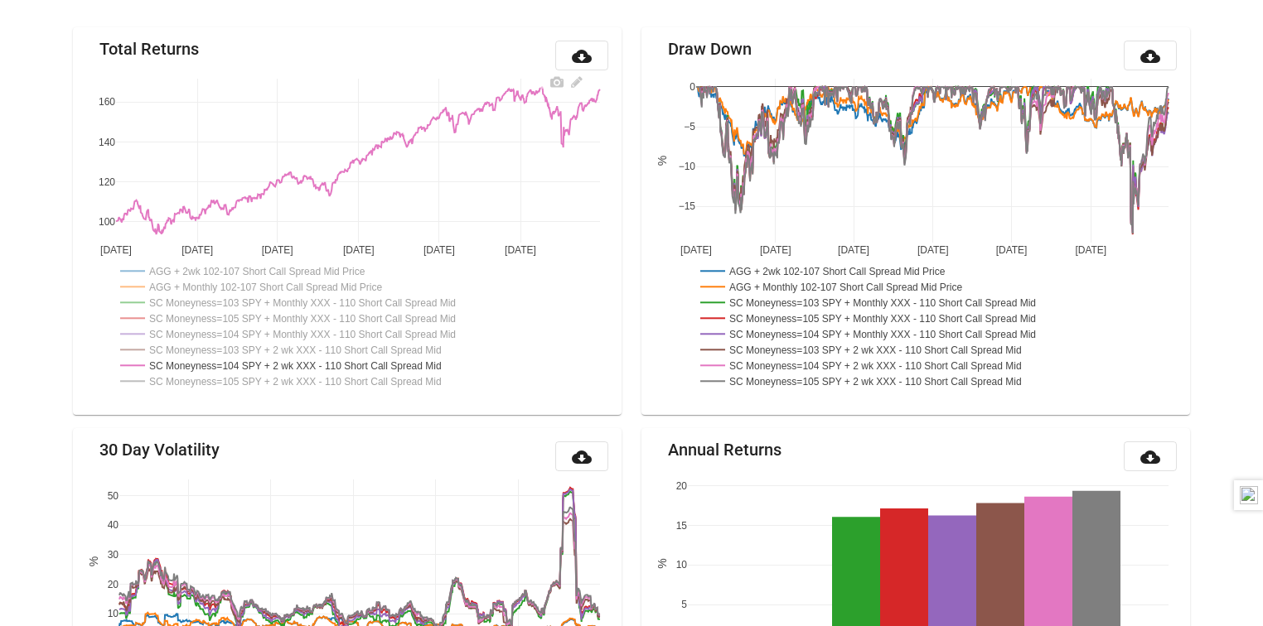
click at [272, 345] on rect at bounding box center [299, 349] width 366 height 16
click at [275, 377] on rect at bounding box center [301, 381] width 370 height 16
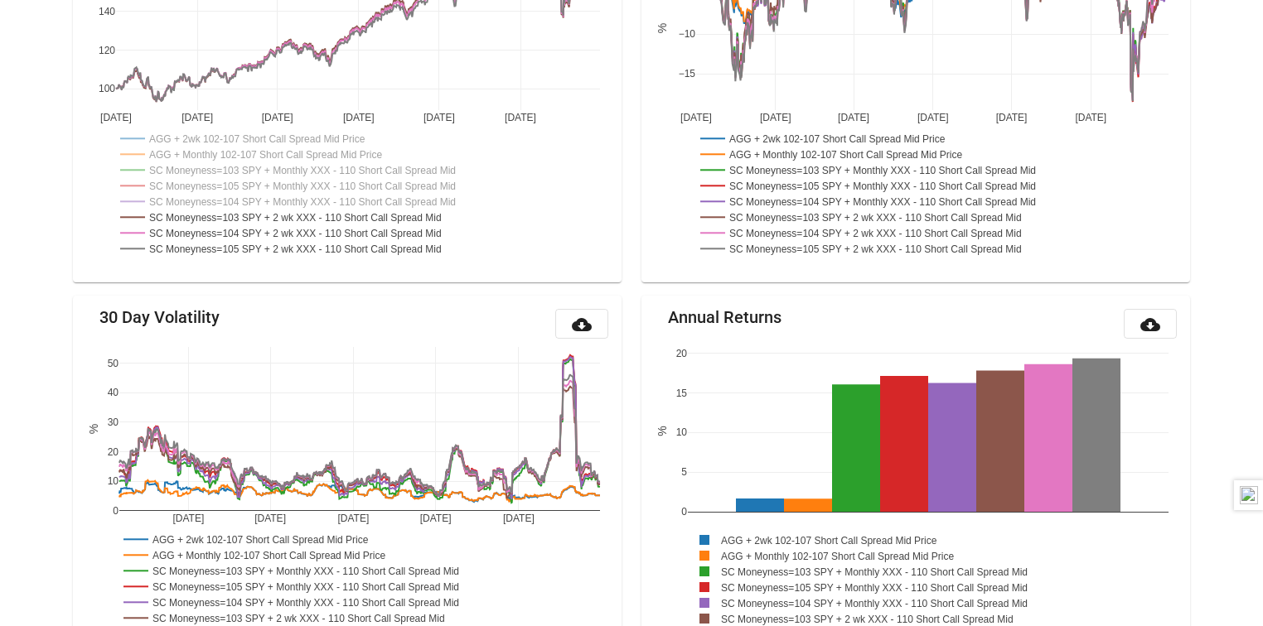
scroll to position [0, 0]
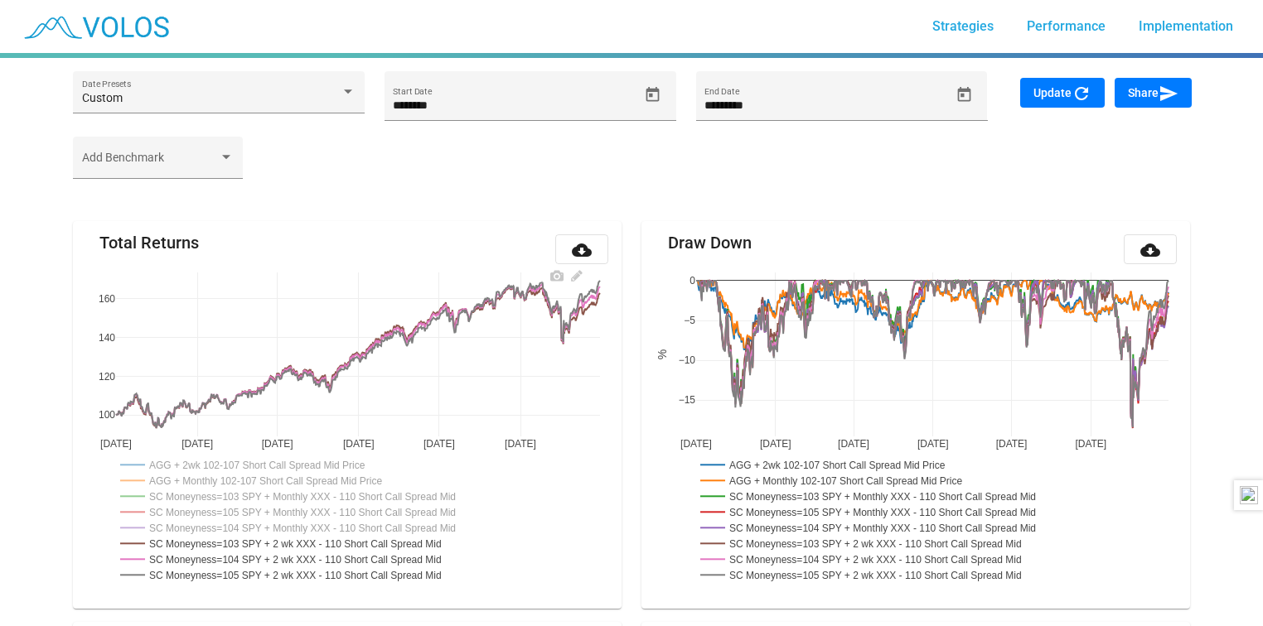
click at [287, 479] on rect at bounding box center [269, 480] width 306 height 16
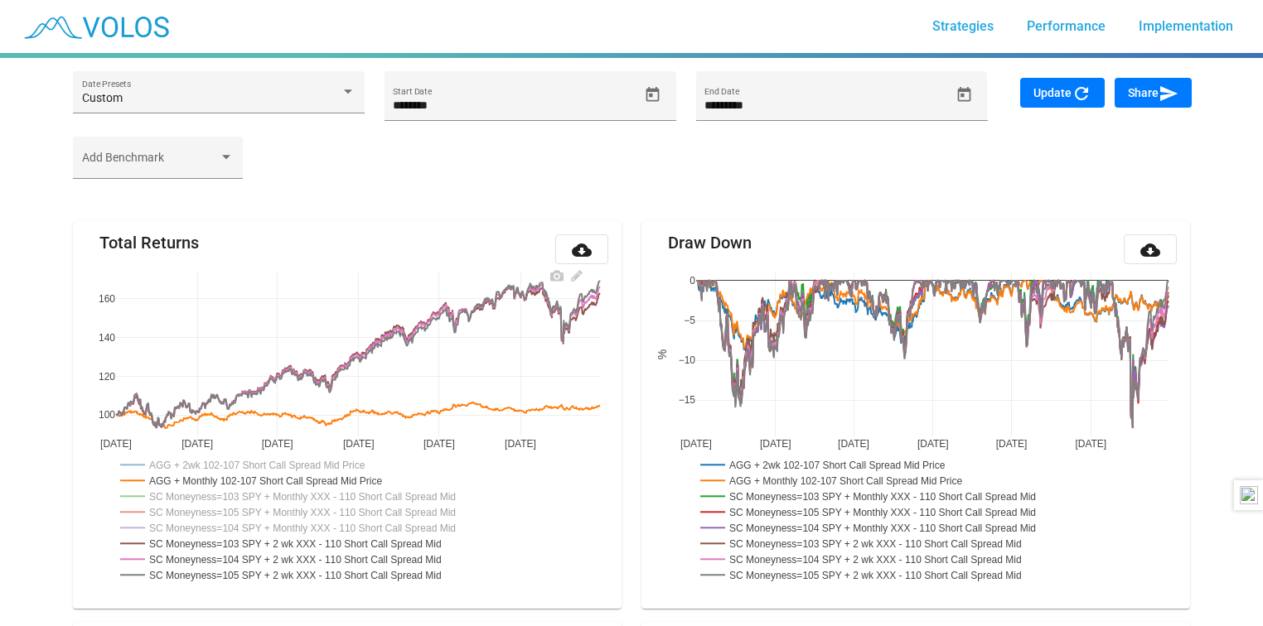
click at [292, 465] on rect at bounding box center [257, 465] width 283 height 16
click at [176, 538] on rect at bounding box center [299, 543] width 366 height 16
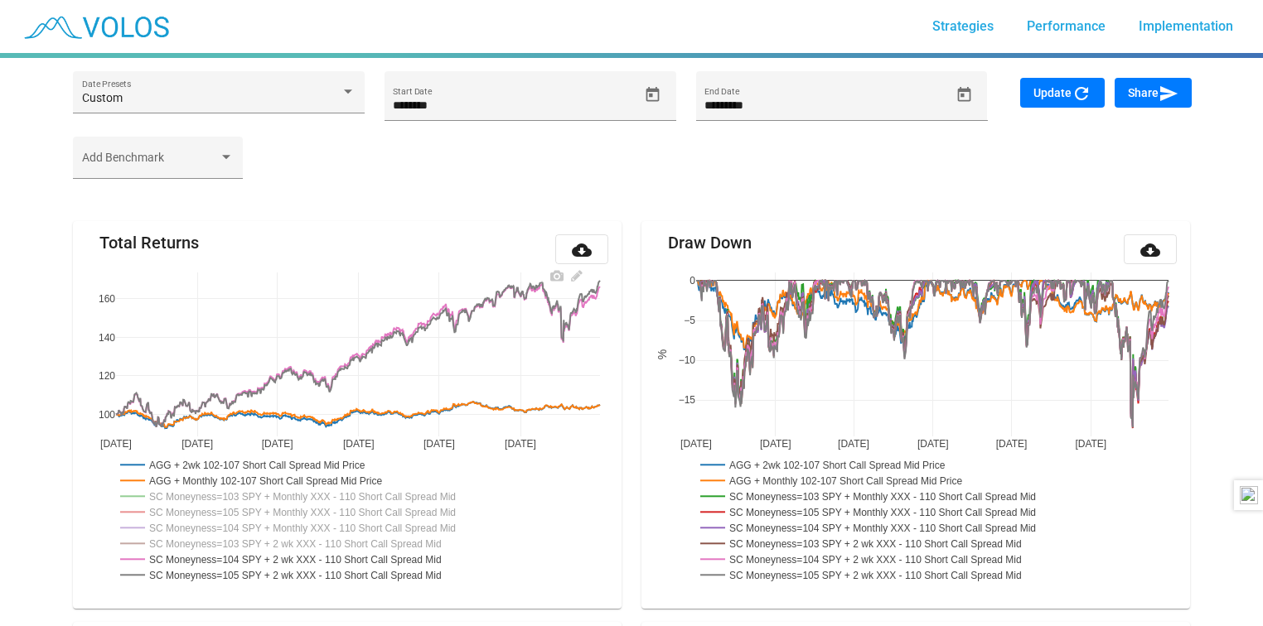
click at [185, 557] on rect at bounding box center [299, 559] width 366 height 16
click at [181, 574] on rect at bounding box center [301, 575] width 370 height 16
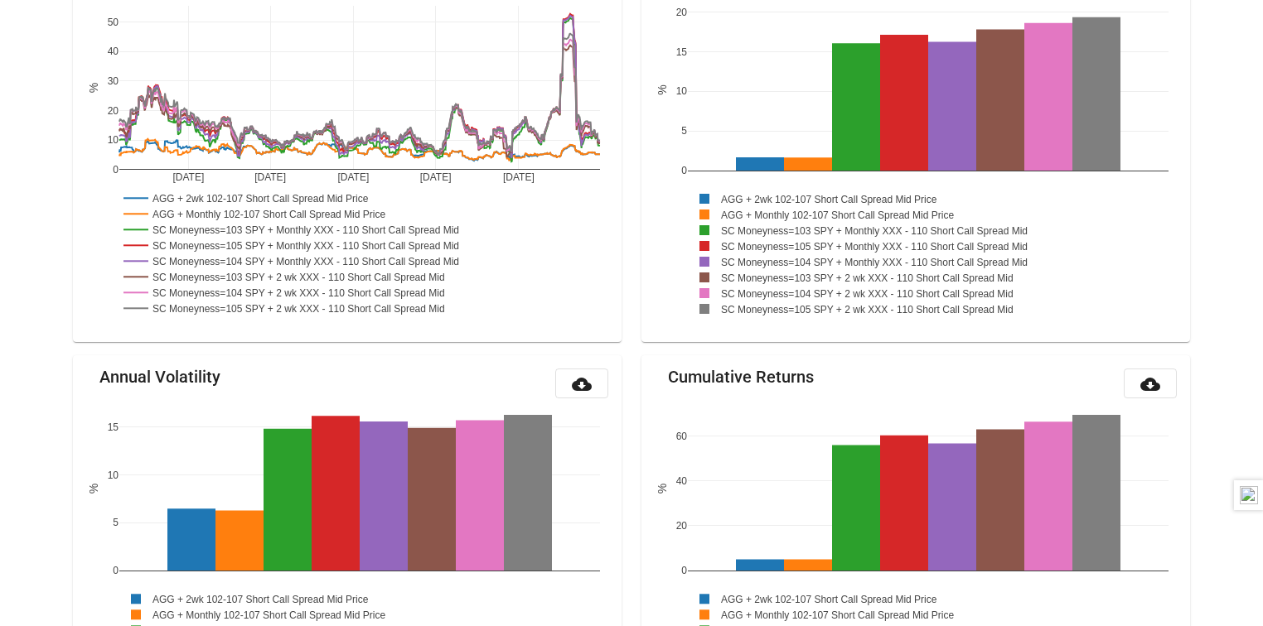
scroll to position [663, 0]
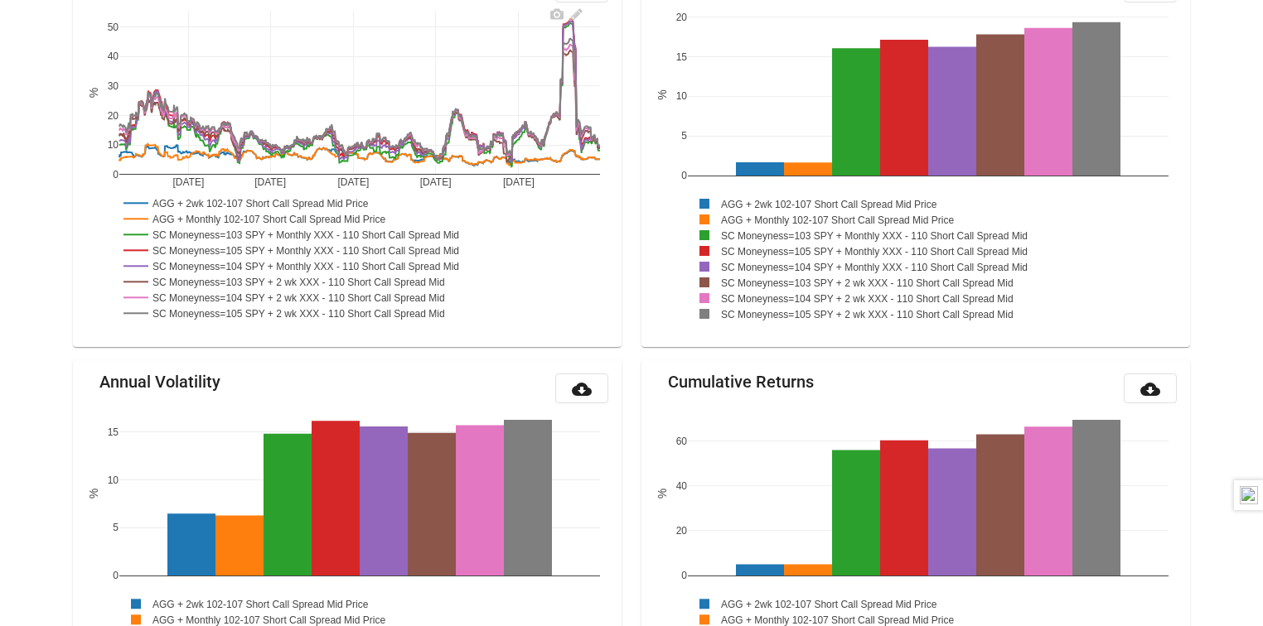
drag, startPoint x: 512, startPoint y: 262, endPoint x: 165, endPoint y: 245, distance: 347.6
click at [165, 246] on div "Jan 2023 Jul 2023 Jan 2024 Jul 2024 Jan 2025 0 10 20 30 40 50 AGG + 2wk 102-107…" at bounding box center [347, 167] width 522 height 331
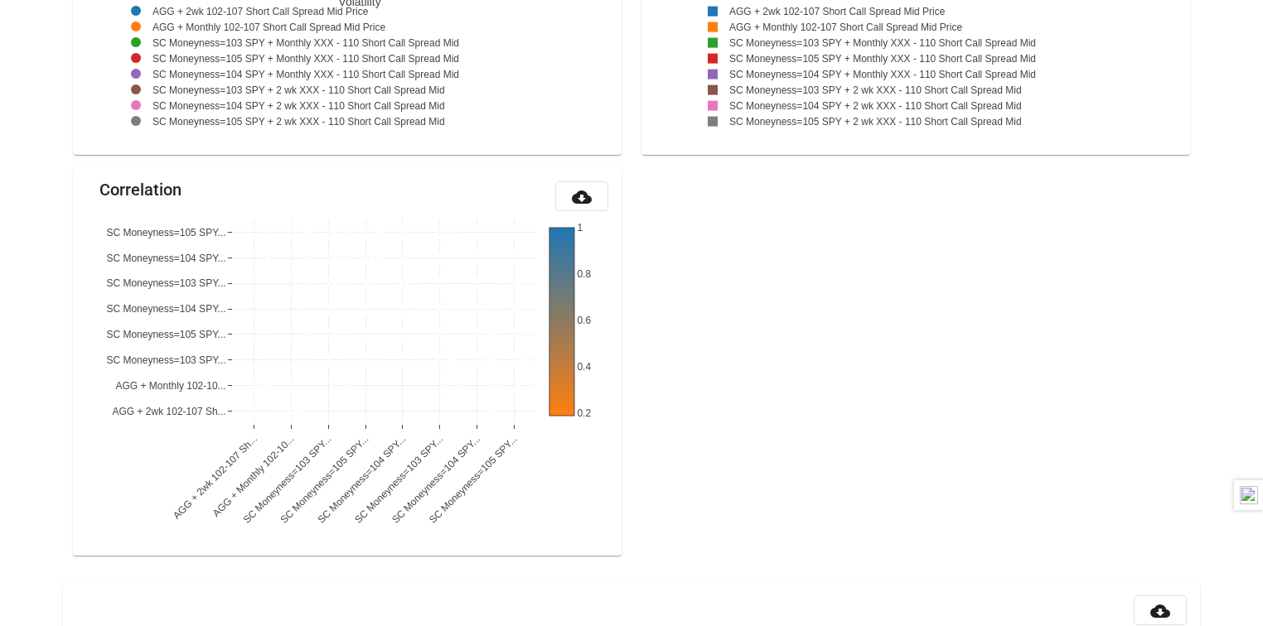
scroll to position [2045, 0]
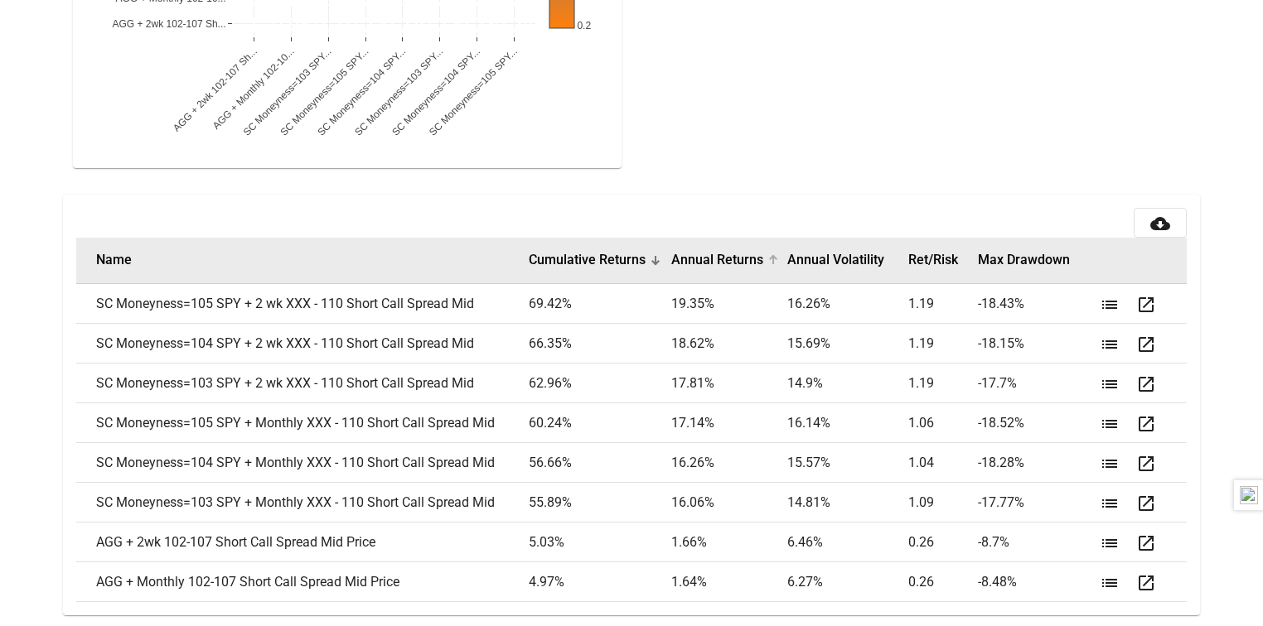
click at [713, 261] on button "Annual Returns" at bounding box center [717, 260] width 92 height 17
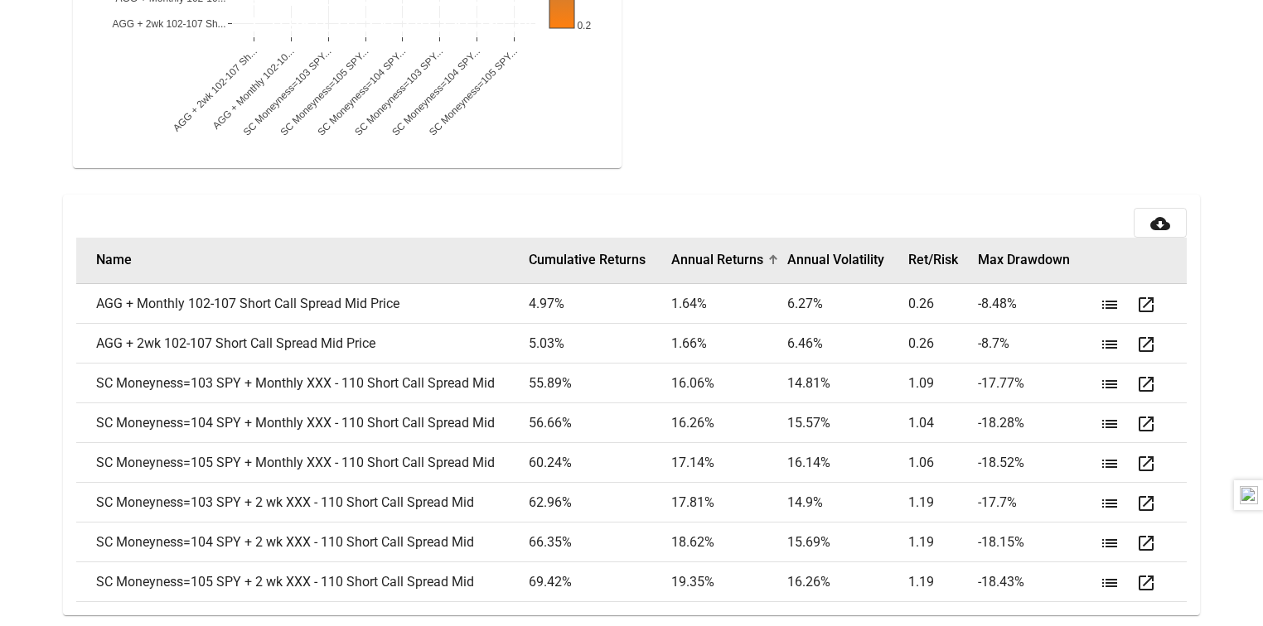
click at [713, 261] on button "Annual Returns" at bounding box center [717, 260] width 92 height 17
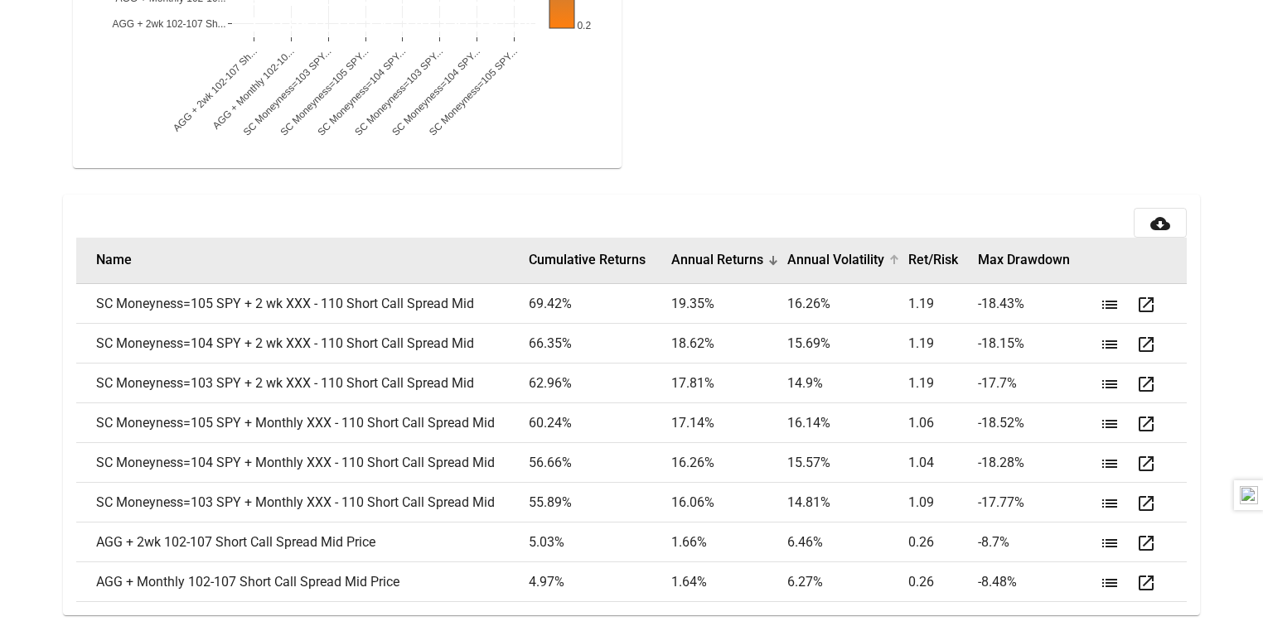
click at [838, 256] on button "Annual Volatility" at bounding box center [835, 260] width 97 height 17
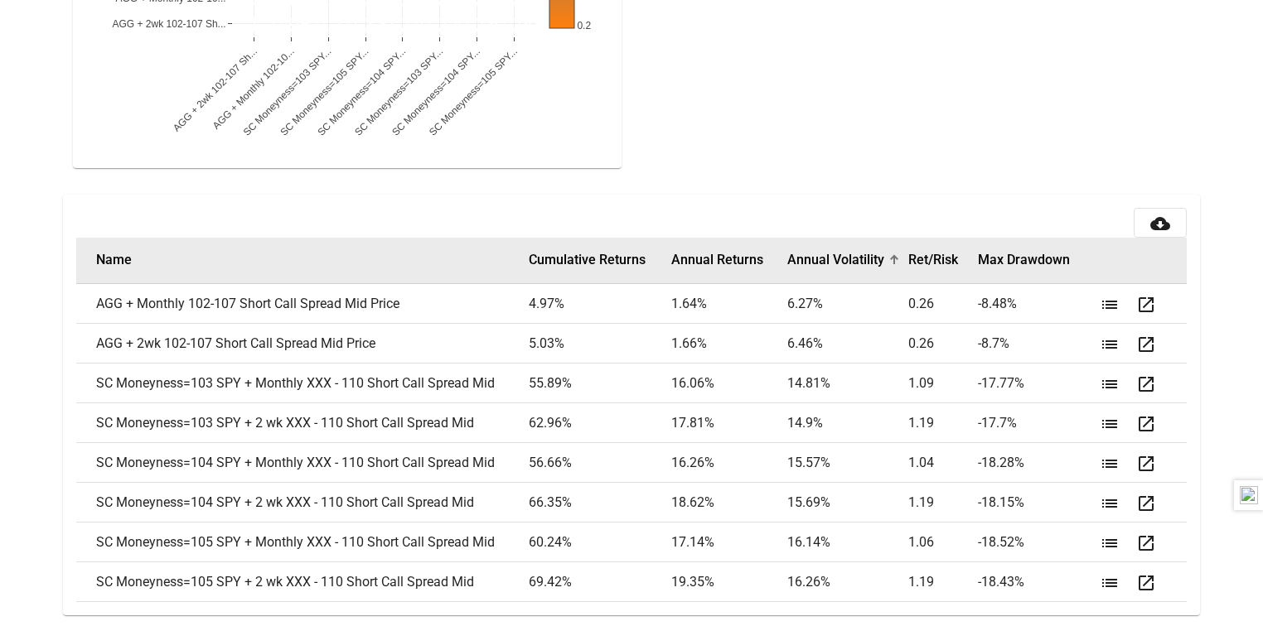
click at [838, 256] on button "Annual Volatility" at bounding box center [835, 260] width 97 height 17
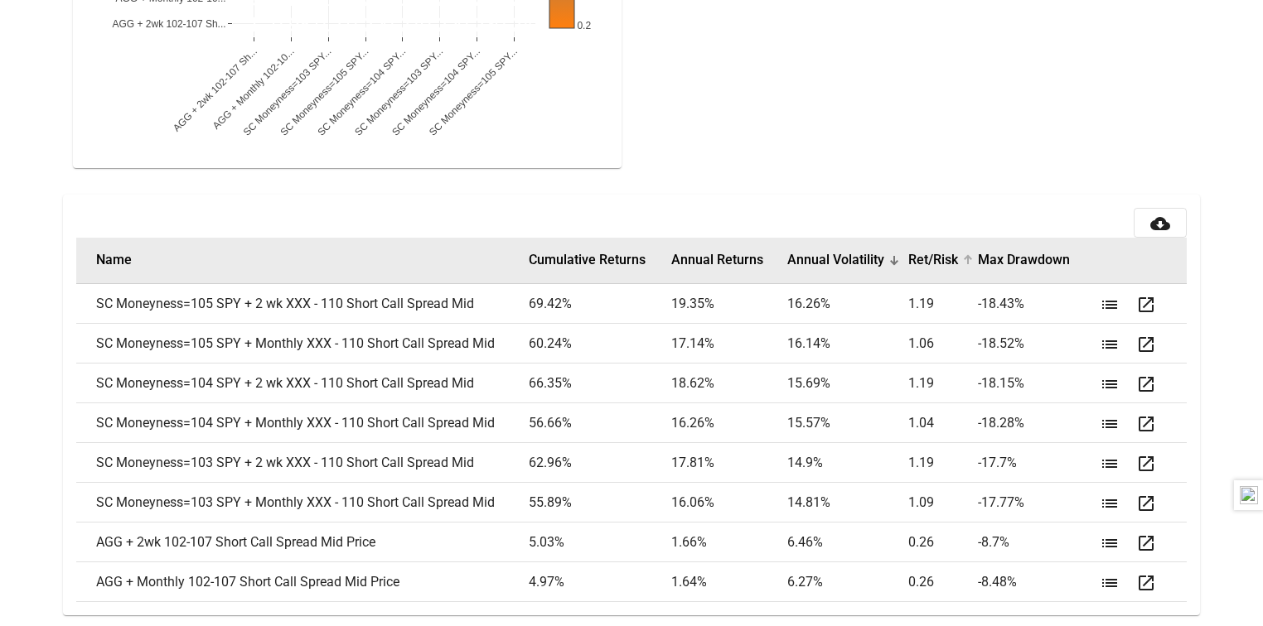
click at [935, 262] on button "Ret/Risk" at bounding box center [933, 260] width 50 height 17
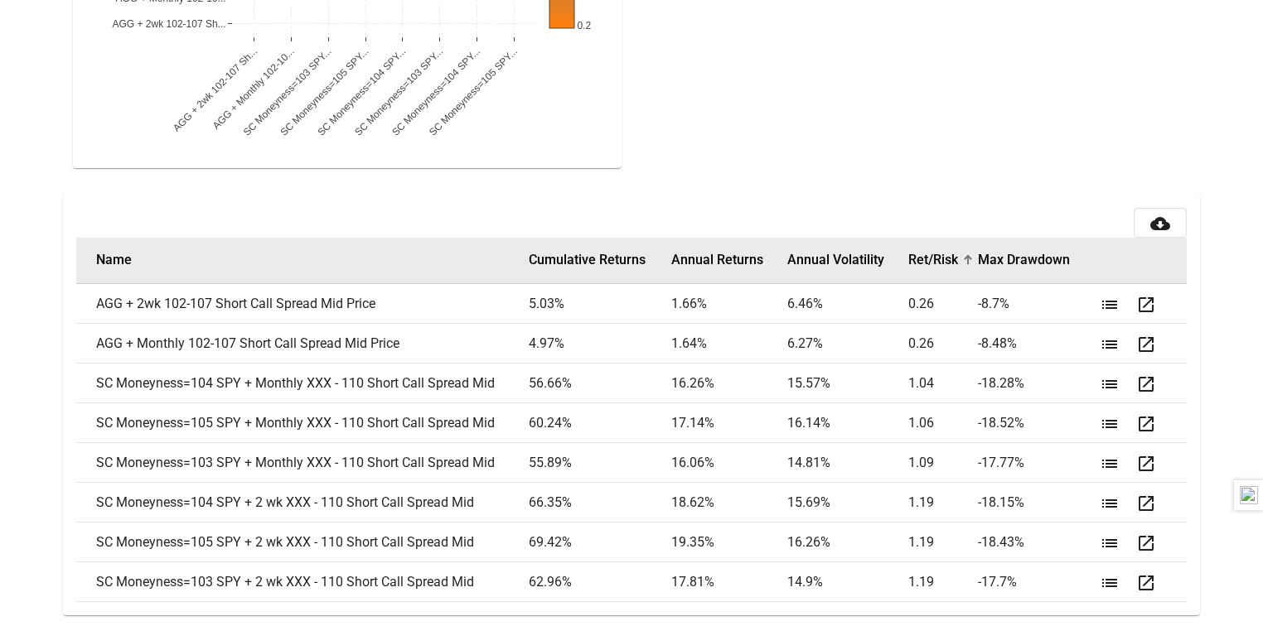
click at [935, 262] on button "Ret/Risk" at bounding box center [933, 260] width 50 height 17
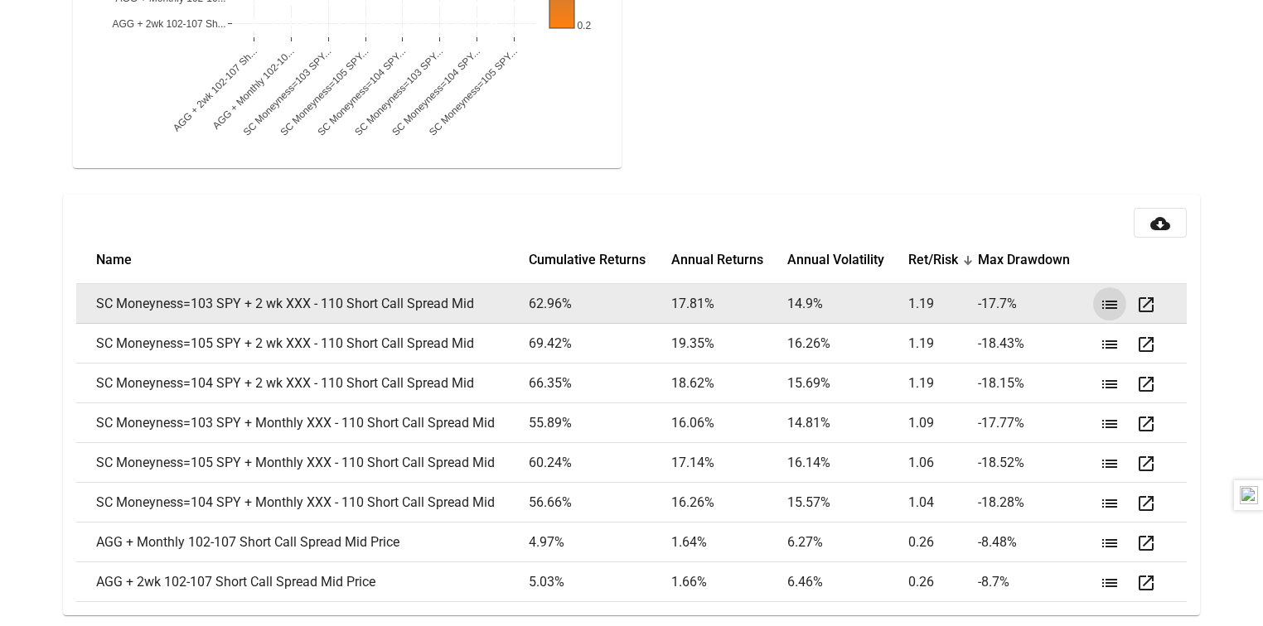
click at [1114, 302] on mat-icon "list" at bounding box center [1110, 305] width 20 height 20
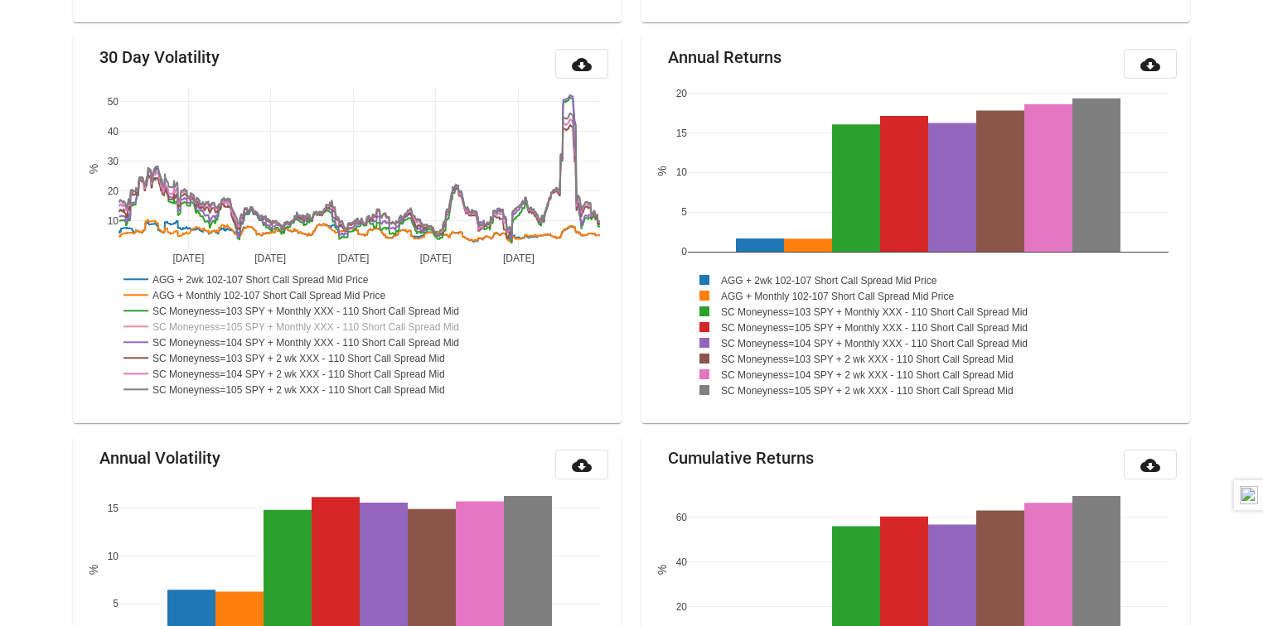
scroll to position [0, 0]
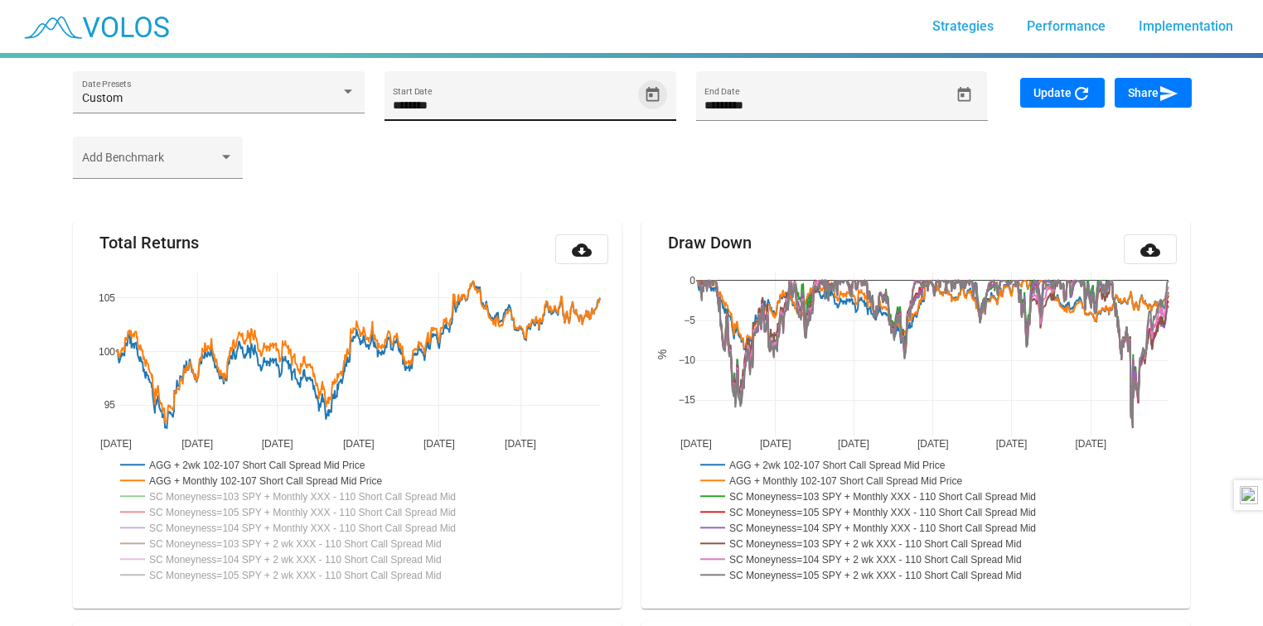
click at [652, 92] on icon "Open calendar" at bounding box center [652, 94] width 17 height 17
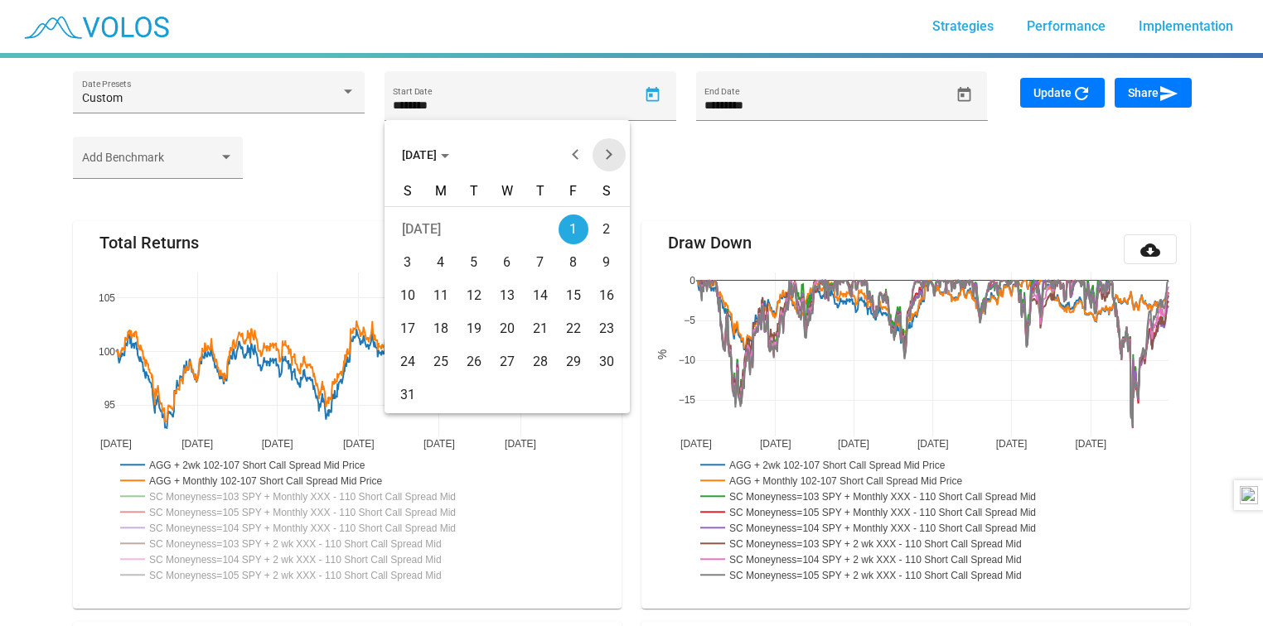
click at [610, 146] on button "Next month" at bounding box center [608, 154] width 33 height 33
click at [435, 153] on span "NOV 2022" at bounding box center [425, 154] width 47 height 13
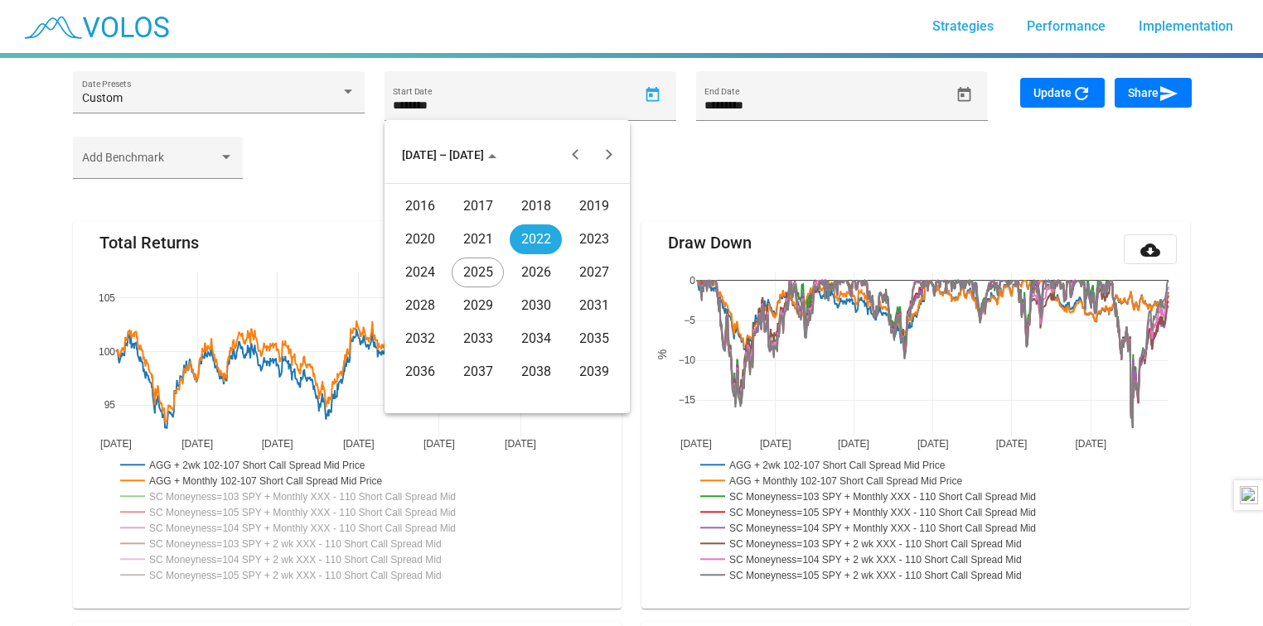
click at [428, 266] on div "2024" at bounding box center [420, 273] width 52 height 30
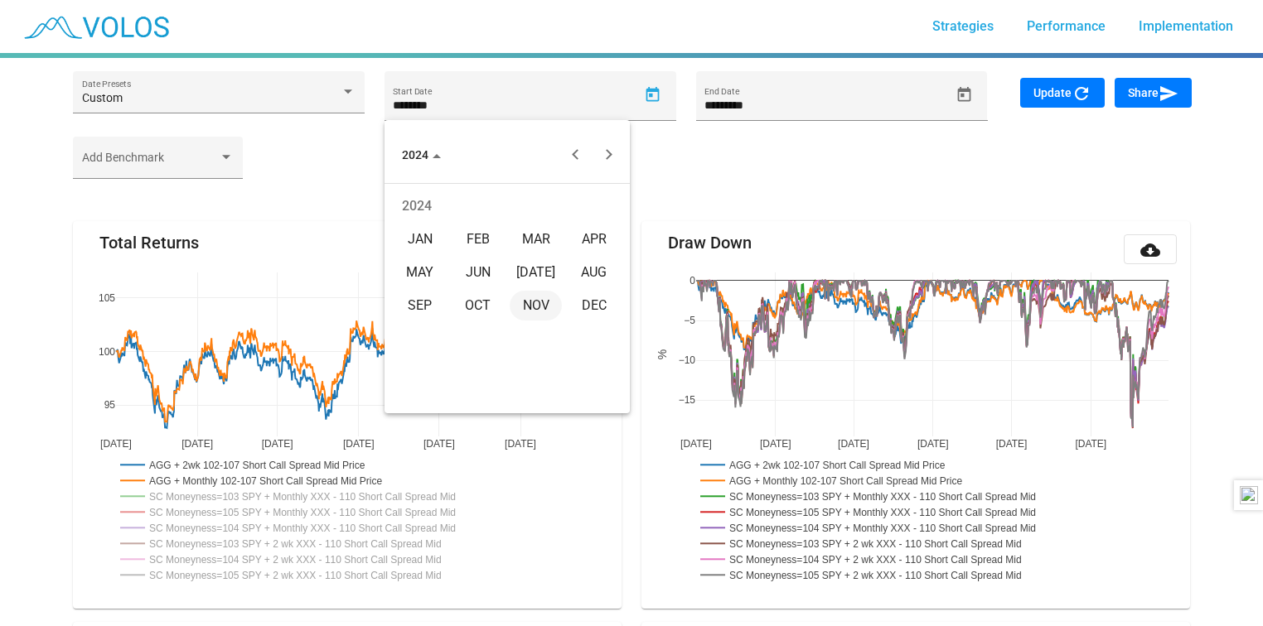
click at [534, 269] on div "JUL" at bounding box center [536, 273] width 52 height 30
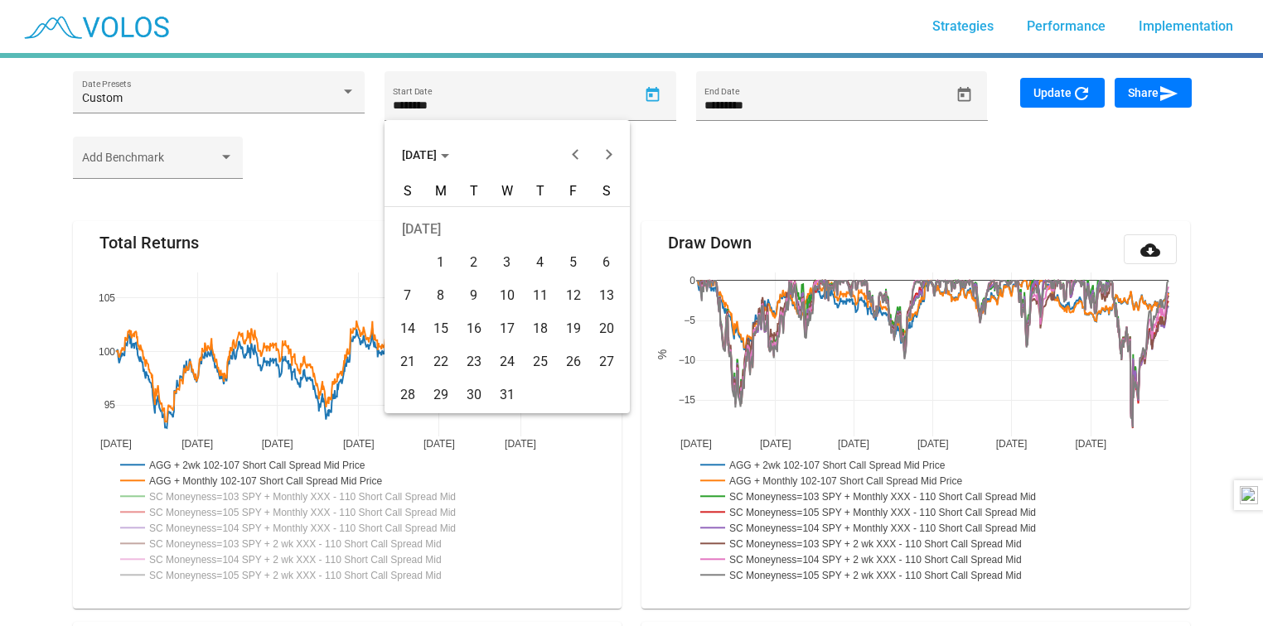
click at [447, 265] on div "1" at bounding box center [441, 263] width 30 height 30
type input "********"
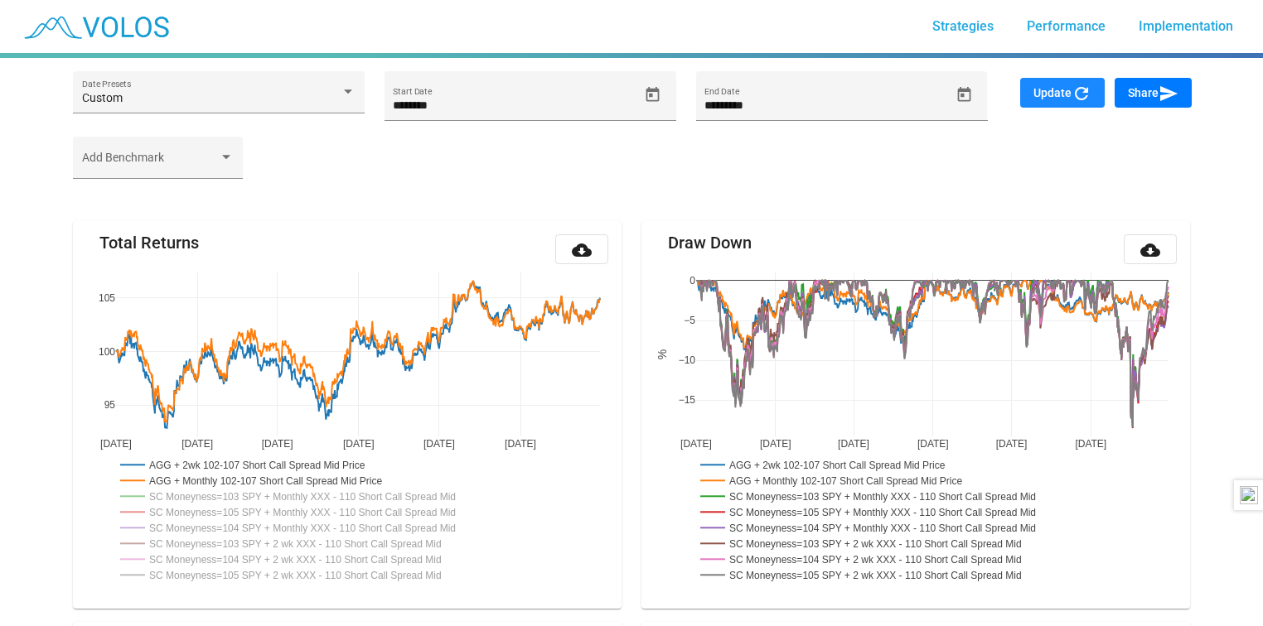
click at [1074, 99] on mat-icon "refresh" at bounding box center [1081, 94] width 20 height 20
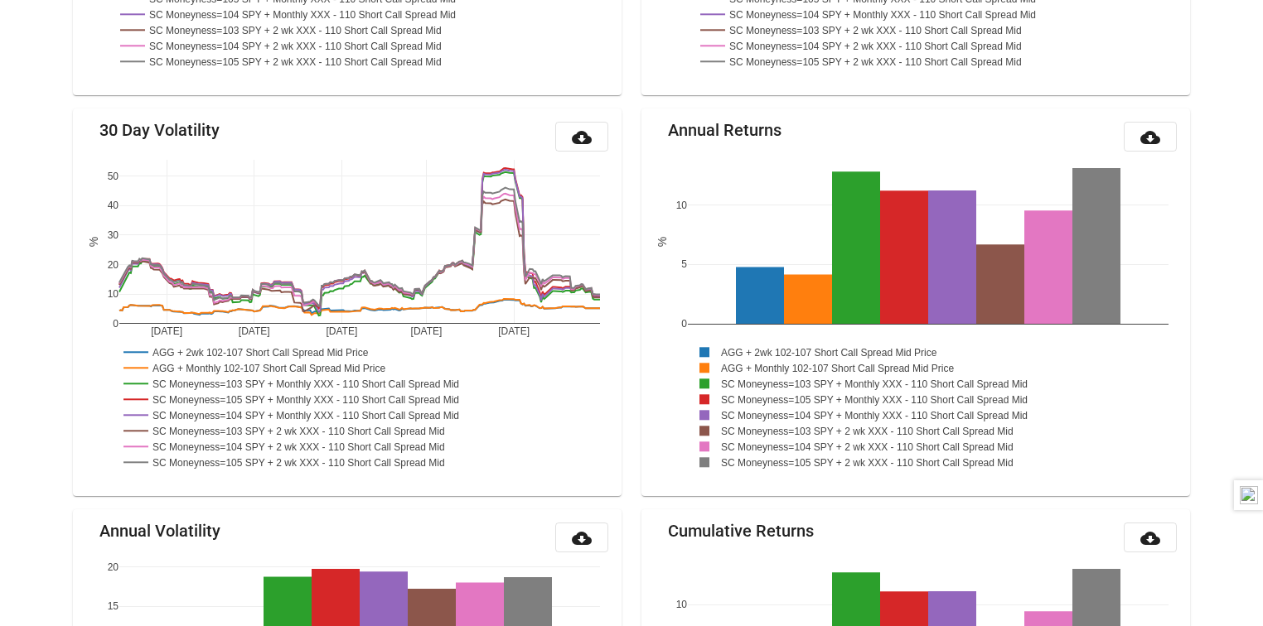
scroll to position [592, 0]
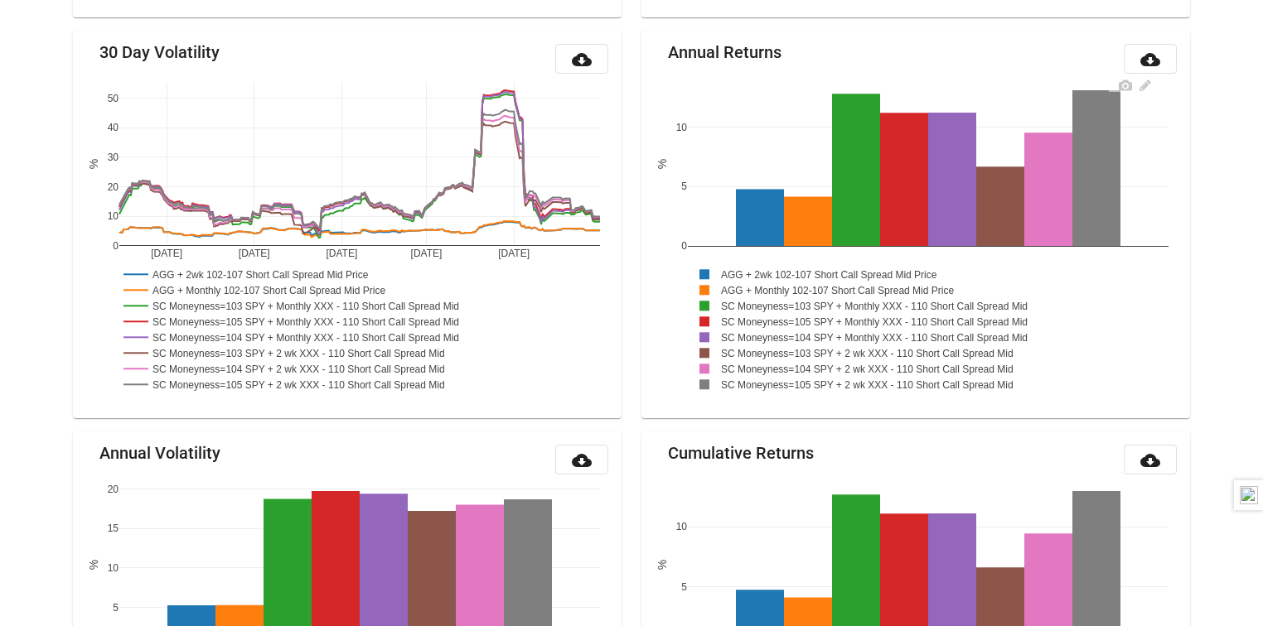
click at [810, 269] on rect at bounding box center [829, 274] width 283 height 16
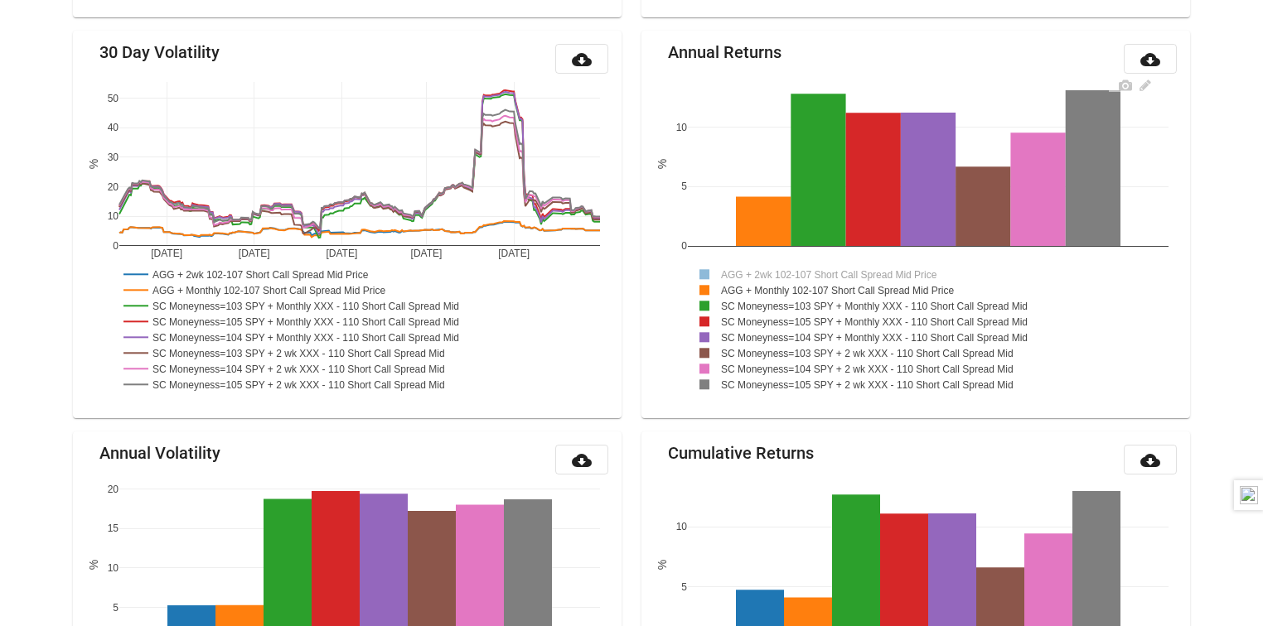
click at [804, 288] on rect at bounding box center [841, 290] width 306 height 16
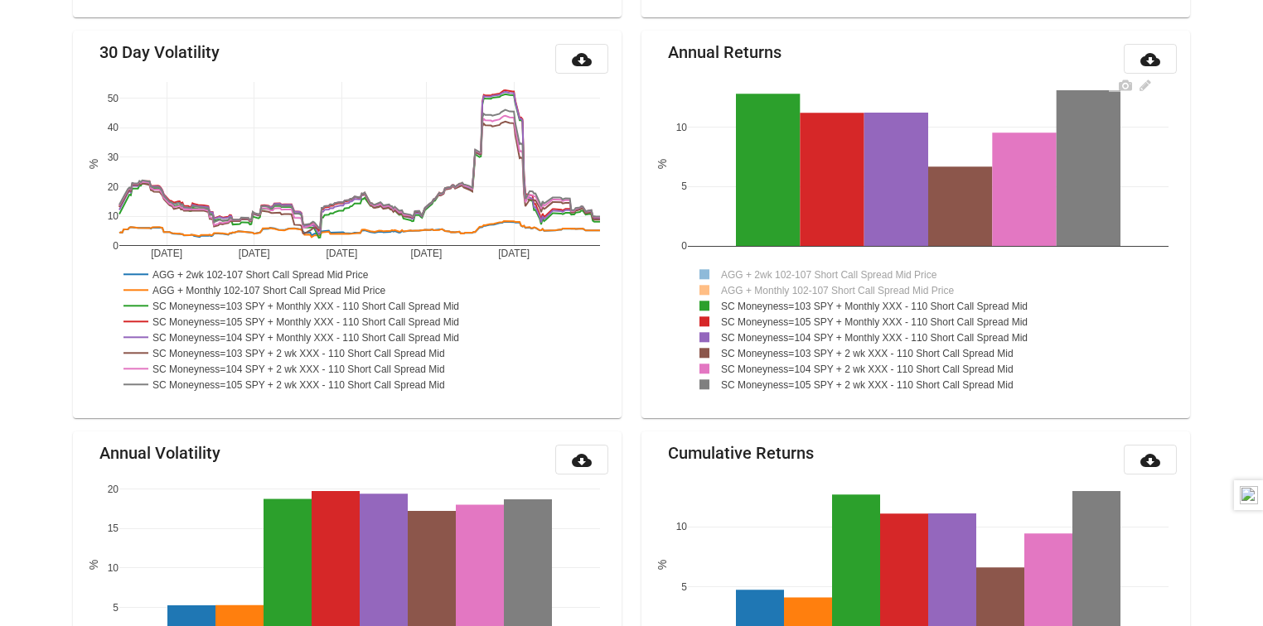
click at [863, 300] on rect at bounding box center [879, 305] width 382 height 16
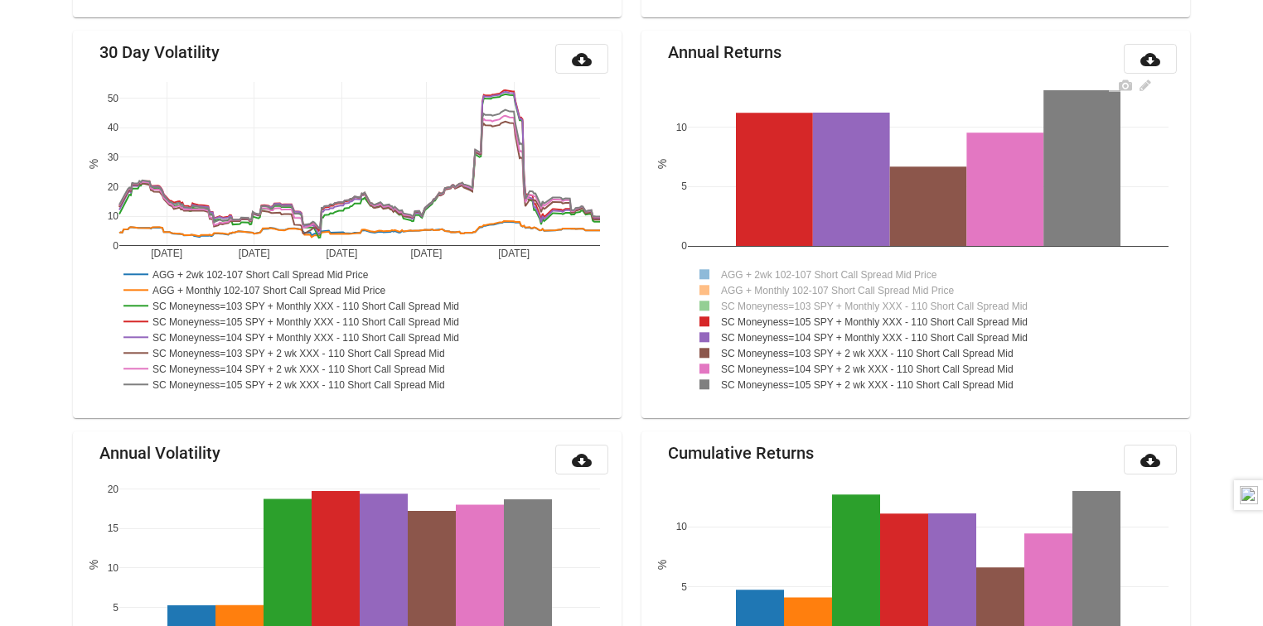
click at [832, 331] on rect at bounding box center [880, 337] width 385 height 16
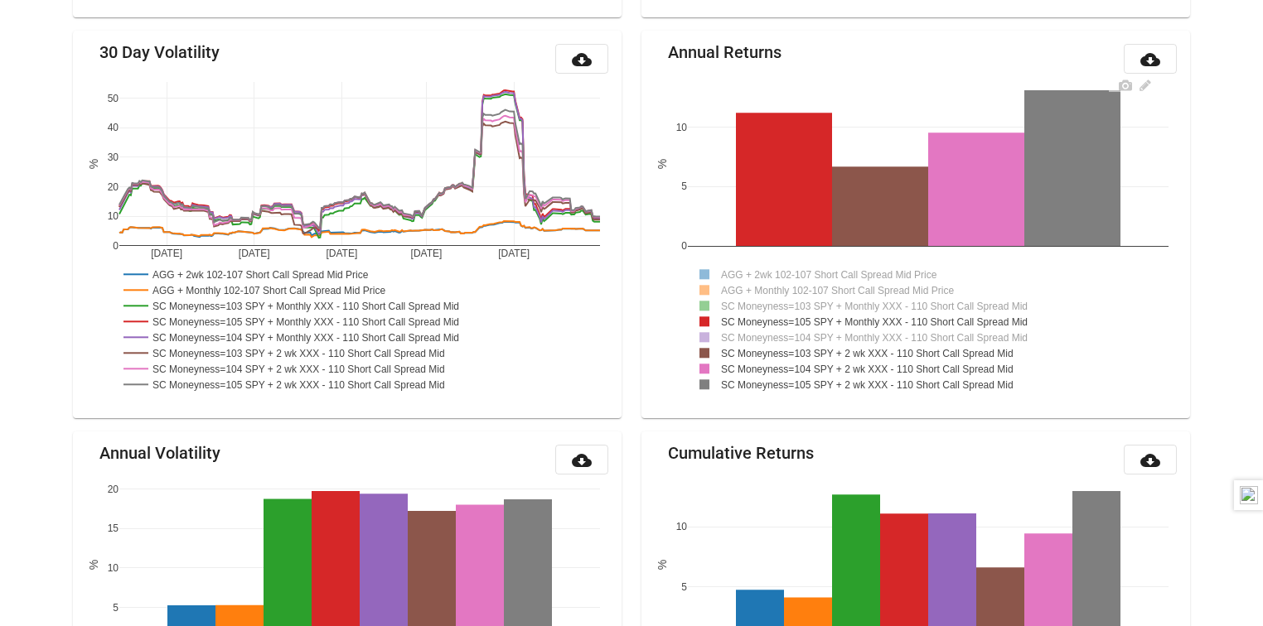
click at [762, 347] on rect at bounding box center [871, 353] width 366 height 16
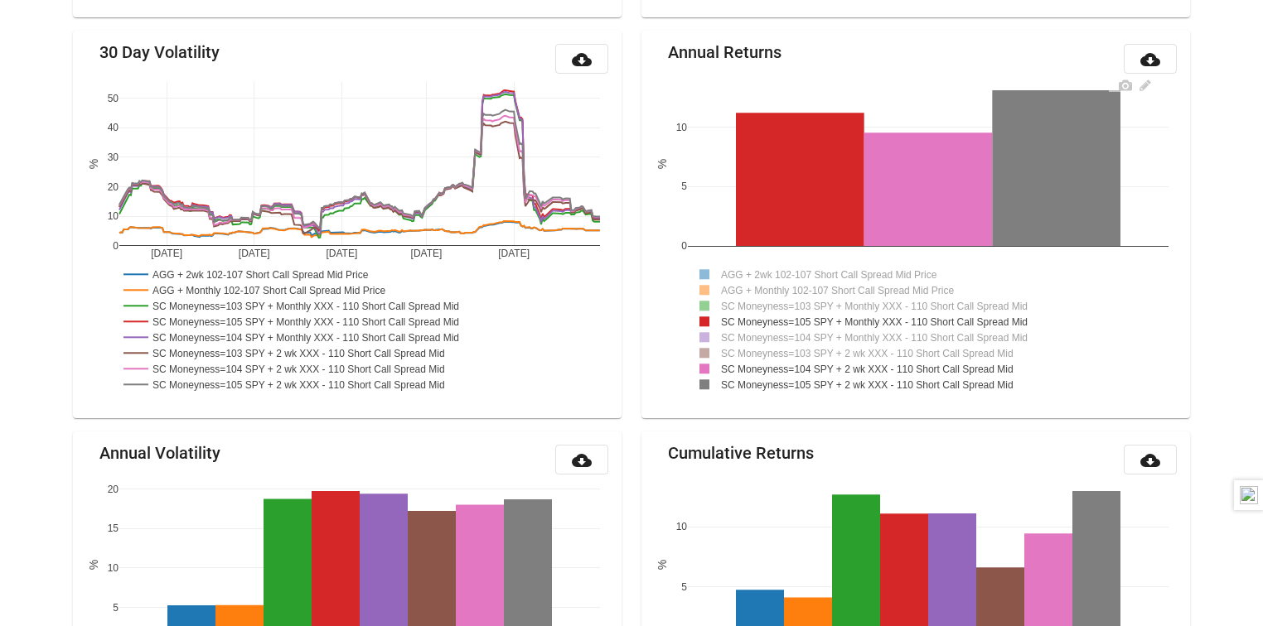
click at [761, 365] on rect at bounding box center [871, 368] width 366 height 16
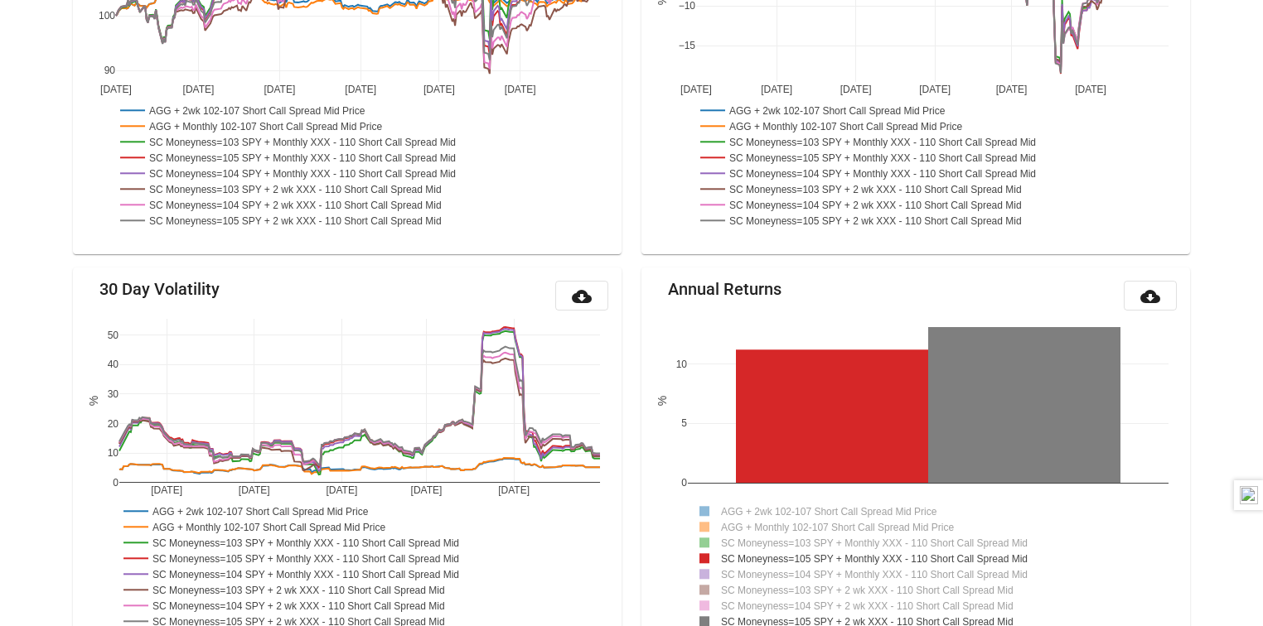
scroll to position [331, 0]
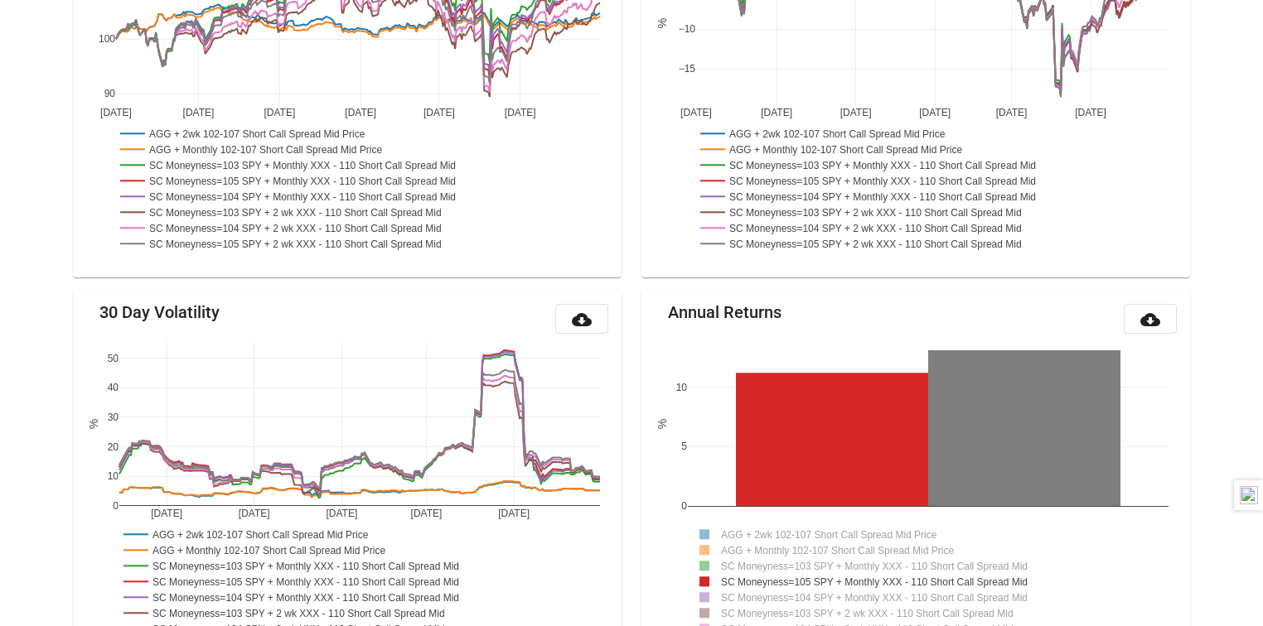
click at [808, 133] on rect at bounding box center [837, 133] width 283 height 16
click at [807, 144] on rect at bounding box center [849, 149] width 306 height 16
click at [803, 159] on rect at bounding box center [887, 165] width 382 height 16
click at [800, 193] on rect at bounding box center [888, 196] width 385 height 16
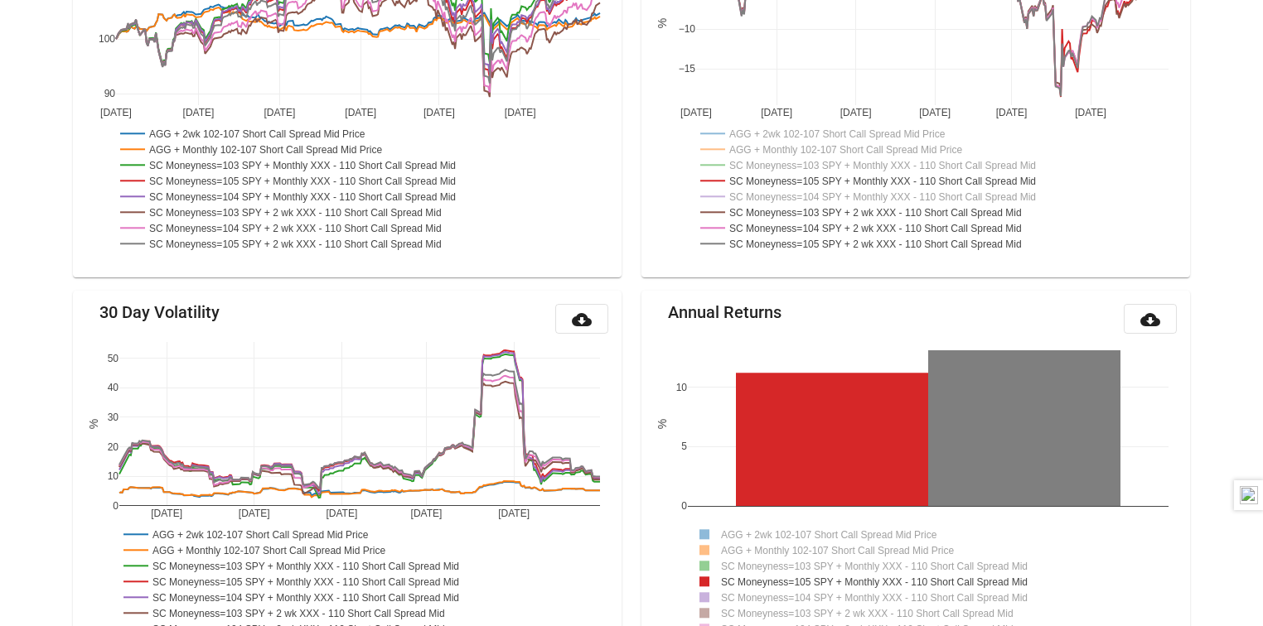
click at [799, 205] on rect at bounding box center [879, 212] width 366 height 16
click at [799, 222] on rect at bounding box center [879, 228] width 366 height 16
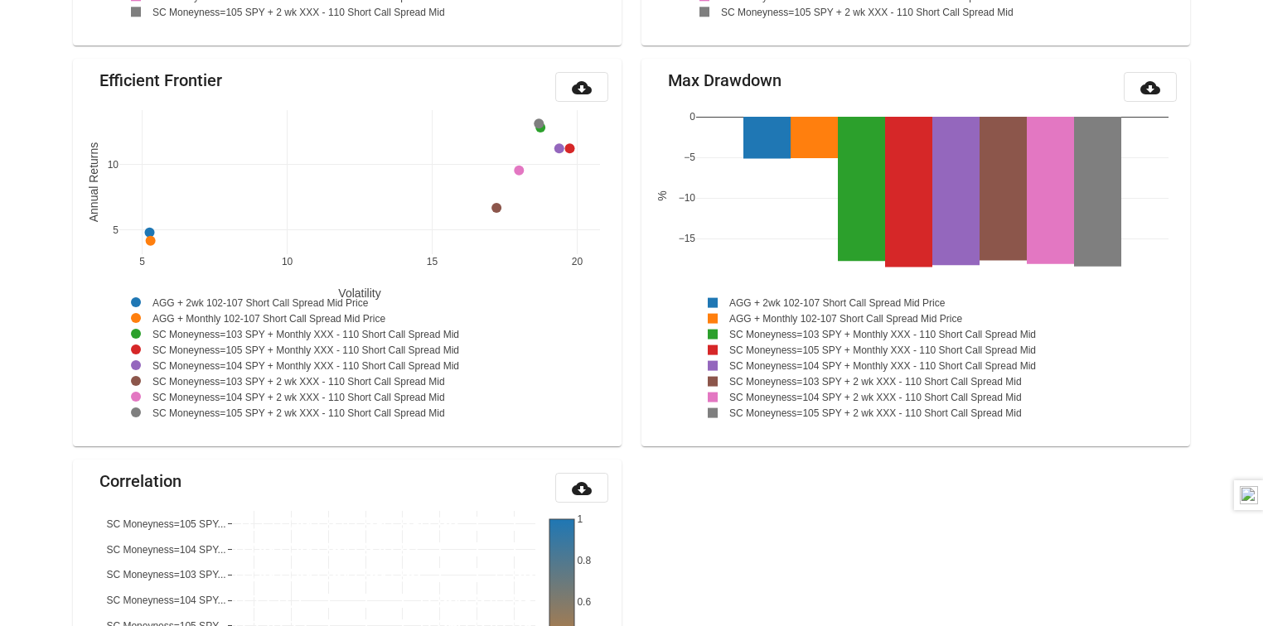
scroll to position [1392, 0]
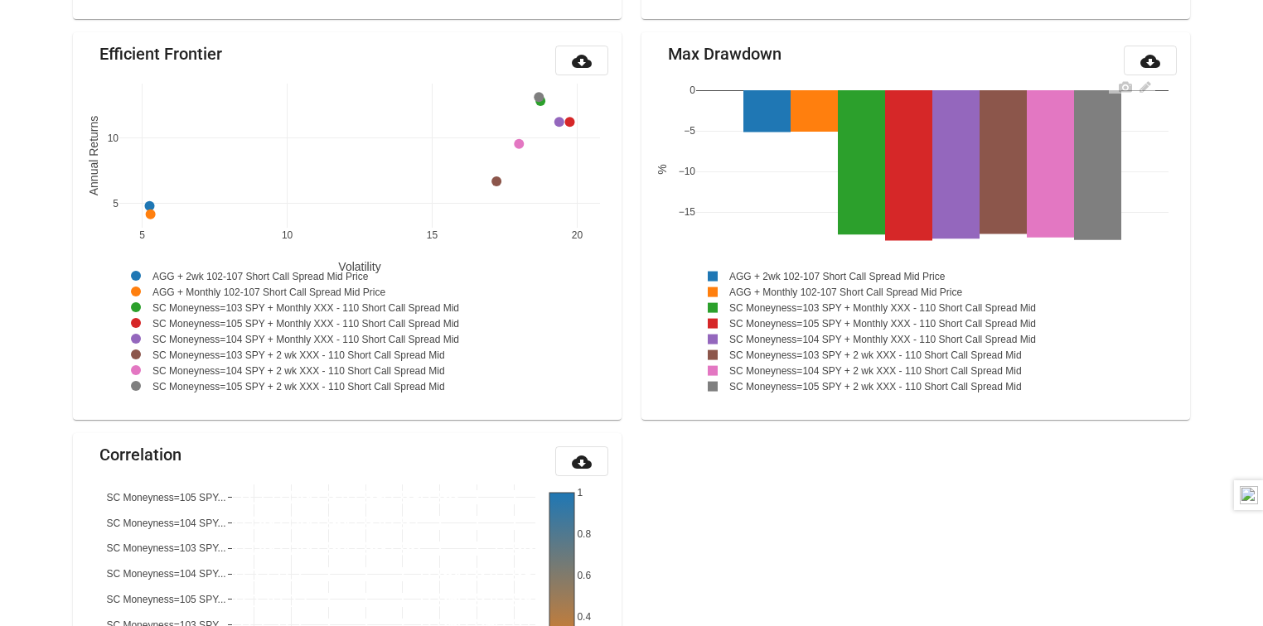
click at [757, 270] on rect at bounding box center [837, 276] width 283 height 16
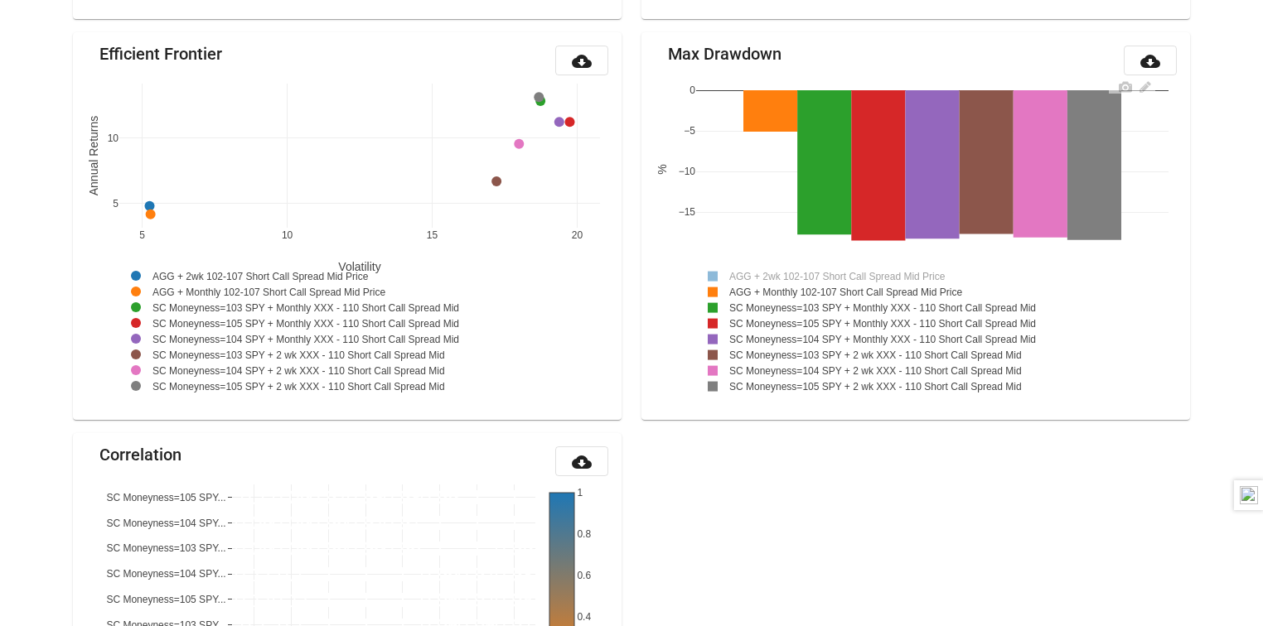
click at [758, 268] on rect at bounding box center [837, 276] width 283 height 16
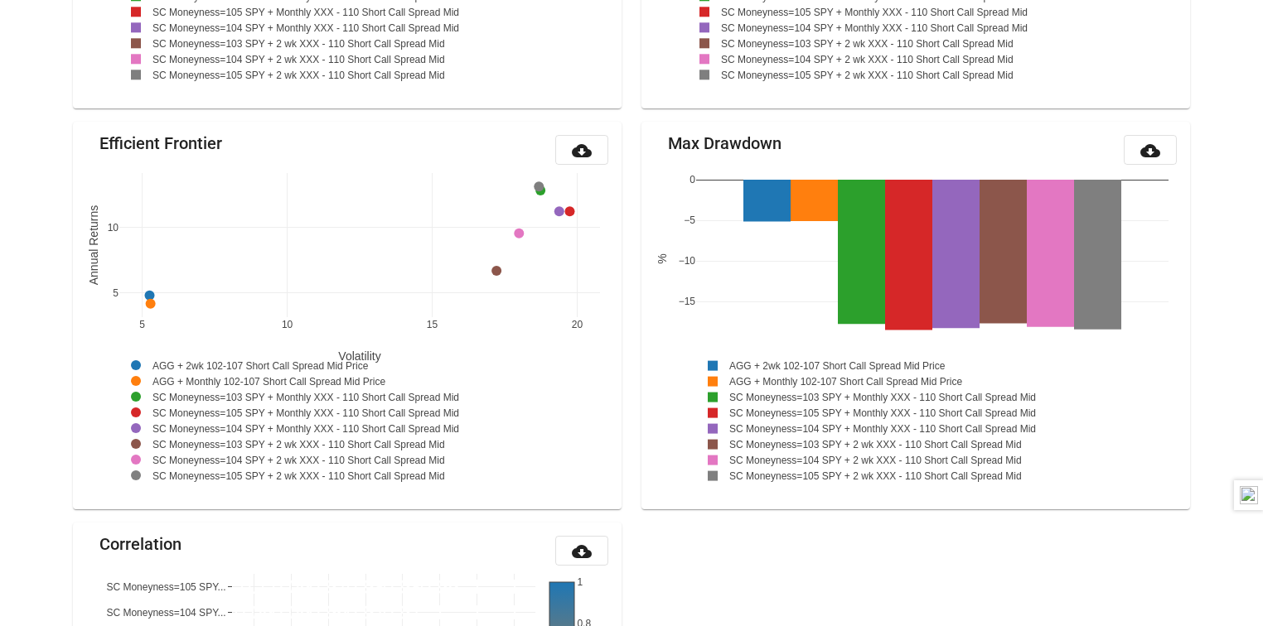
scroll to position [1326, 0]
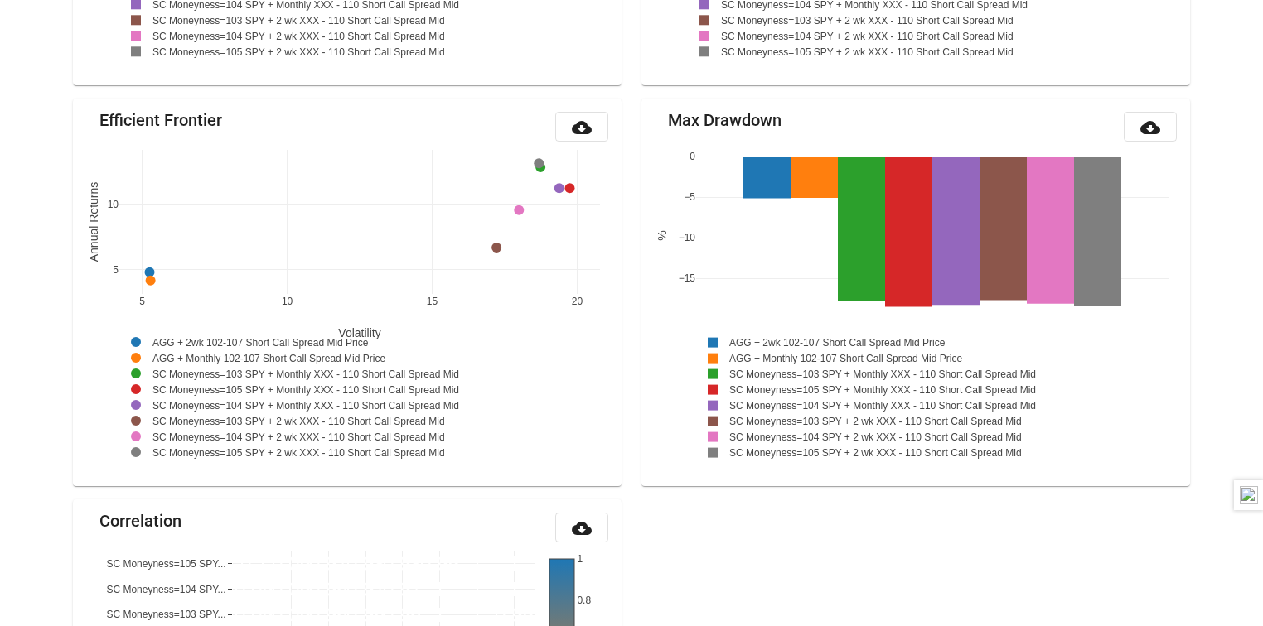
click at [51, 123] on div at bounding box center [31, 40] width 63 height 2616
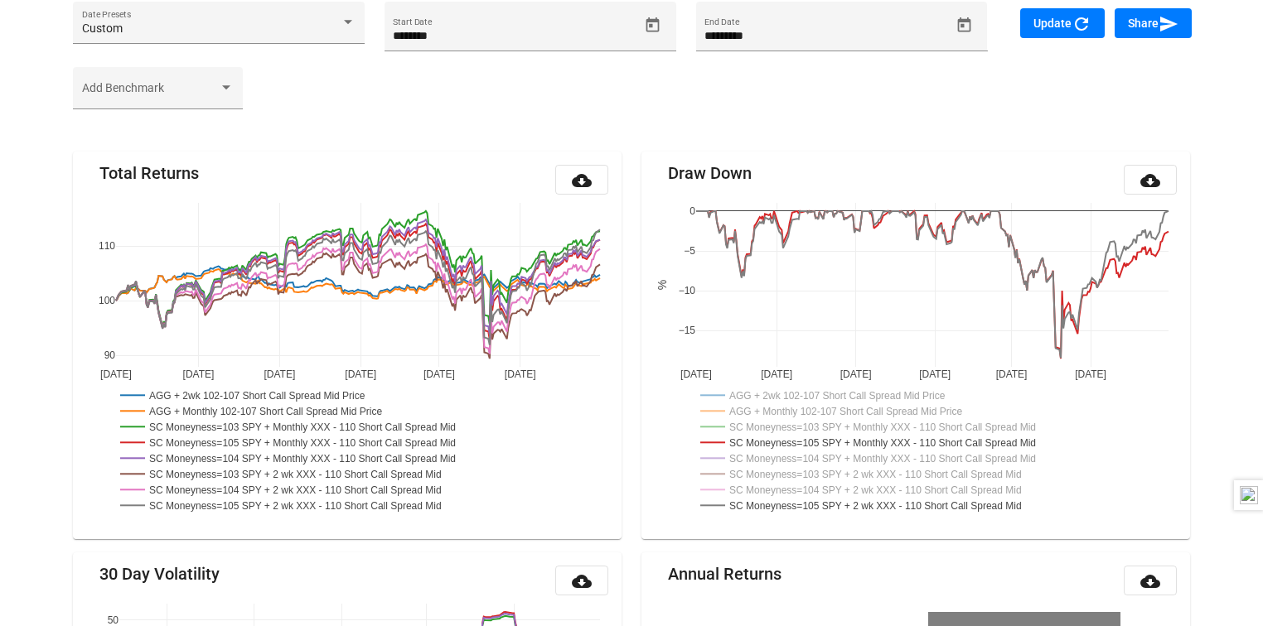
scroll to position [530, 0]
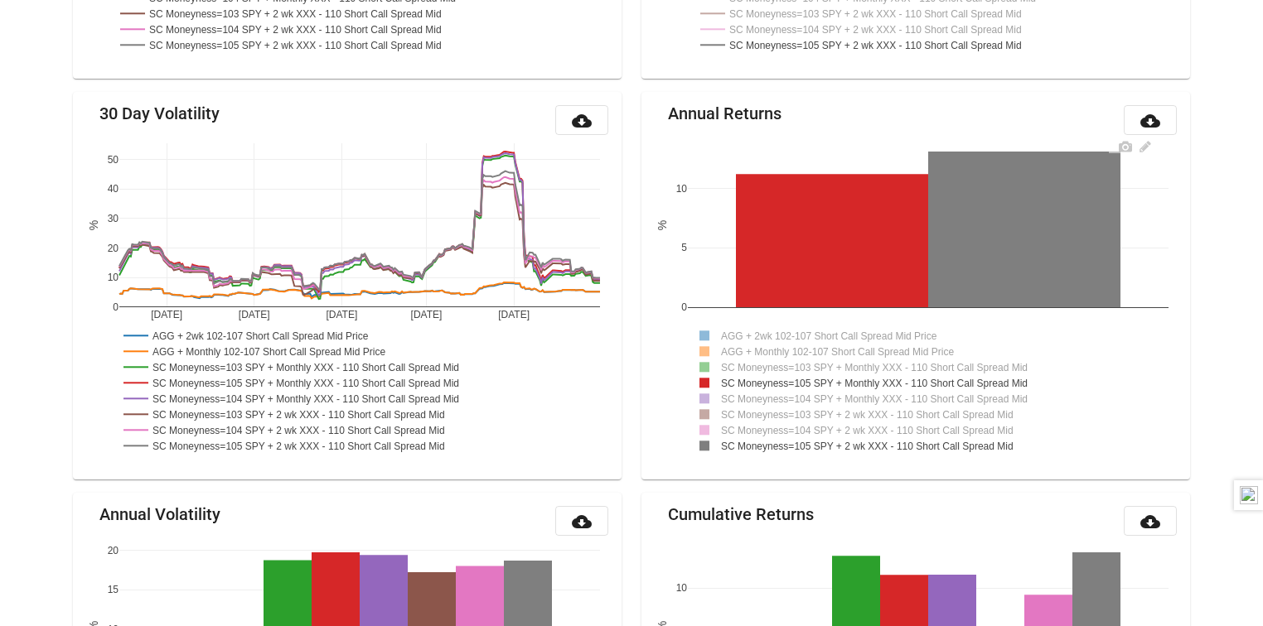
click at [747, 332] on rect at bounding box center [829, 335] width 283 height 16
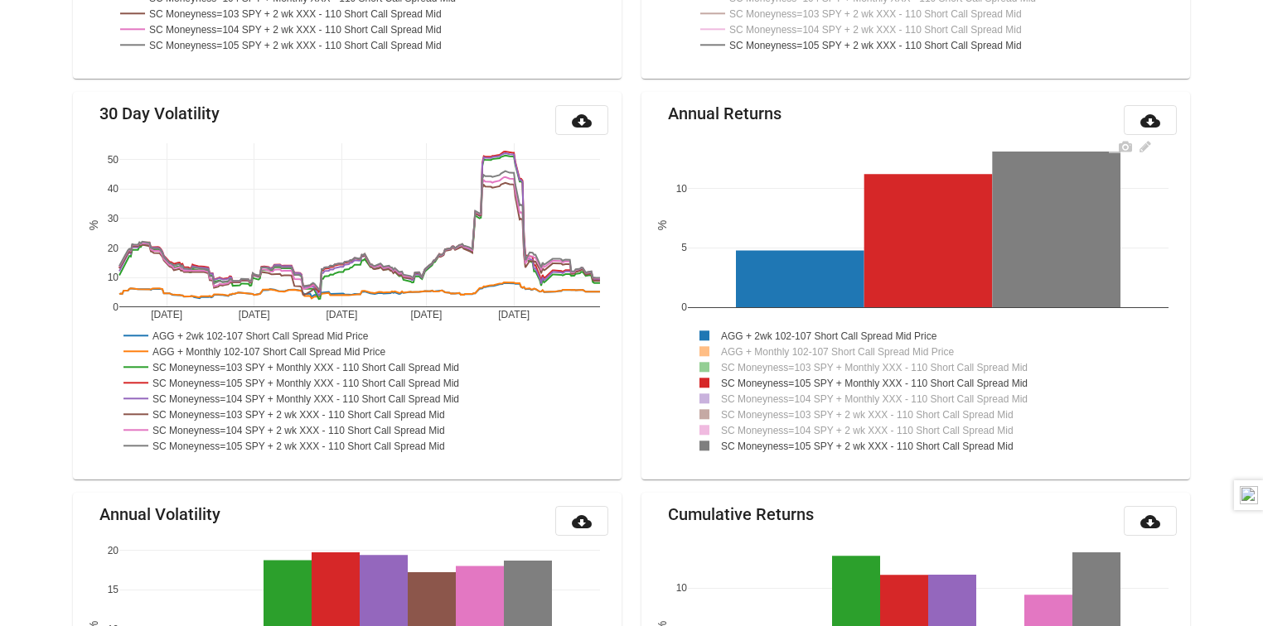
click at [745, 346] on rect at bounding box center [841, 351] width 306 height 16
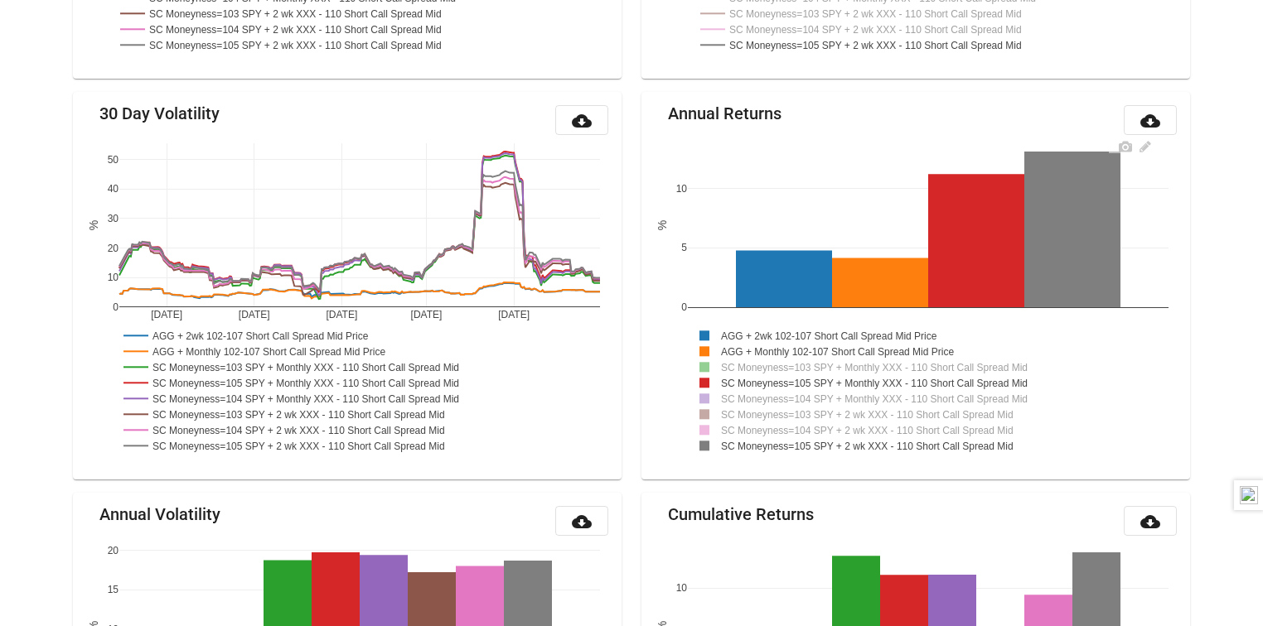
click at [749, 368] on rect at bounding box center [879, 367] width 382 height 16
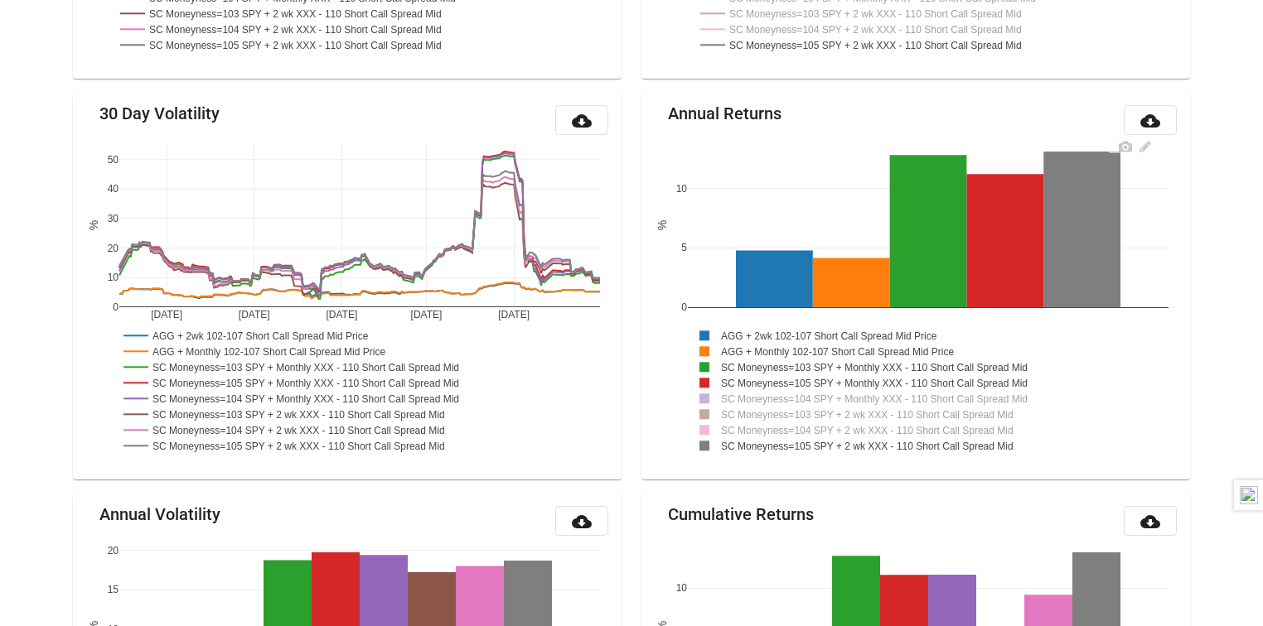
click at [756, 391] on rect at bounding box center [880, 398] width 385 height 16
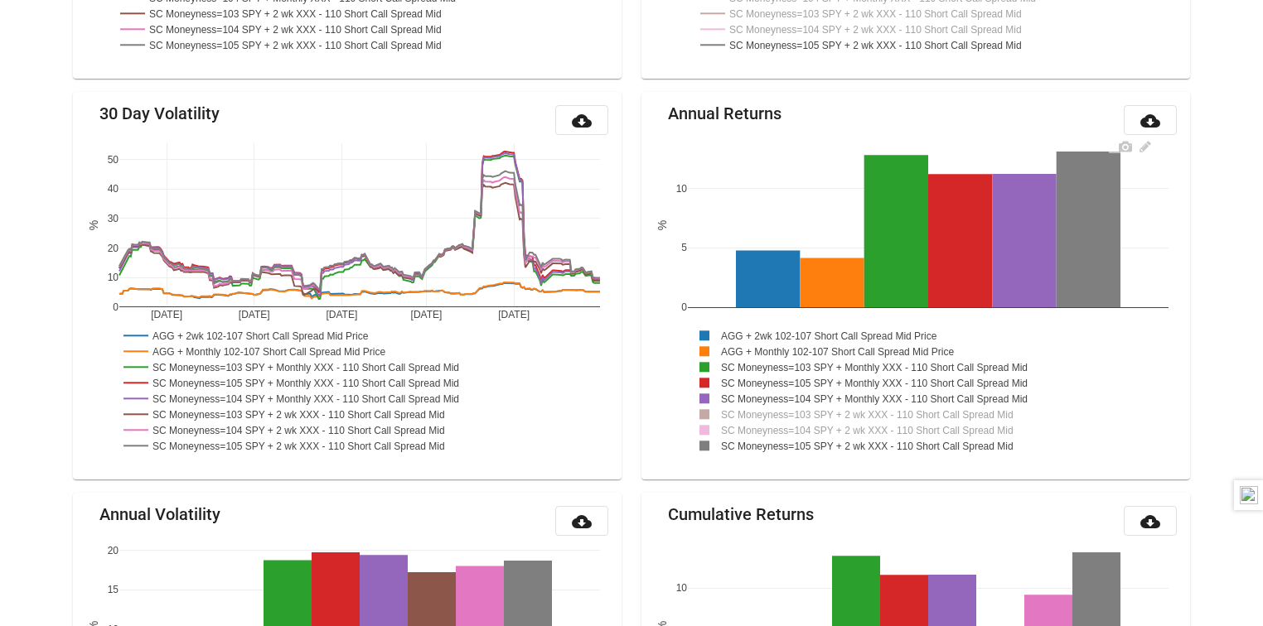
click at [756, 413] on rect at bounding box center [871, 414] width 366 height 16
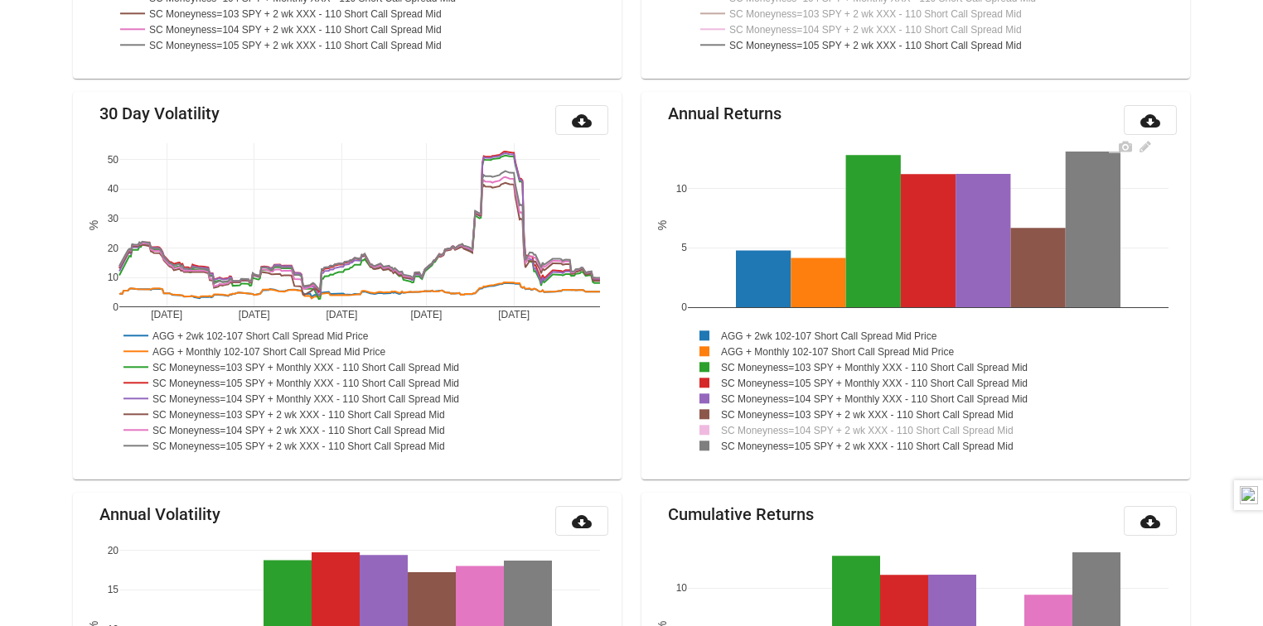
click at [761, 431] on rect at bounding box center [871, 430] width 366 height 16
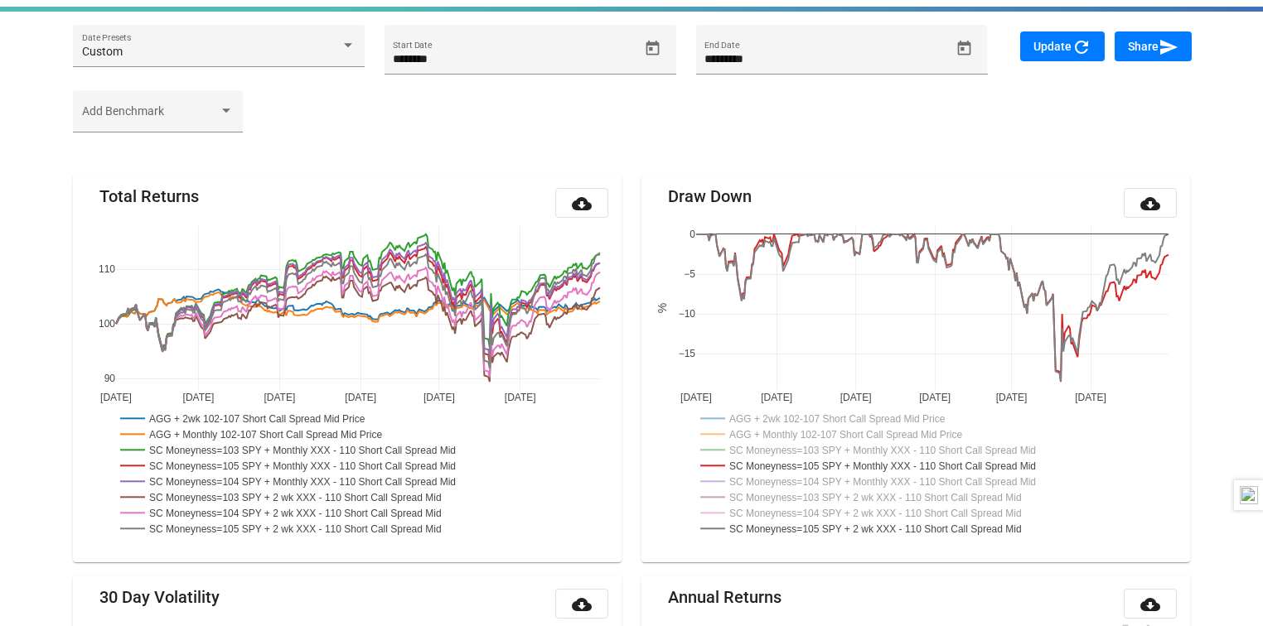
scroll to position [66, 0]
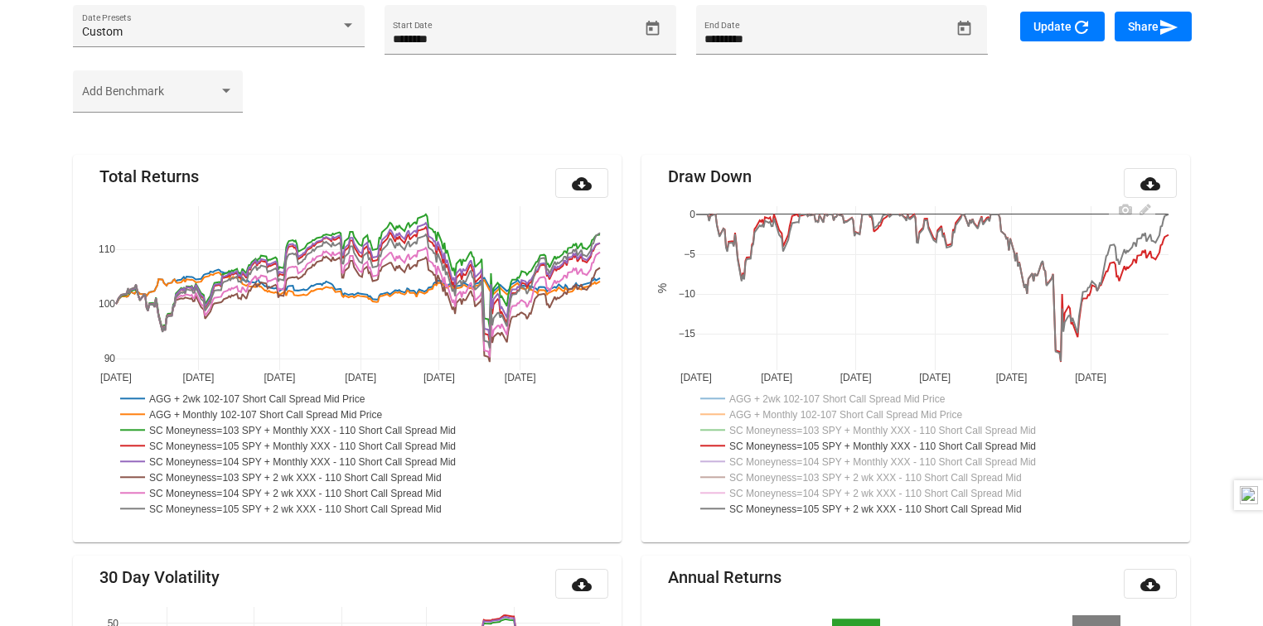
click at [774, 399] on rect at bounding box center [837, 398] width 283 height 16
click at [774, 408] on rect at bounding box center [849, 414] width 306 height 16
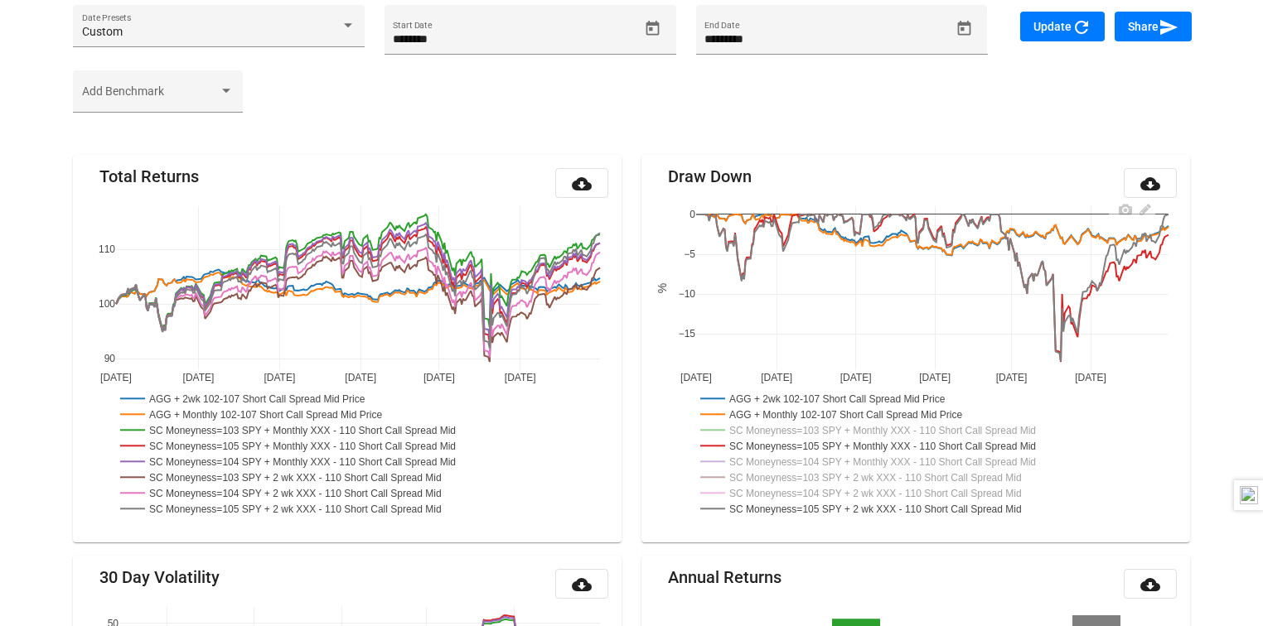
click at [776, 425] on rect at bounding box center [887, 430] width 382 height 16
click at [776, 453] on rect at bounding box center [888, 461] width 385 height 16
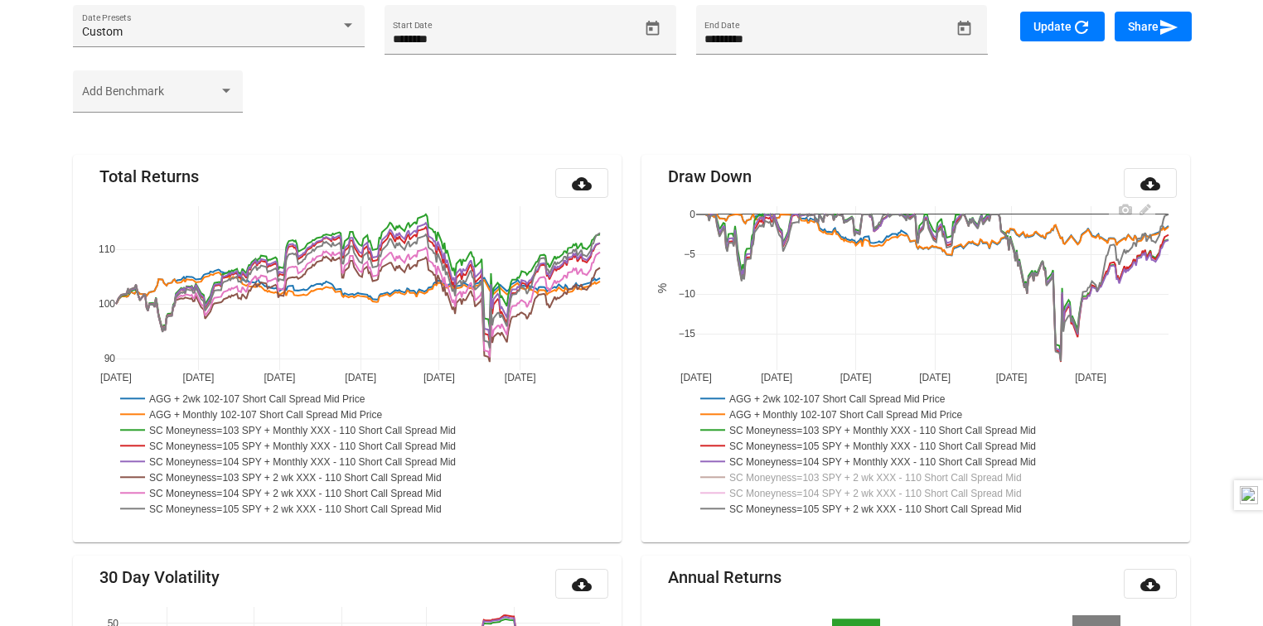
click at [776, 473] on rect at bounding box center [879, 477] width 366 height 16
click at [776, 489] on rect at bounding box center [879, 493] width 366 height 16
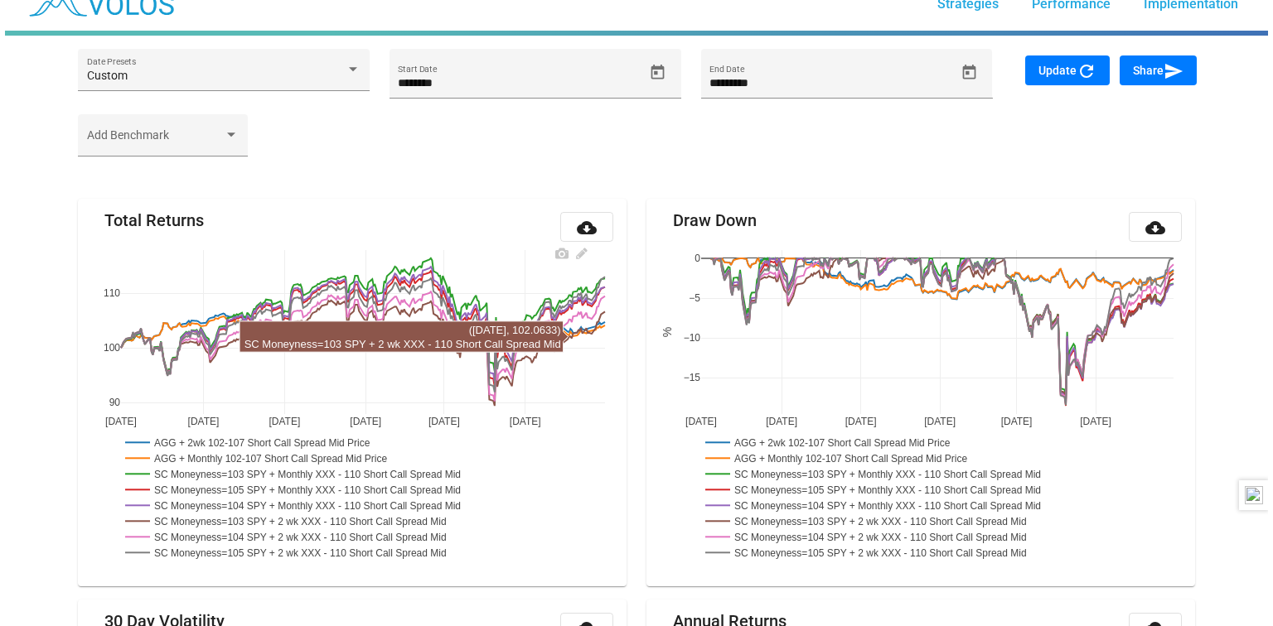
scroll to position [0, 0]
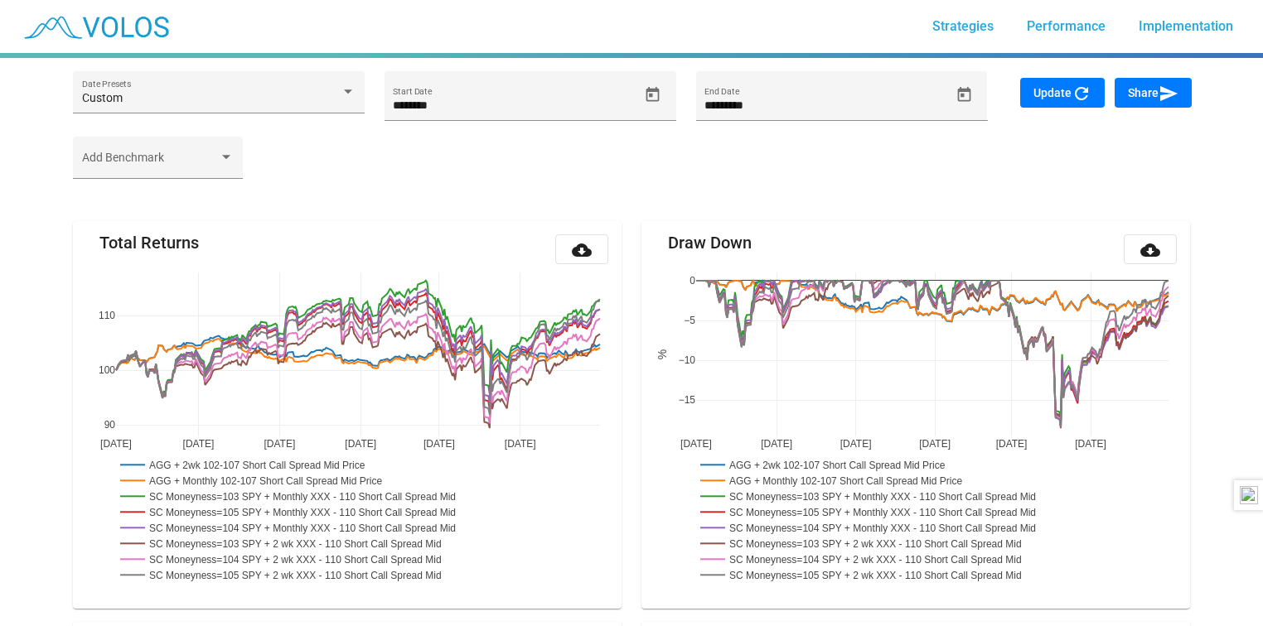
click at [1078, 23] on span "Performance" at bounding box center [1066, 26] width 79 height 16
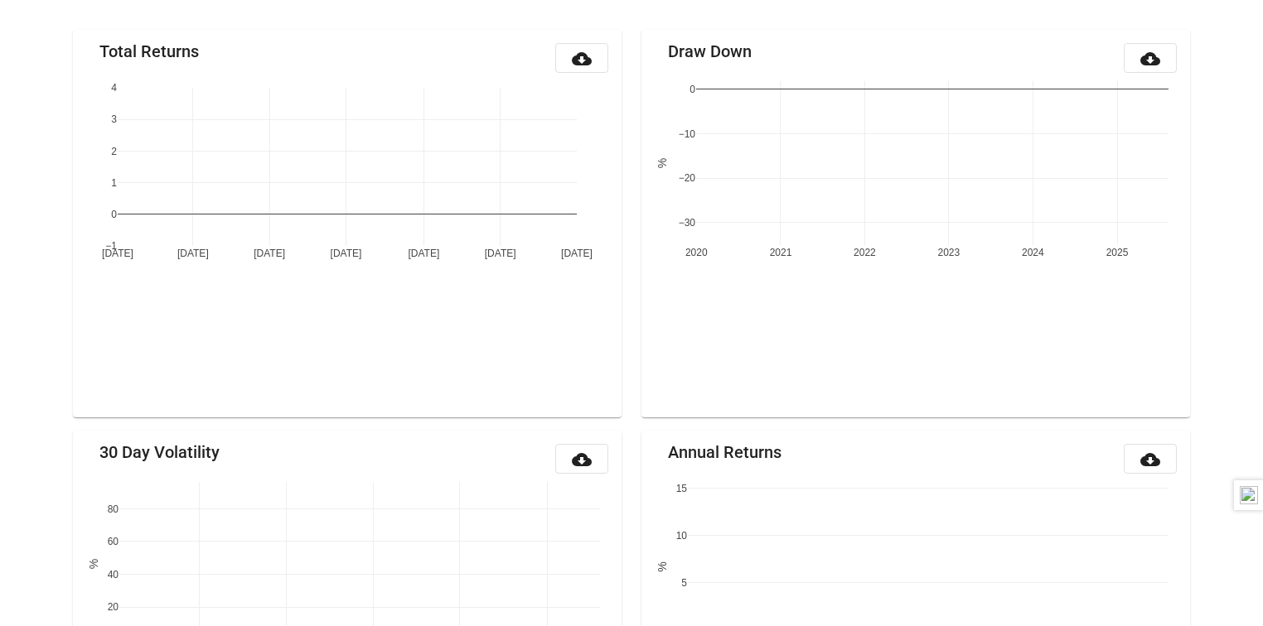
scroll to position [194, 0]
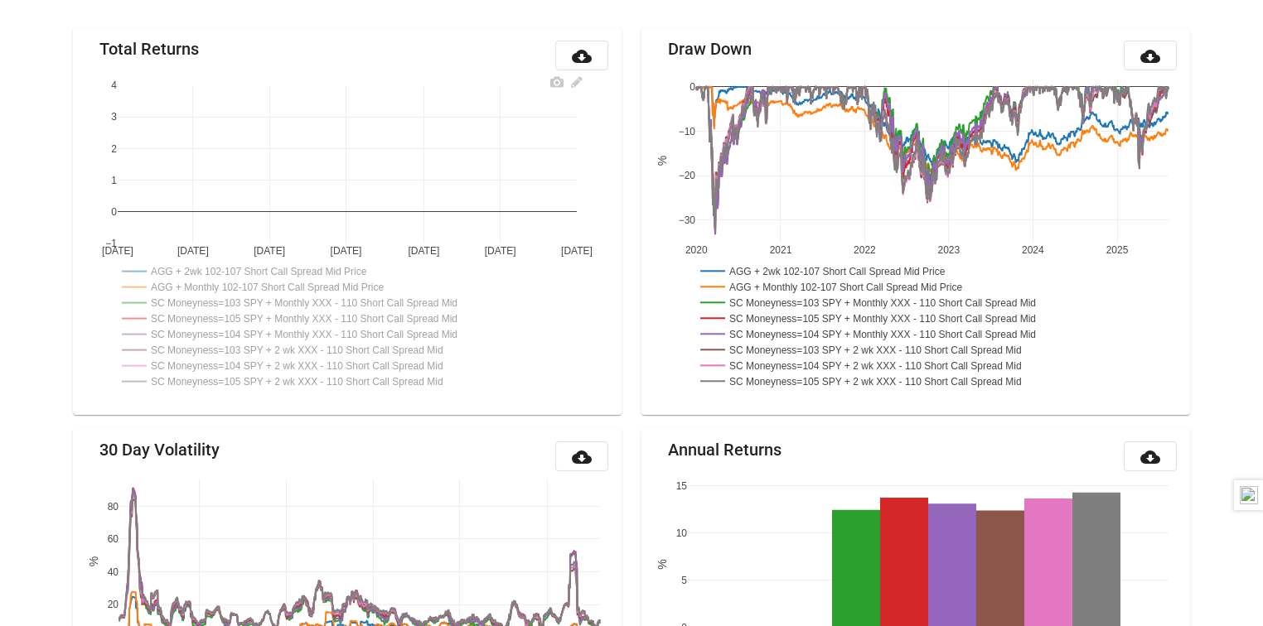
click at [218, 272] on rect at bounding box center [259, 271] width 283 height 16
click at [218, 288] on rect at bounding box center [271, 287] width 306 height 16
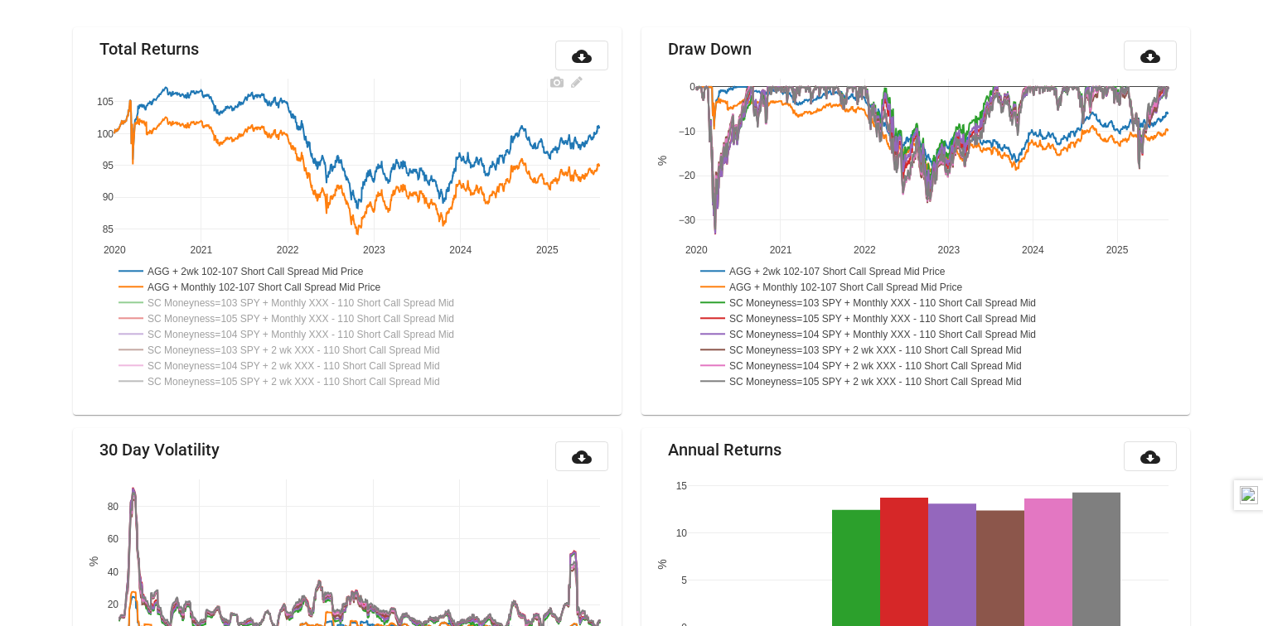
click at [218, 303] on rect at bounding box center [305, 302] width 382 height 16
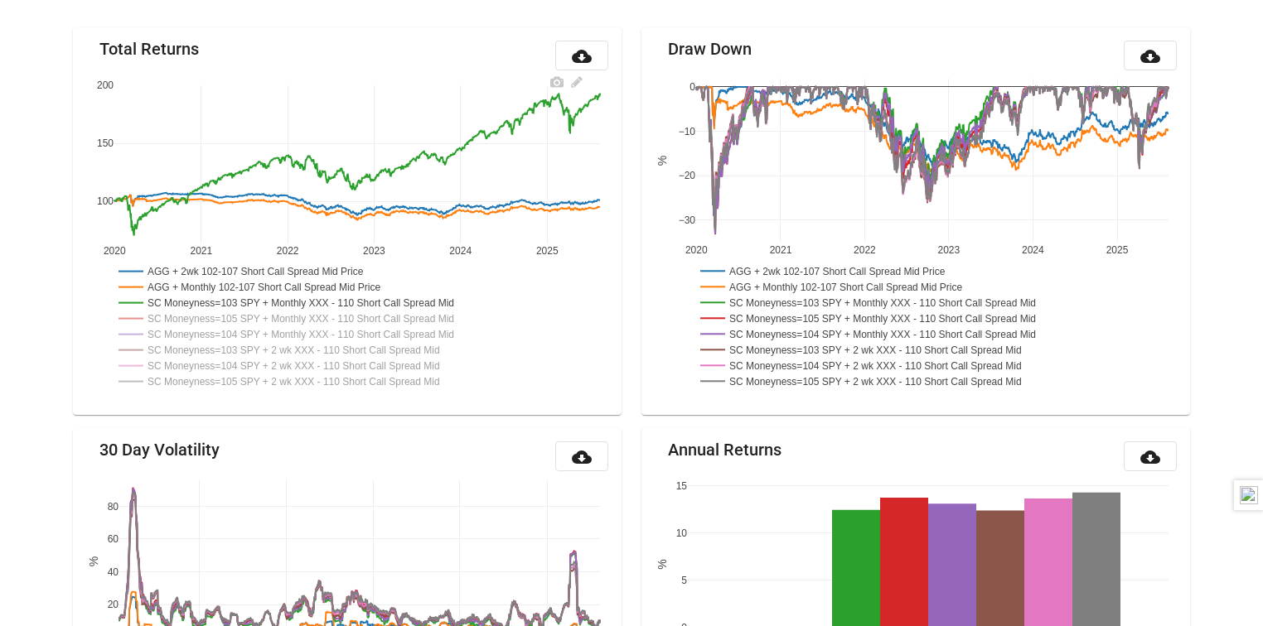
click at [218, 321] on rect at bounding box center [306, 319] width 385 height 16
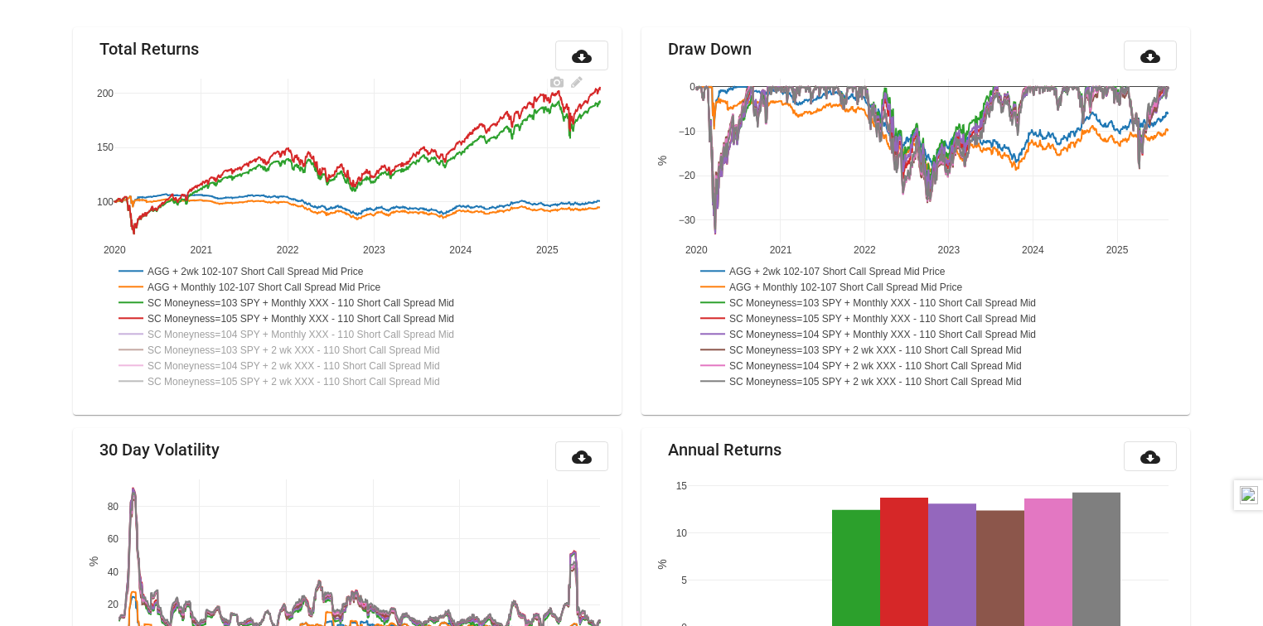
click at [218, 333] on rect at bounding box center [306, 334] width 385 height 16
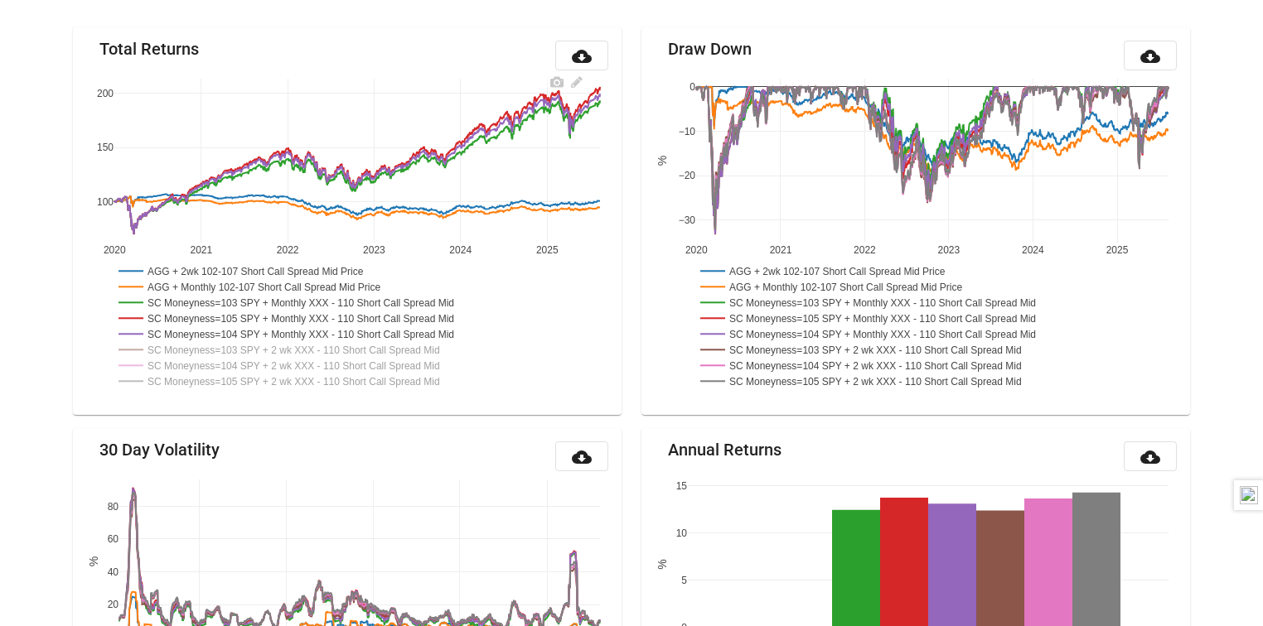
click at [218, 348] on rect at bounding box center [297, 349] width 366 height 16
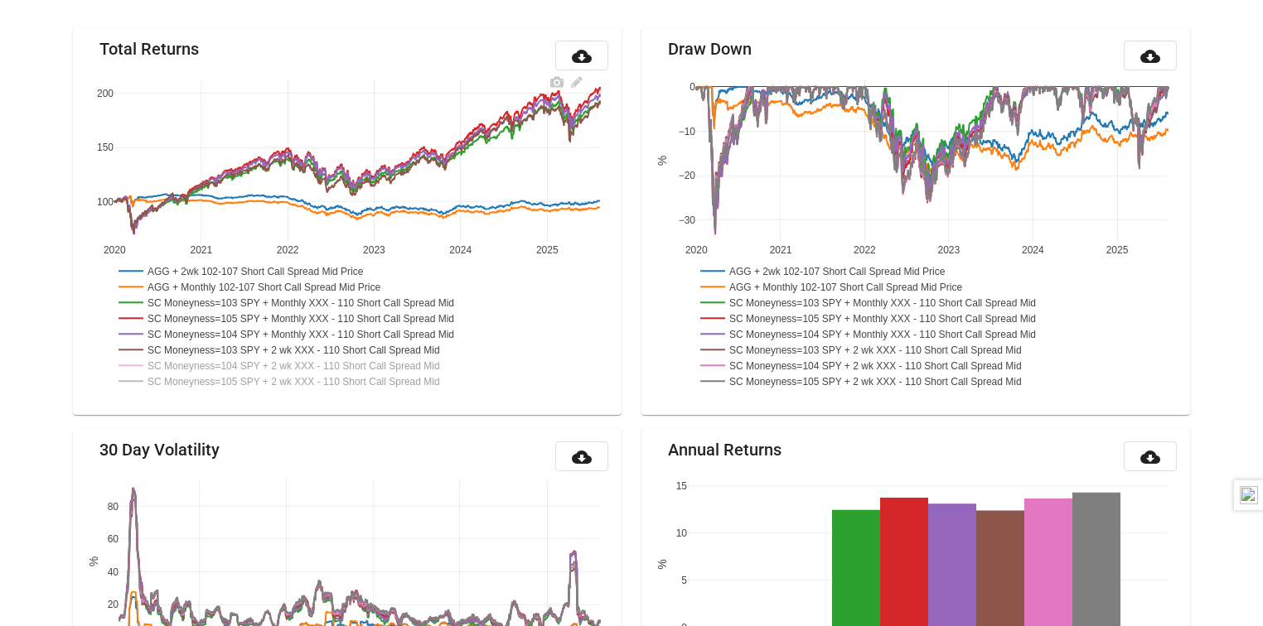
click at [215, 361] on rect at bounding box center [297, 365] width 366 height 16
click at [215, 375] on rect at bounding box center [299, 381] width 370 height 16
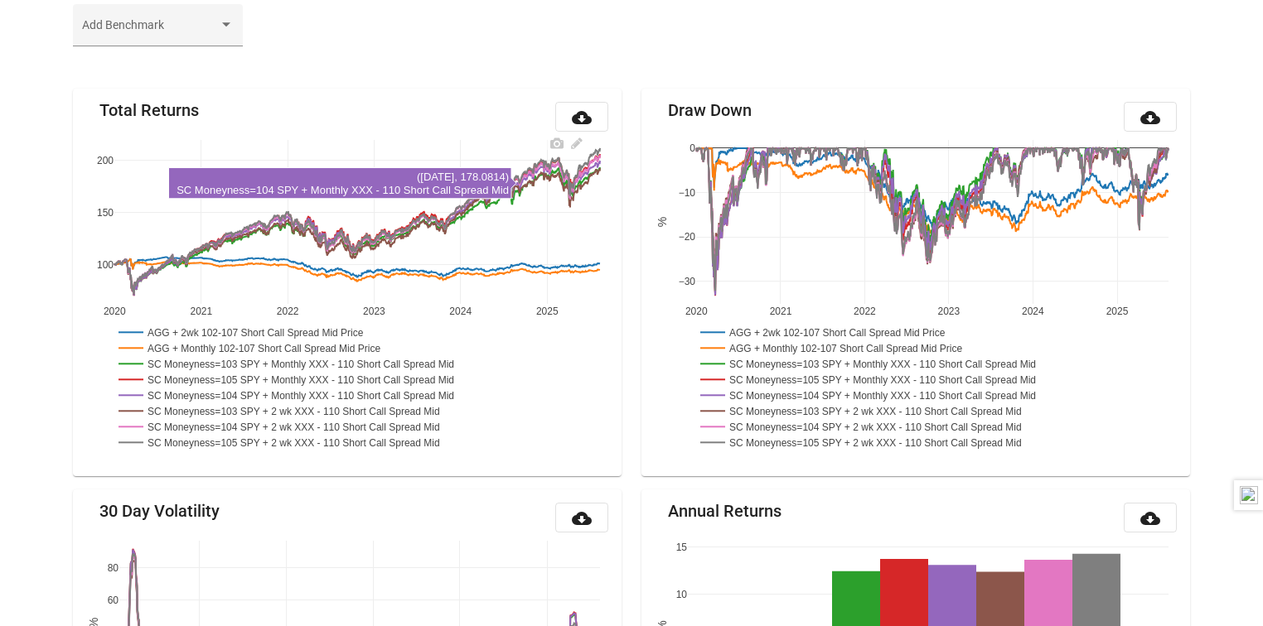
scroll to position [0, 0]
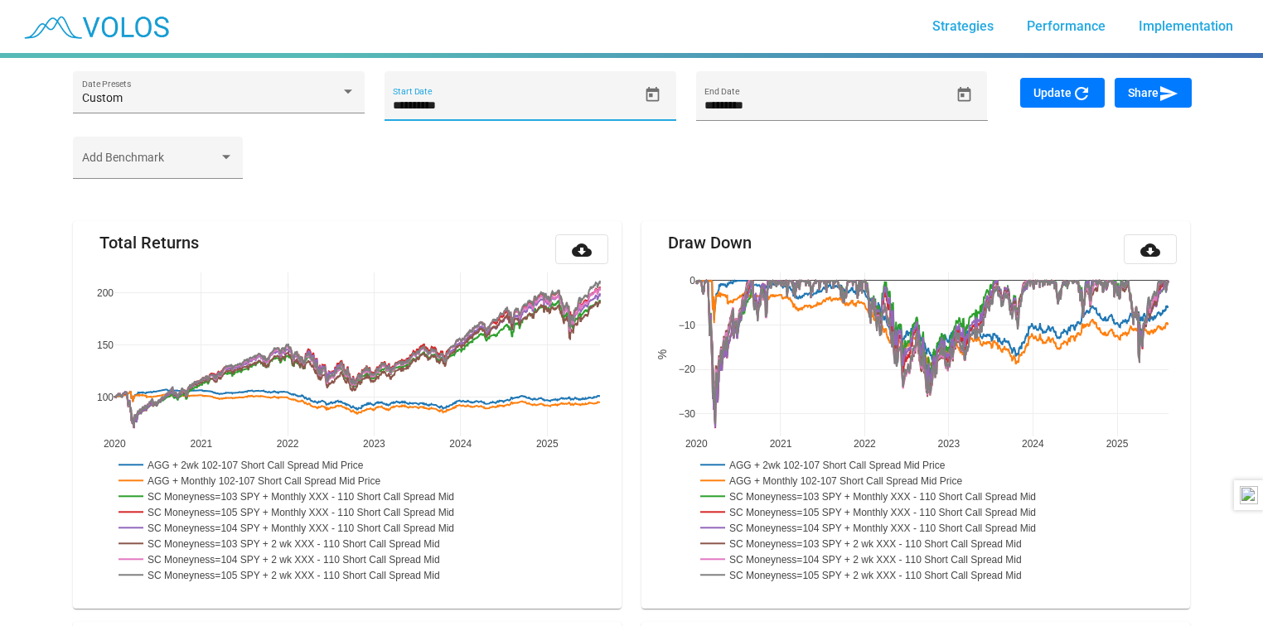
click at [522, 102] on input "**********" at bounding box center [515, 105] width 245 height 13
click at [653, 88] on icon "Open calendar" at bounding box center [652, 93] width 13 height 15
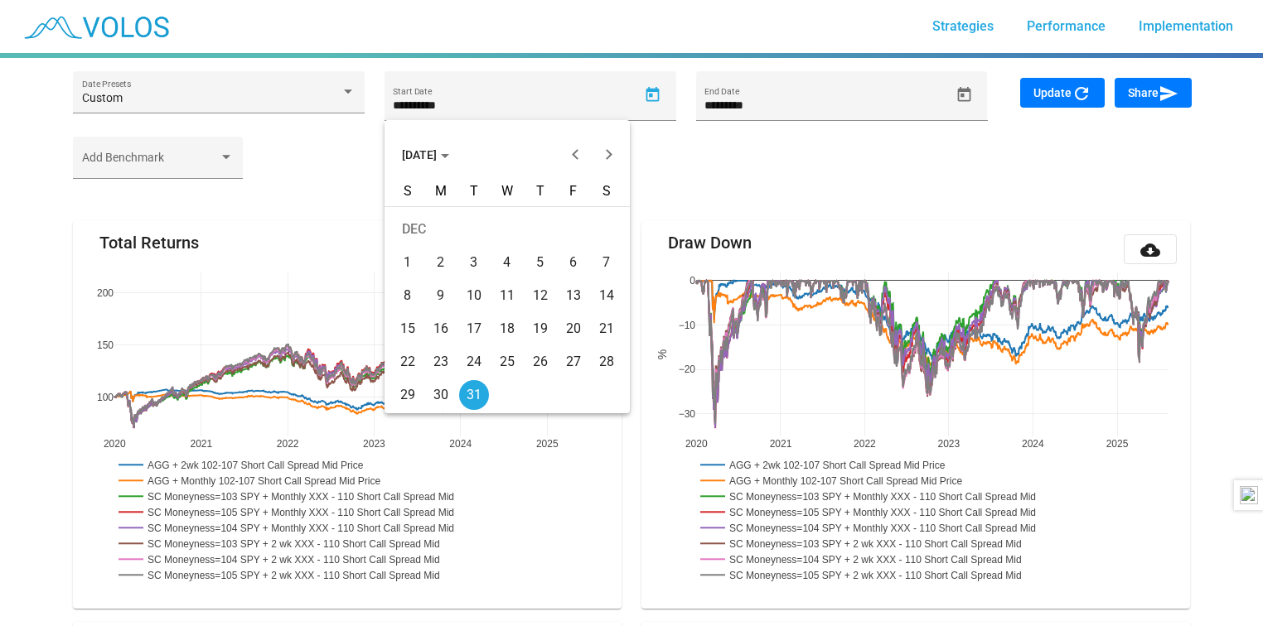
click at [447, 156] on span "DEC 2019" at bounding box center [425, 154] width 47 height 13
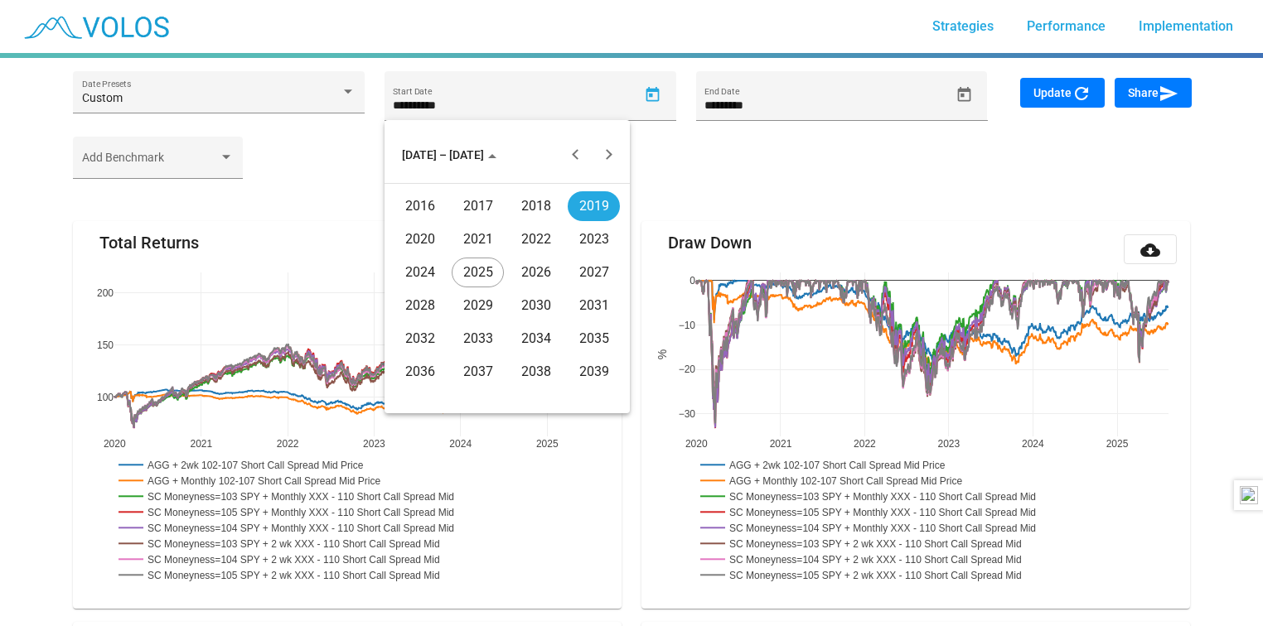
click at [425, 267] on div "2024" at bounding box center [420, 273] width 52 height 30
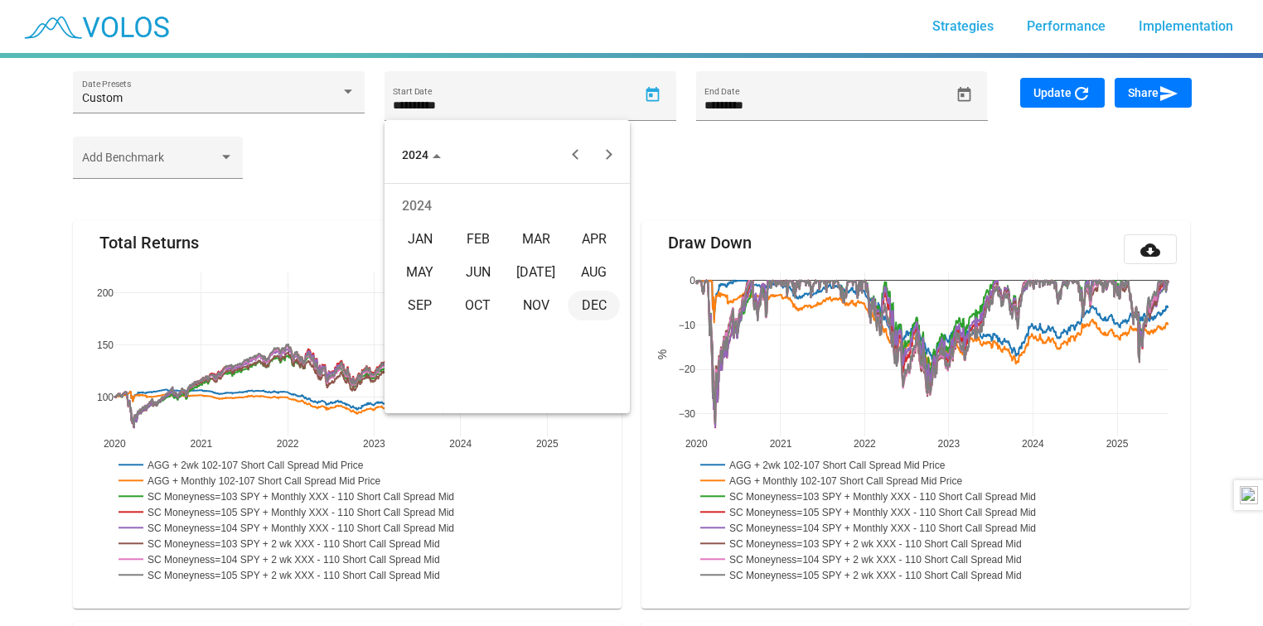
click at [589, 264] on div "AUG" at bounding box center [594, 273] width 52 height 30
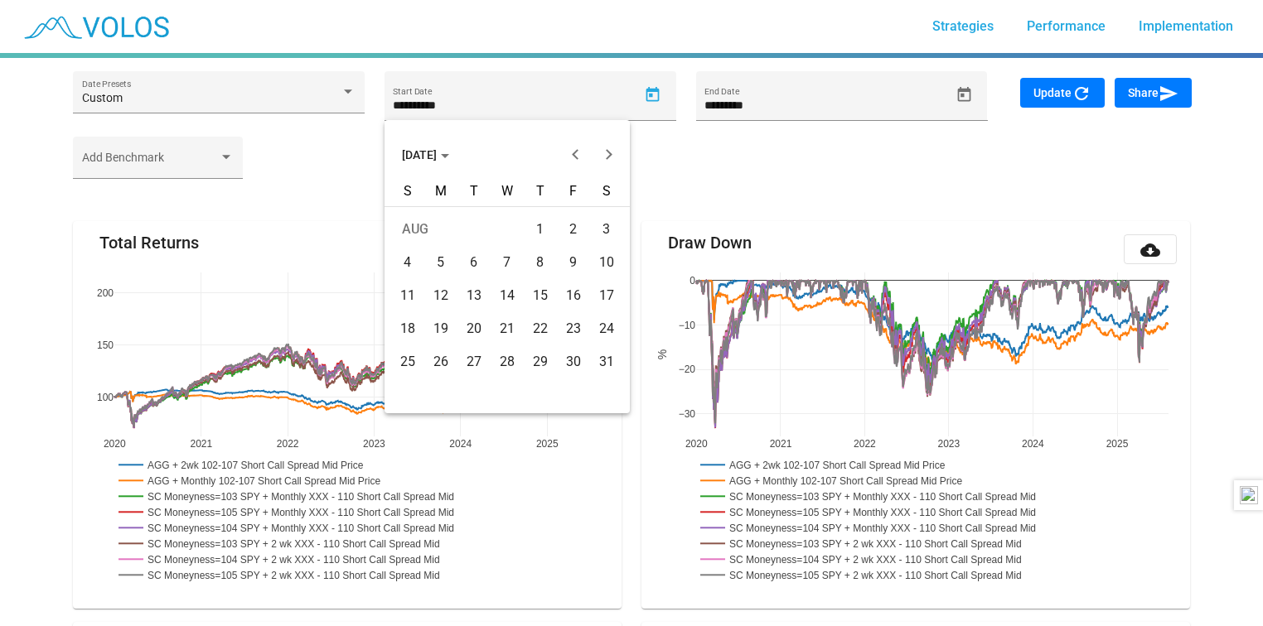
click at [535, 229] on div "1" at bounding box center [540, 230] width 30 height 30
type input "********"
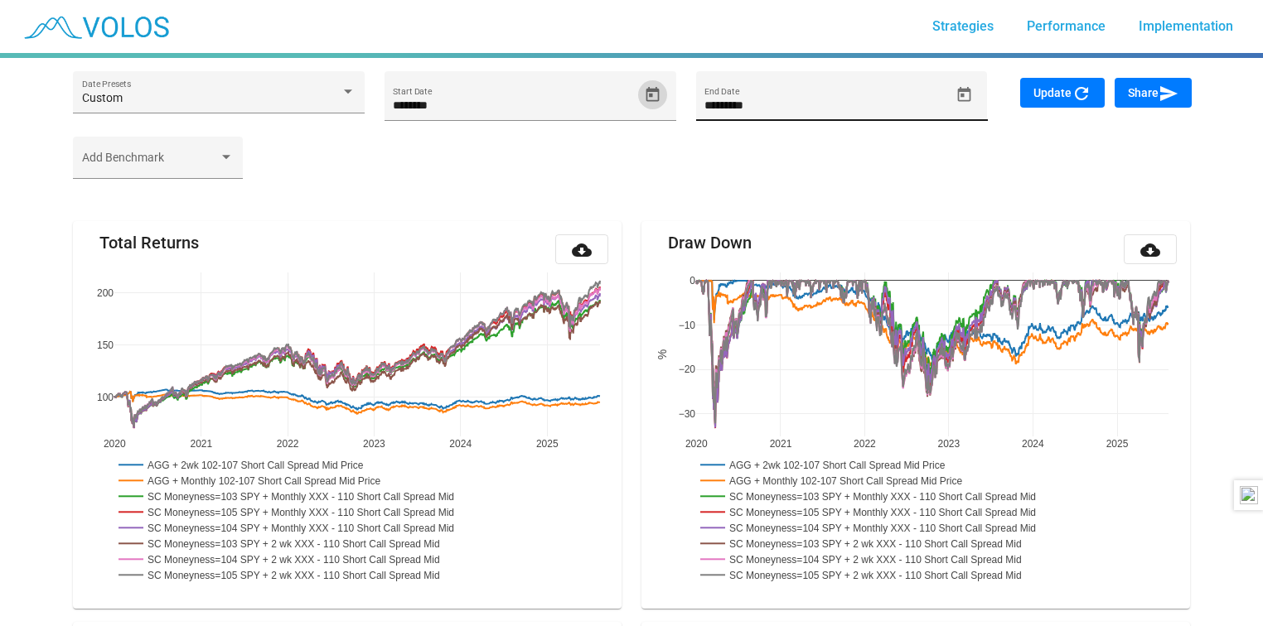
click at [766, 99] on input "*********" at bounding box center [826, 105] width 245 height 13
click at [958, 94] on icon "Open calendar" at bounding box center [963, 93] width 13 height 15
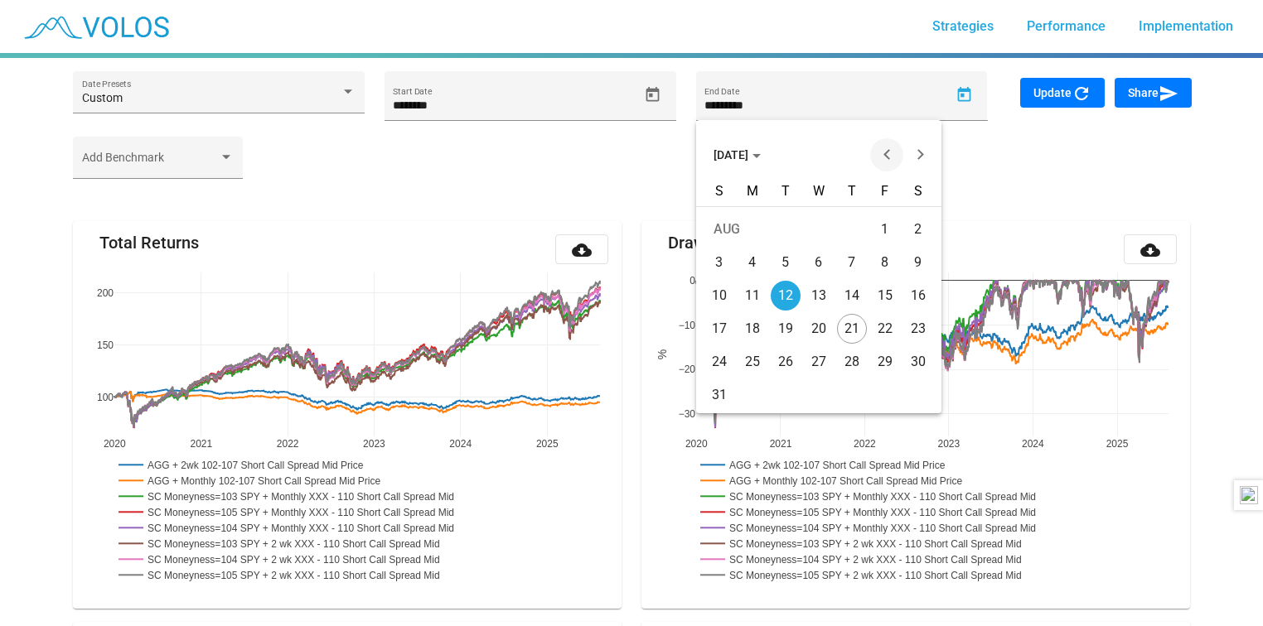
click at [886, 156] on button "Previous month" at bounding box center [886, 154] width 33 height 33
click at [856, 396] on div "31" at bounding box center [852, 395] width 30 height 30
type input "*********"
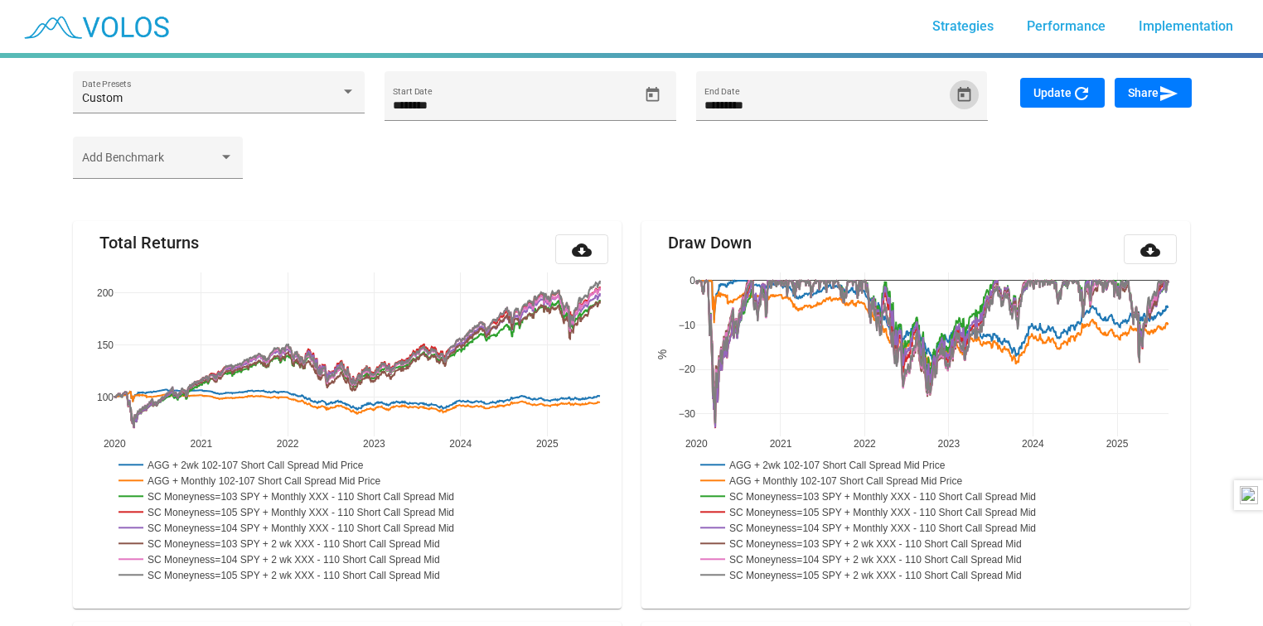
click at [1056, 95] on span "Update refresh" at bounding box center [1062, 92] width 58 height 13
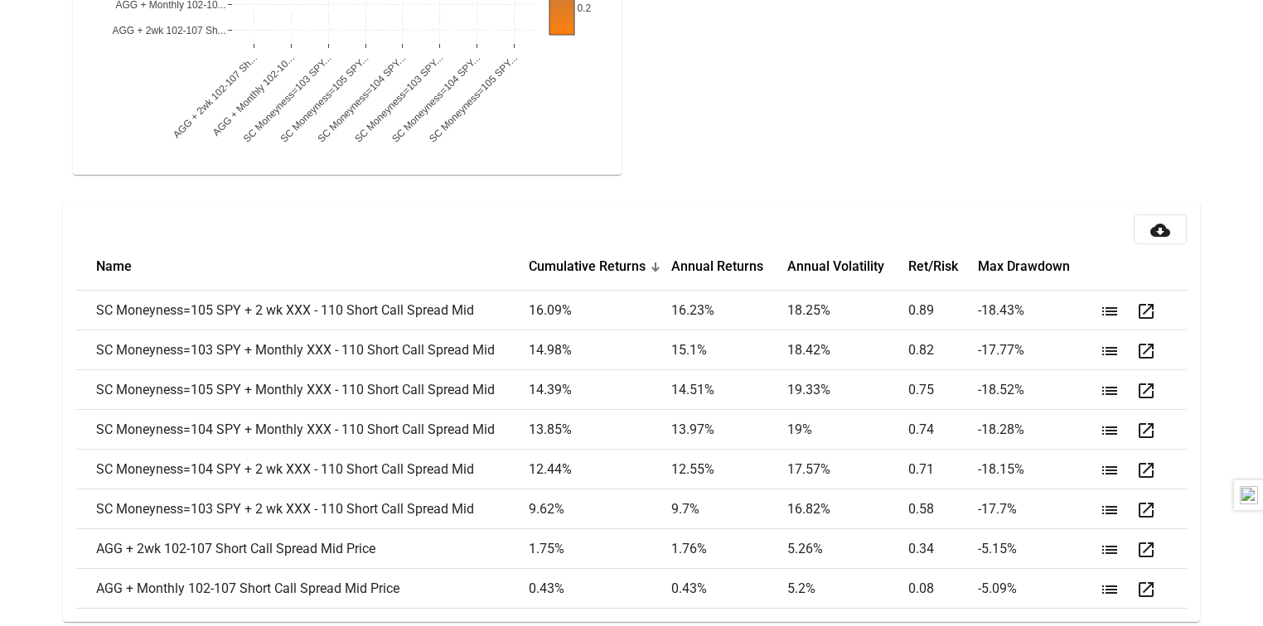
scroll to position [2045, 0]
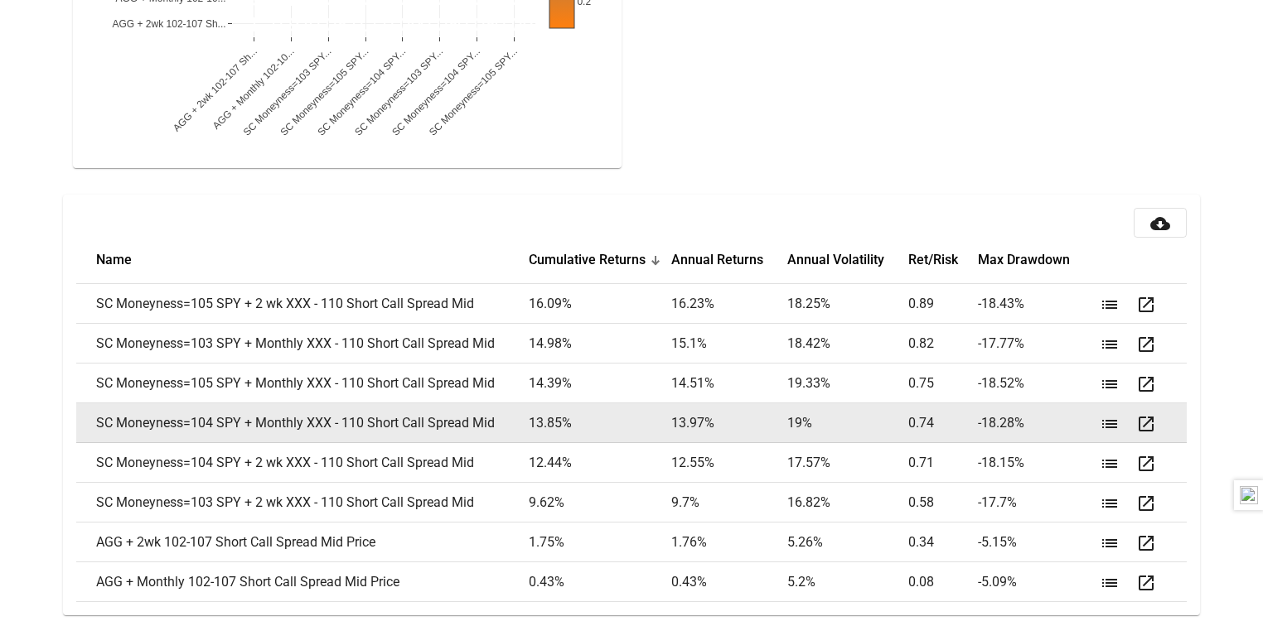
drag, startPoint x: 1019, startPoint y: 425, endPoint x: 93, endPoint y: 434, distance: 926.4
click at [93, 434] on tr "SC Moneyness=104 SPY + Monthly XXX - 110 Short Call Spread Mid 13.85 % 13.97 % …" at bounding box center [631, 424] width 1110 height 40
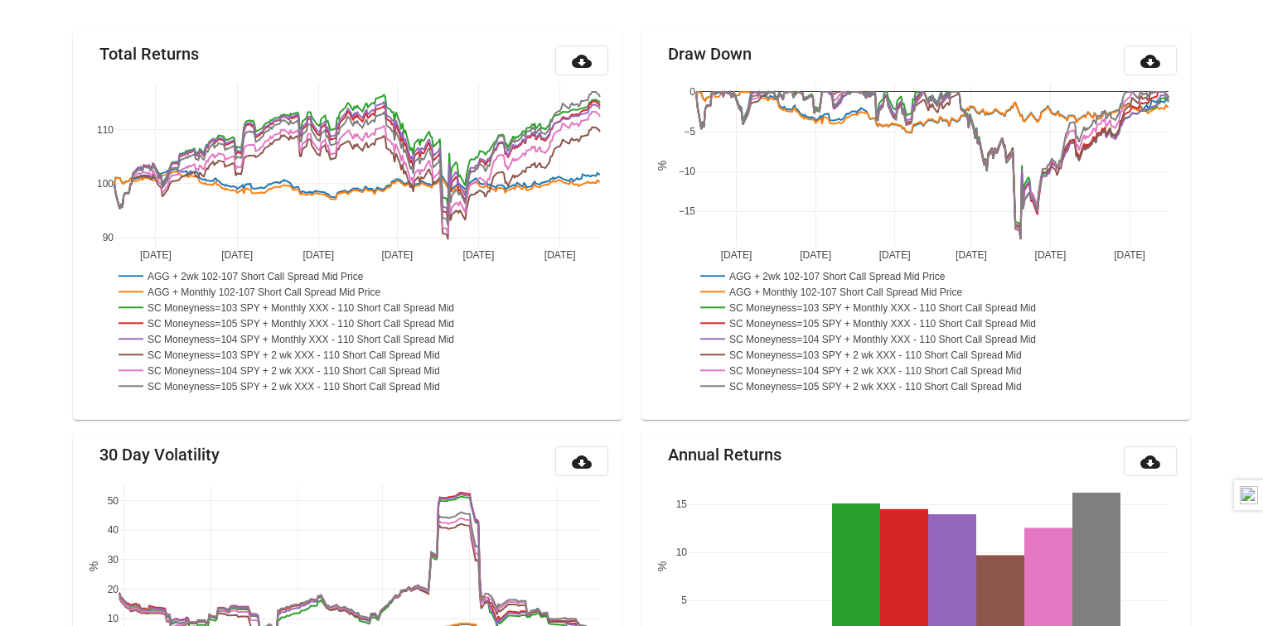
scroll to position [0, 0]
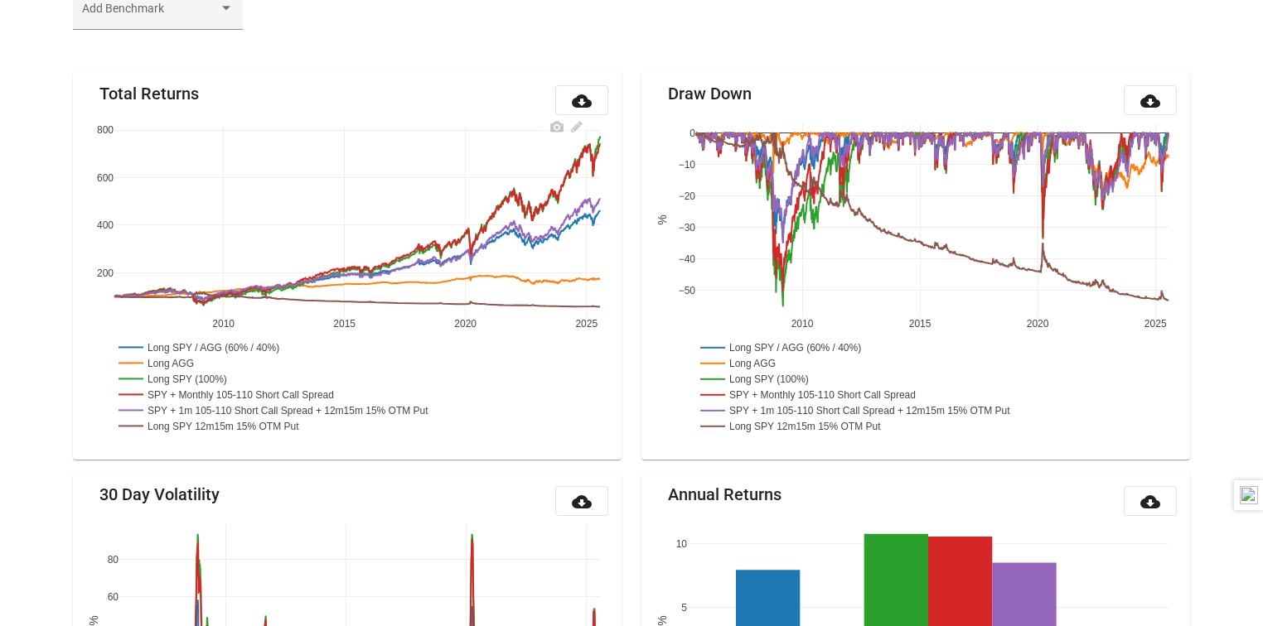
scroll to position [194, 0]
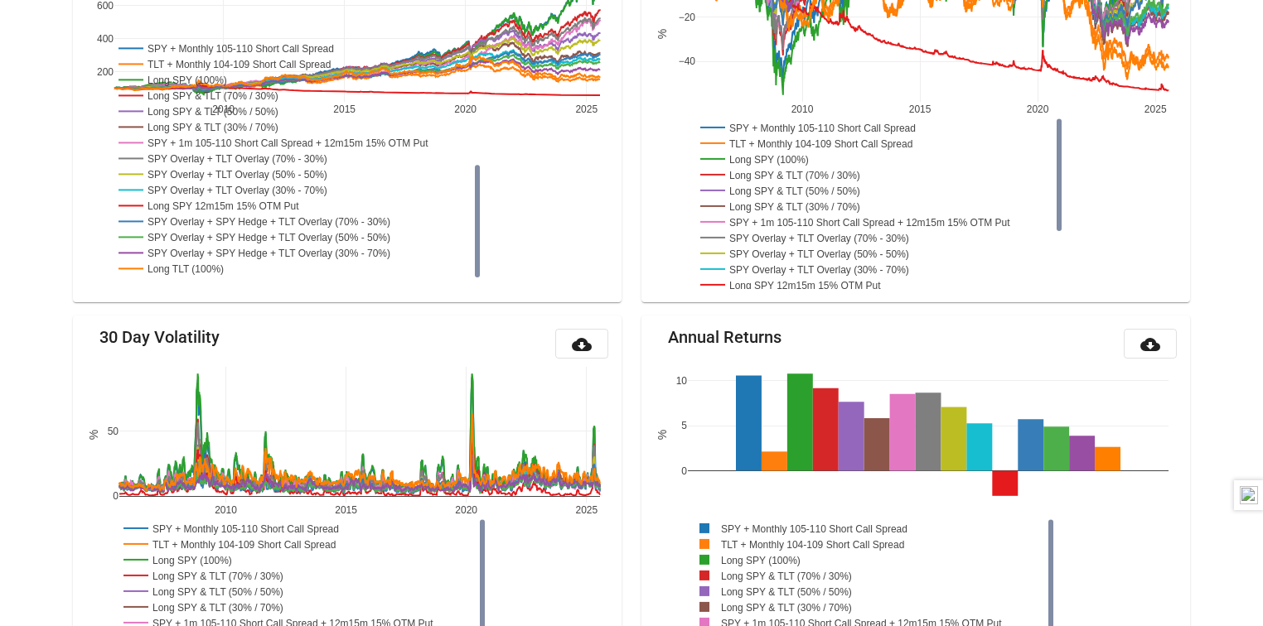
scroll to position [326, 0]
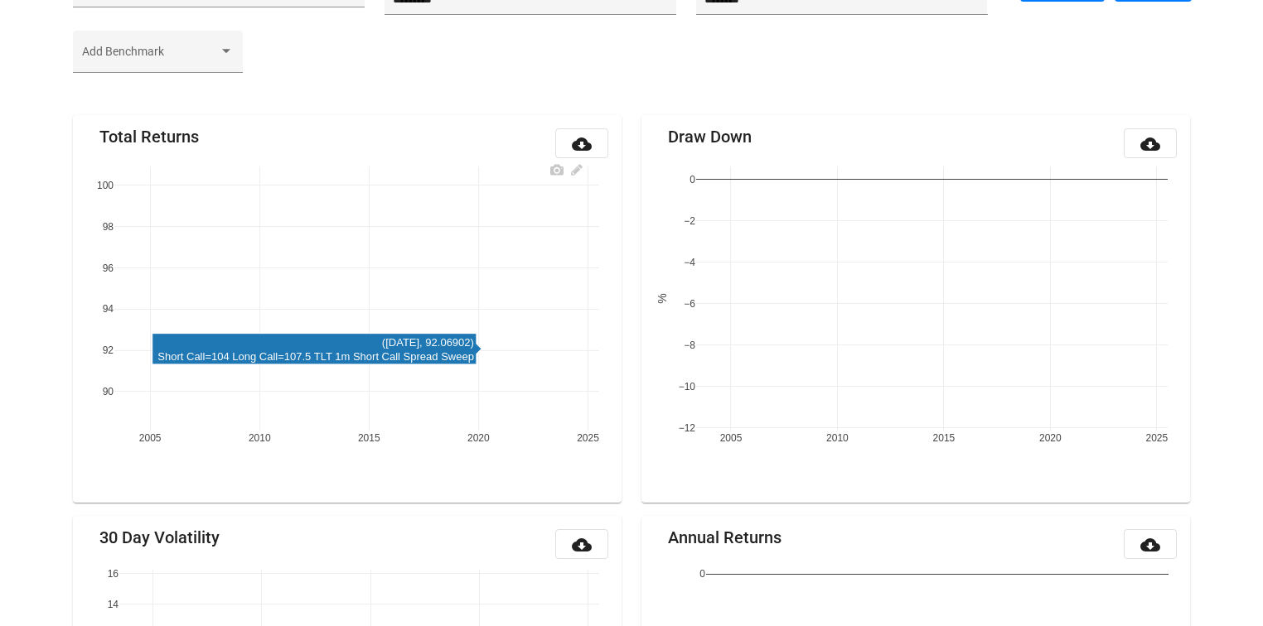
scroll to position [194, 0]
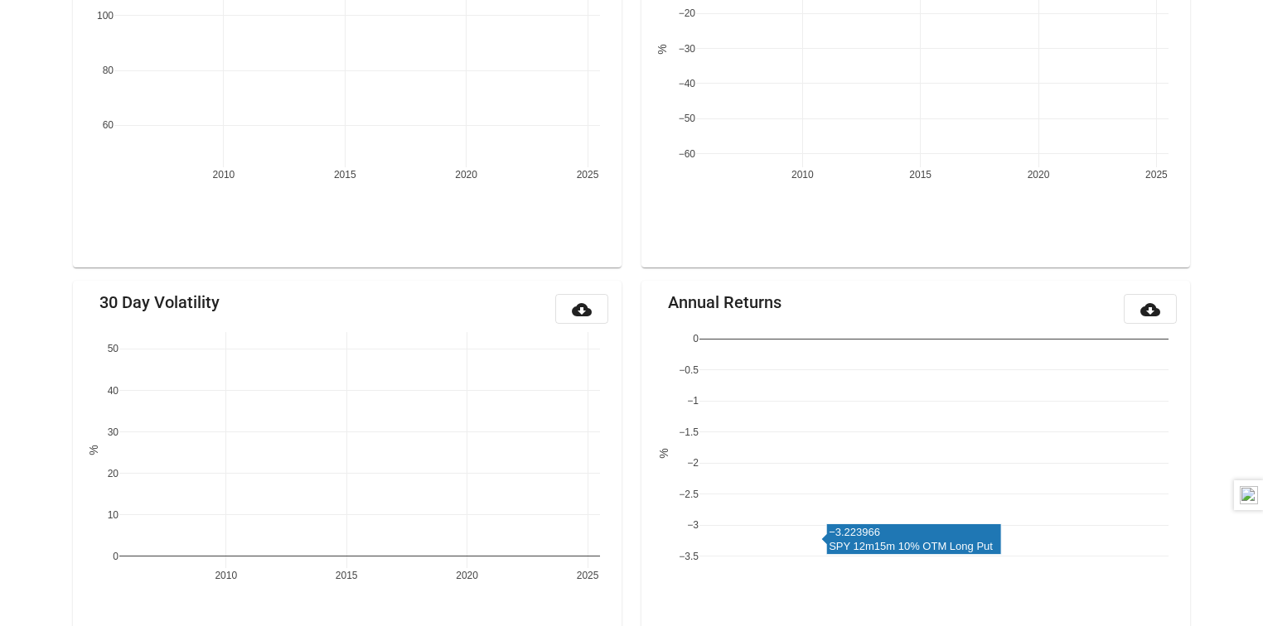
scroll to position [326, 0]
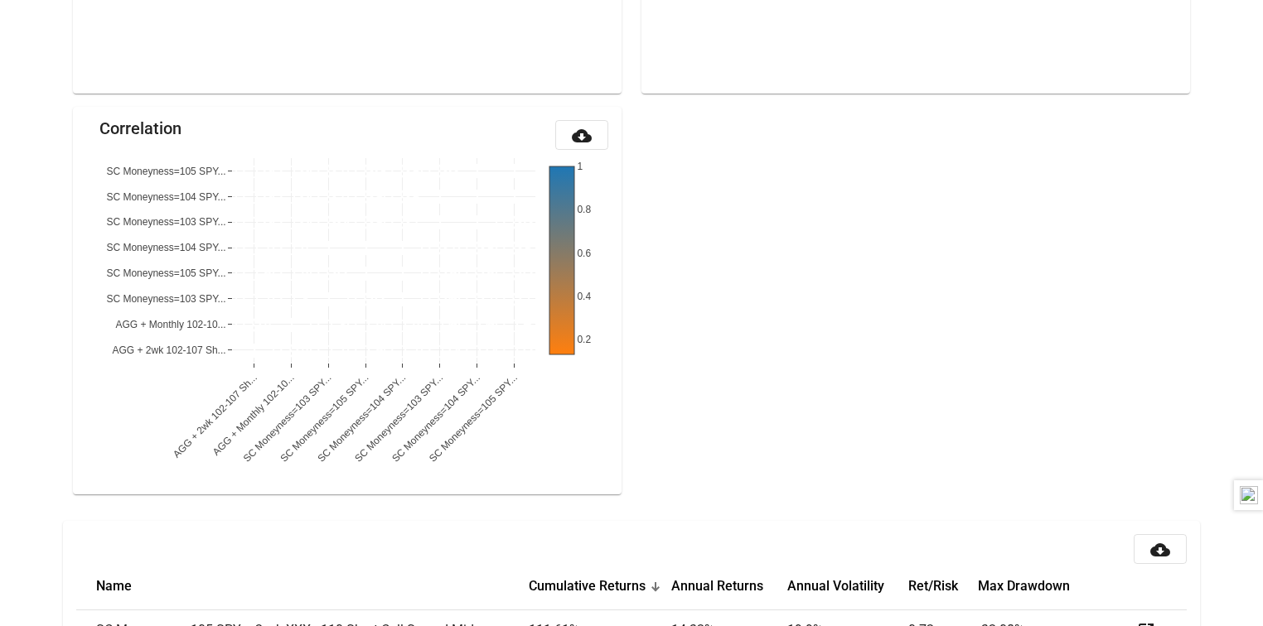
scroll to position [2045, 0]
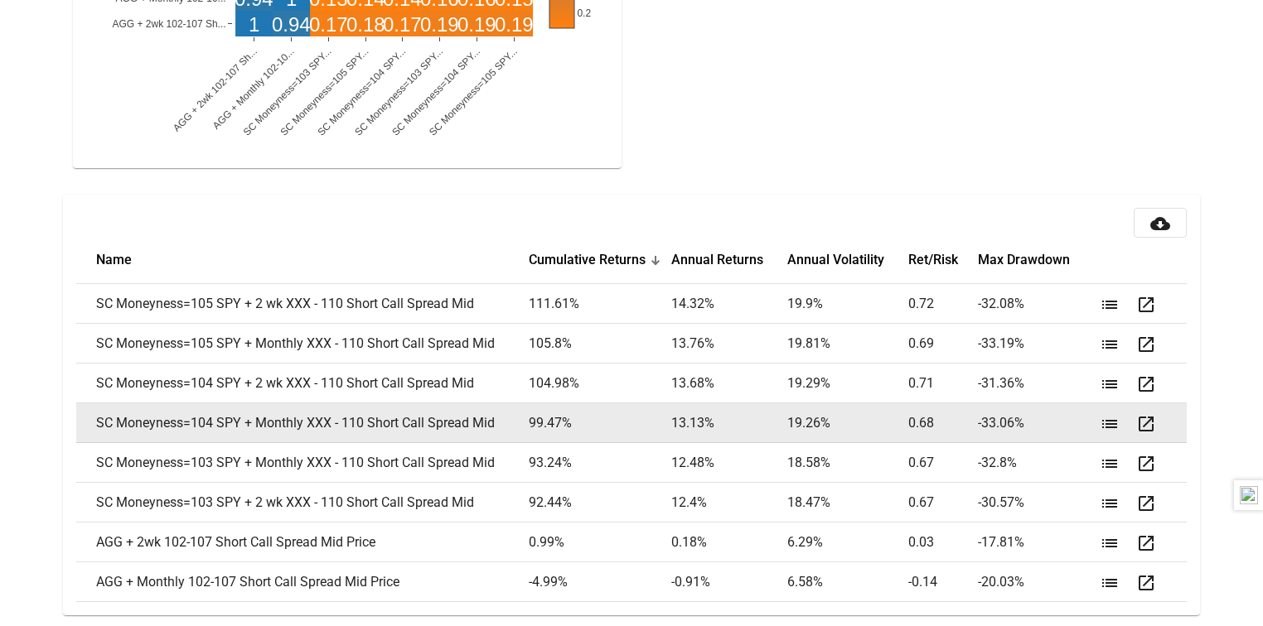
drag, startPoint x: 1041, startPoint y: 418, endPoint x: 94, endPoint y: 429, distance: 947.1
click at [94, 429] on tr "SC Moneyness=104 SPY + Monthly XXX - 110 Short Call Spread Mid 99.47 % 13.13 % …" at bounding box center [631, 424] width 1110 height 40
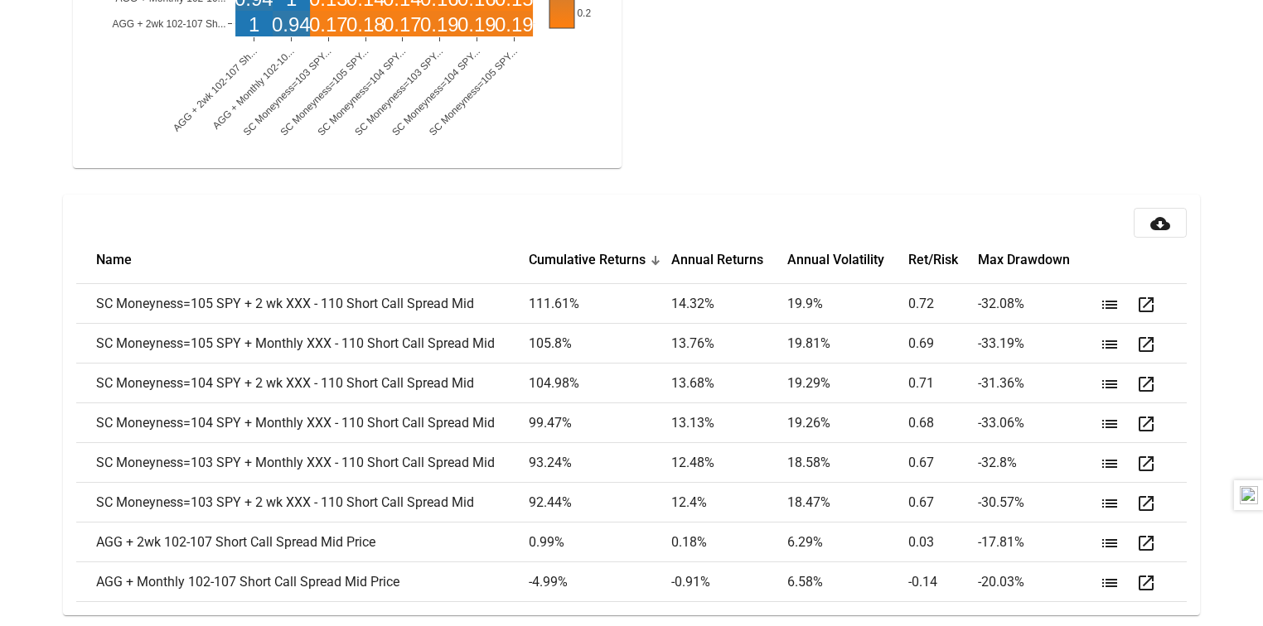
click at [315, 228] on mat-card-header "cloud_download" at bounding box center [631, 223] width 1110 height 30
